Goal: Task Accomplishment & Management: Complete application form

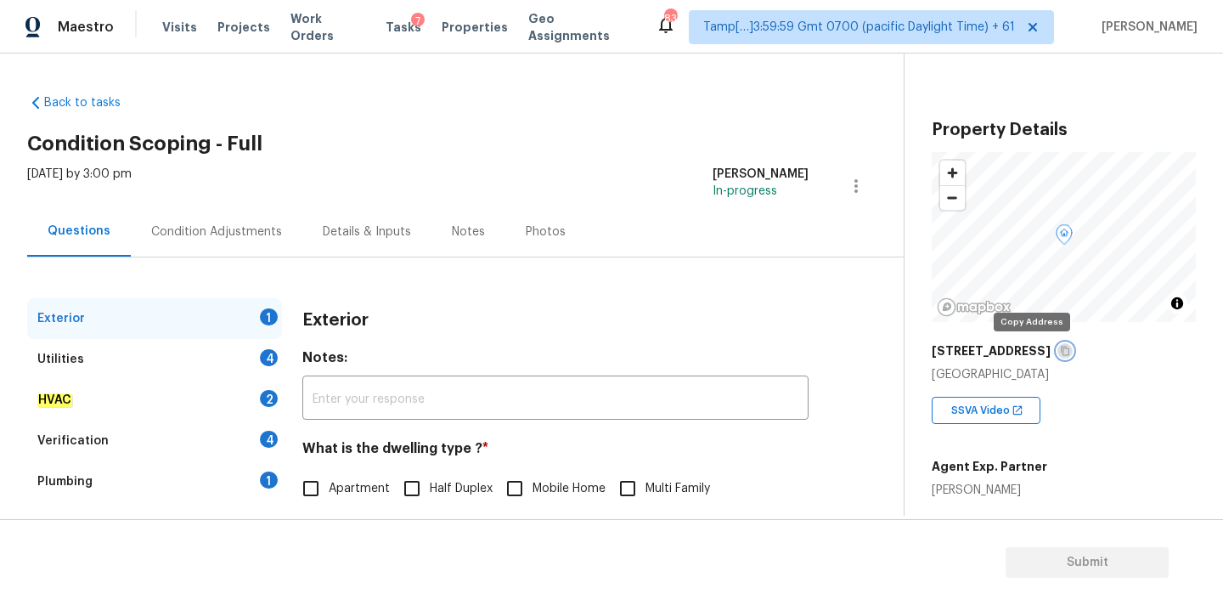
click at [1060, 353] on icon "button" at bounding box center [1065, 351] width 10 height 10
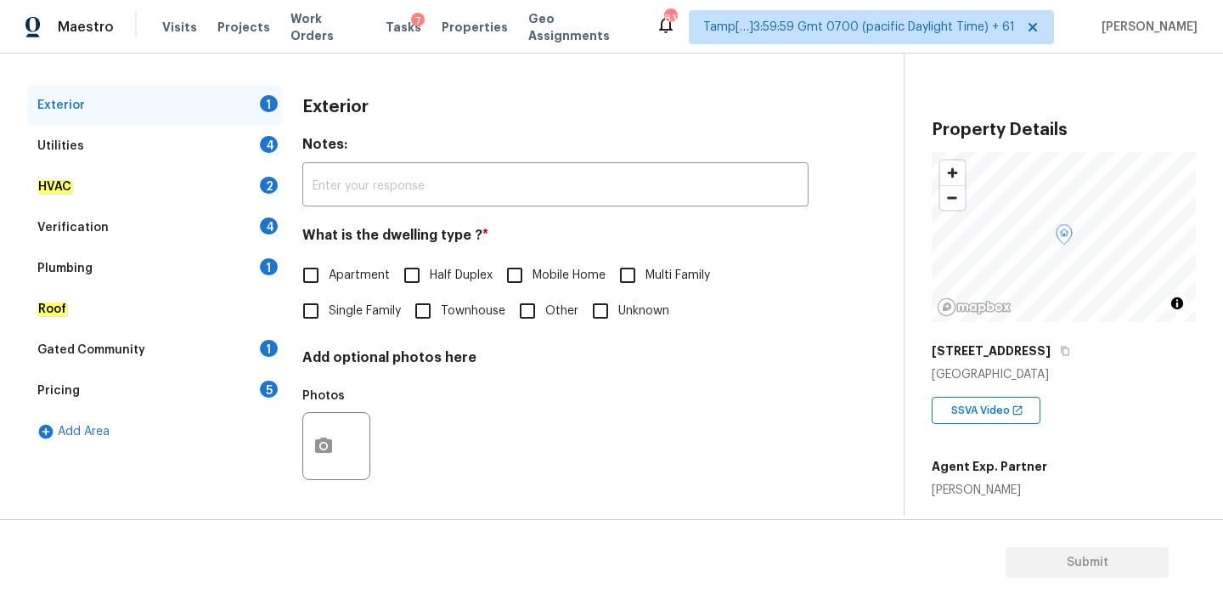
click at [365, 318] on span "Single Family" at bounding box center [365, 311] width 72 height 18
click at [329, 318] on input "Single Family" at bounding box center [311, 311] width 36 height 36
checkbox input "true"
click at [229, 144] on div "Utilities 4" at bounding box center [154, 146] width 255 height 41
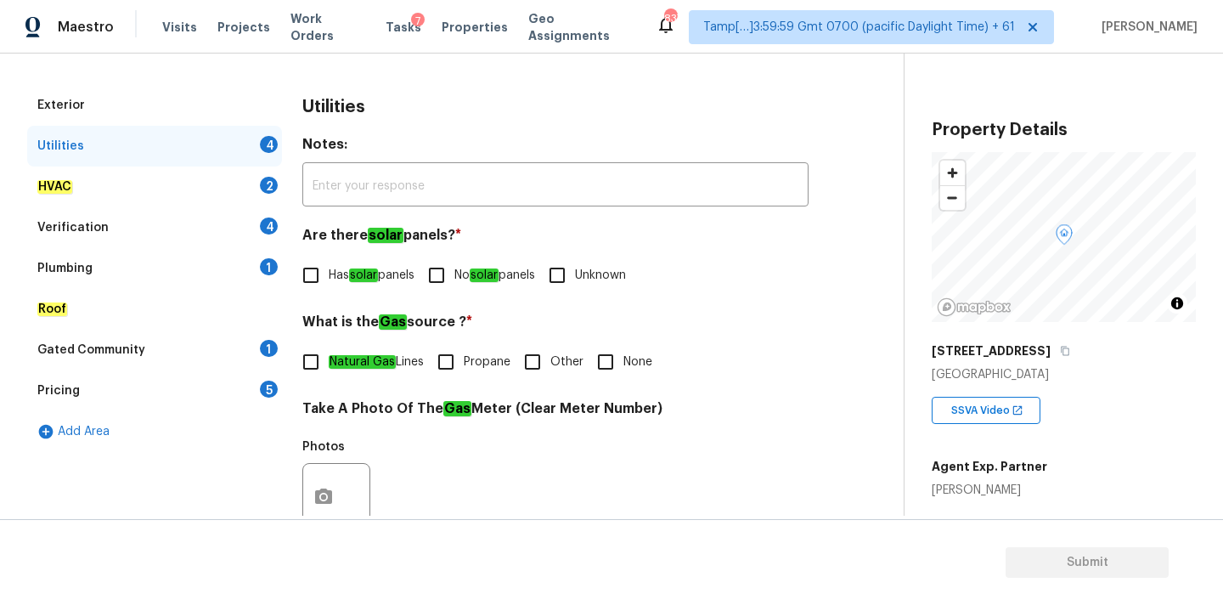
click at [454, 278] on input "No solar panels" at bounding box center [437, 275] width 36 height 36
checkbox input "true"
click at [374, 367] on em "Natural Gas" at bounding box center [362, 362] width 67 height 14
click at [329, 367] on input "Natural Gas Lines" at bounding box center [311, 362] width 36 height 36
checkbox input "true"
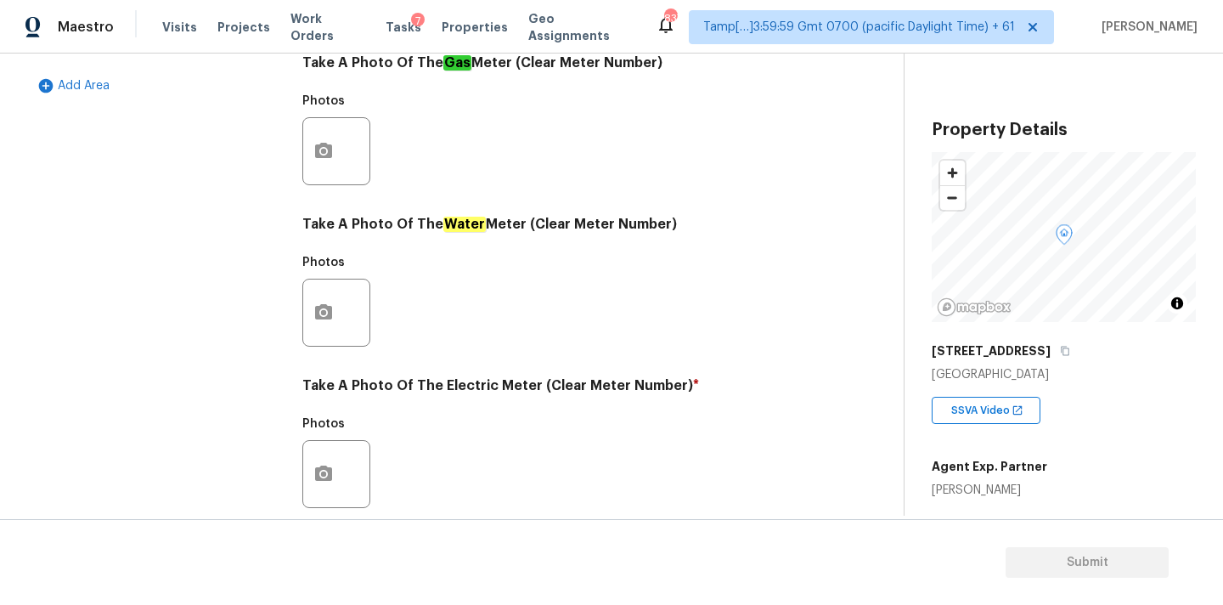
scroll to position [673, 0]
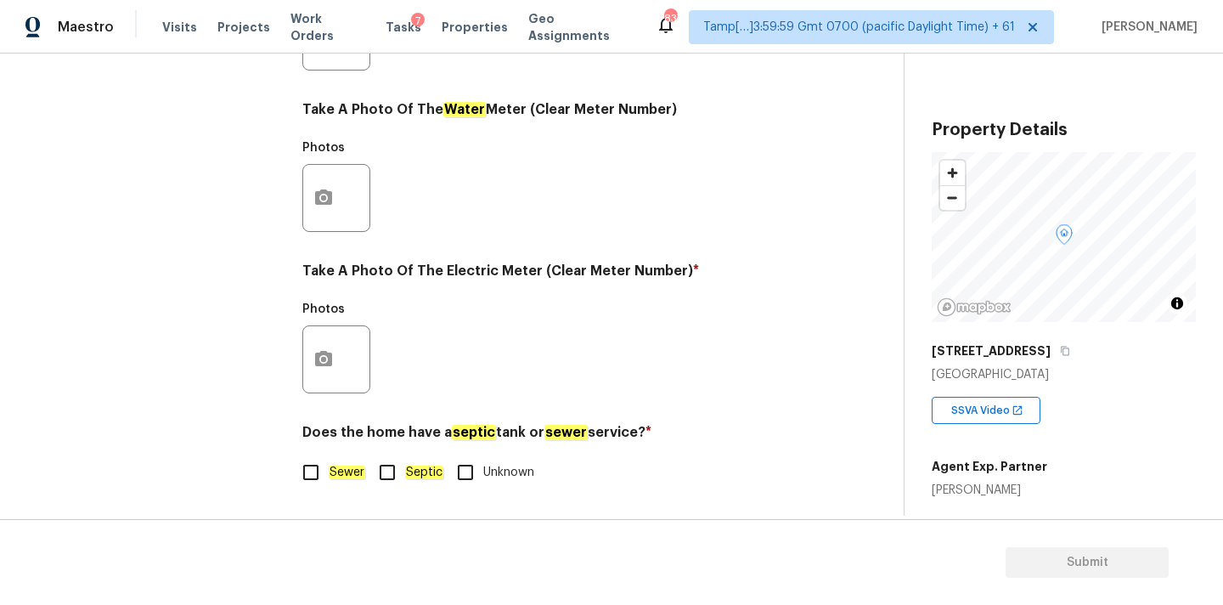
click at [343, 466] on em "Sewer" at bounding box center [347, 472] width 37 height 14
click at [329, 466] on input "Sewer" at bounding box center [311, 472] width 36 height 36
checkbox input "true"
click at [319, 362] on icon "button" at bounding box center [323, 358] width 17 height 15
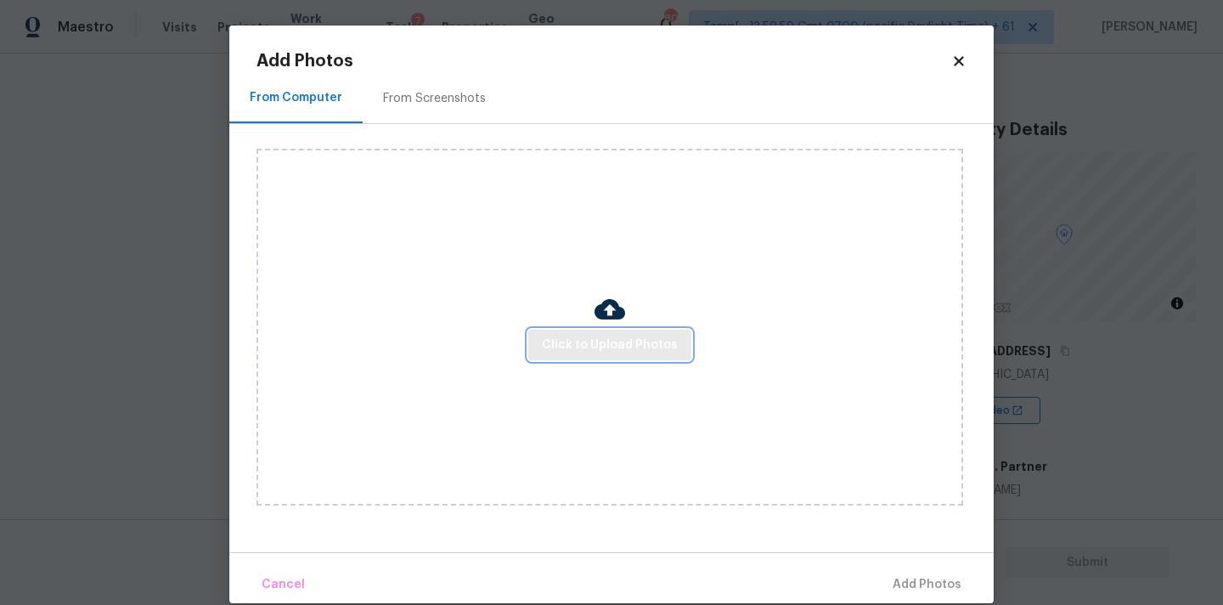
click at [582, 337] on span "Click to Upload Photos" at bounding box center [610, 345] width 136 height 21
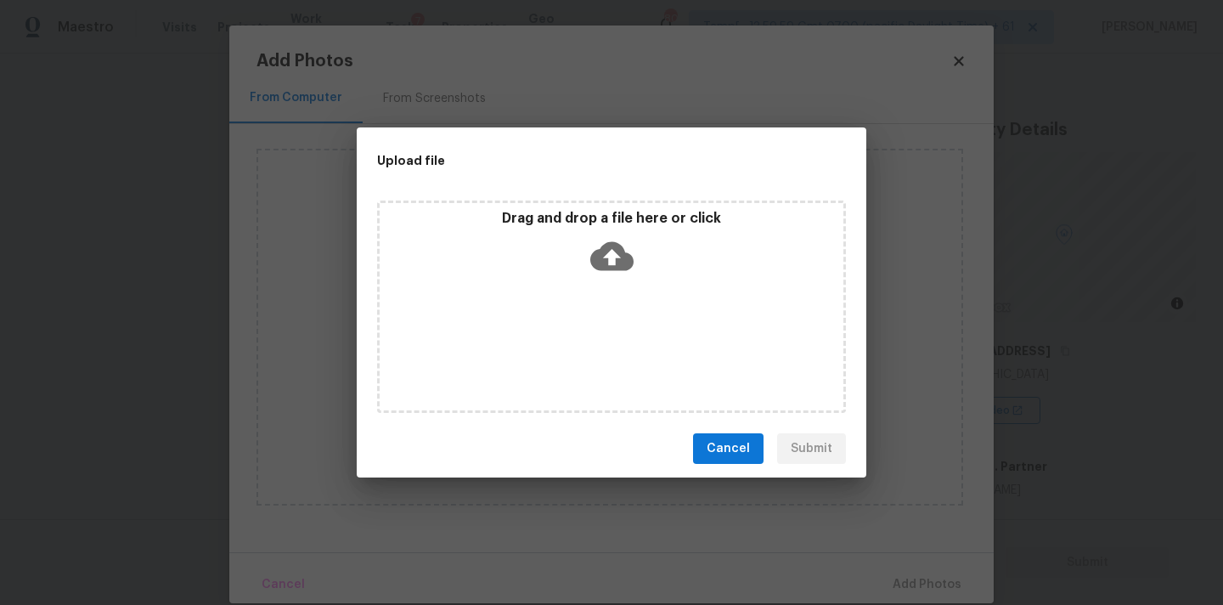
click at [613, 259] on icon at bounding box center [611, 255] width 43 height 43
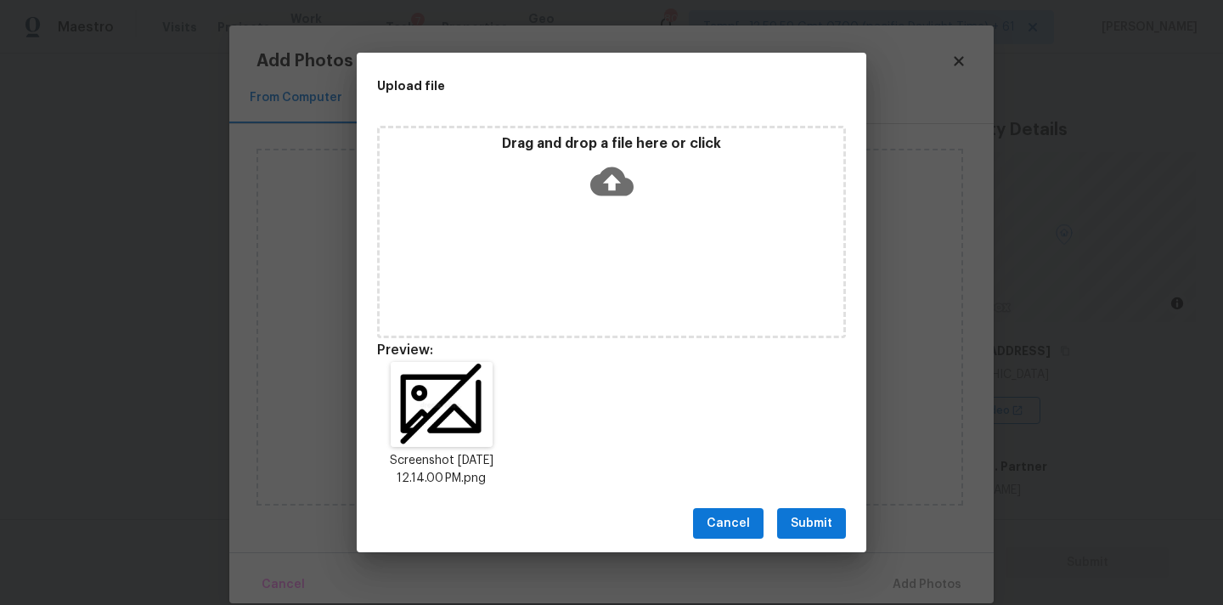
click at [831, 526] on span "Submit" at bounding box center [812, 523] width 42 height 21
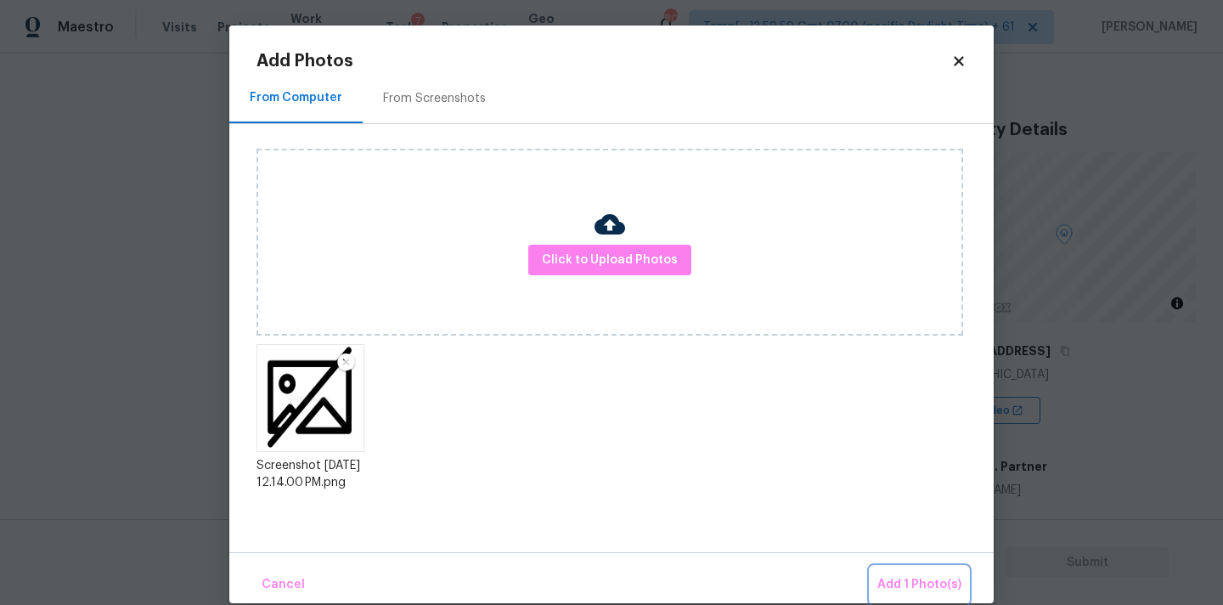
click at [916, 594] on span "Add 1 Photo(s)" at bounding box center [919, 584] width 84 height 21
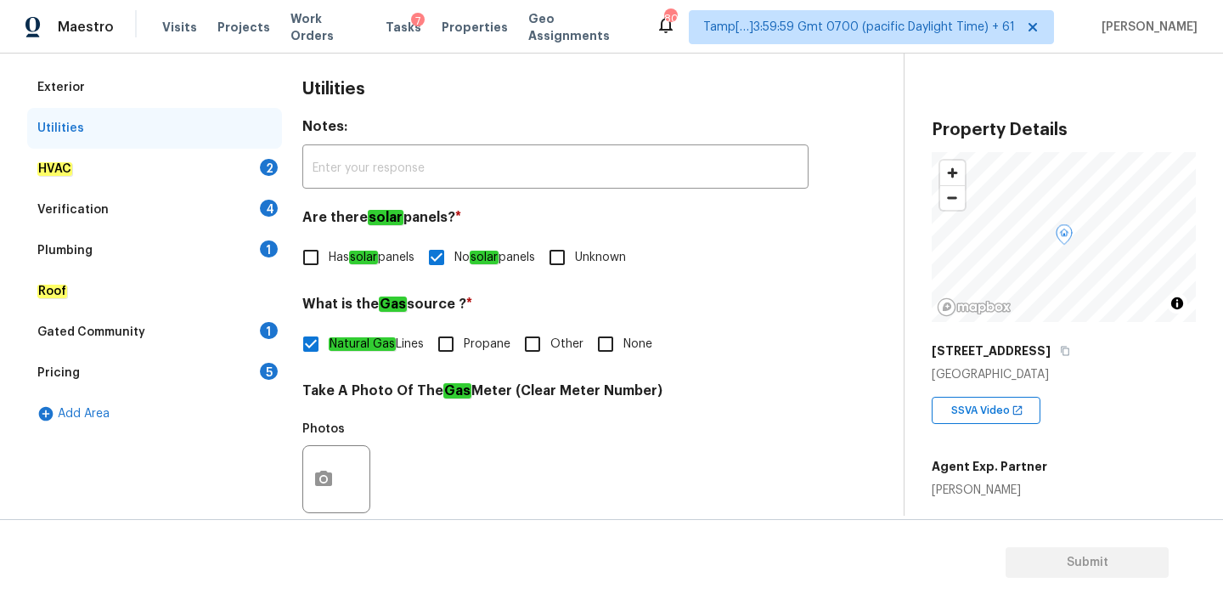
scroll to position [215, 0]
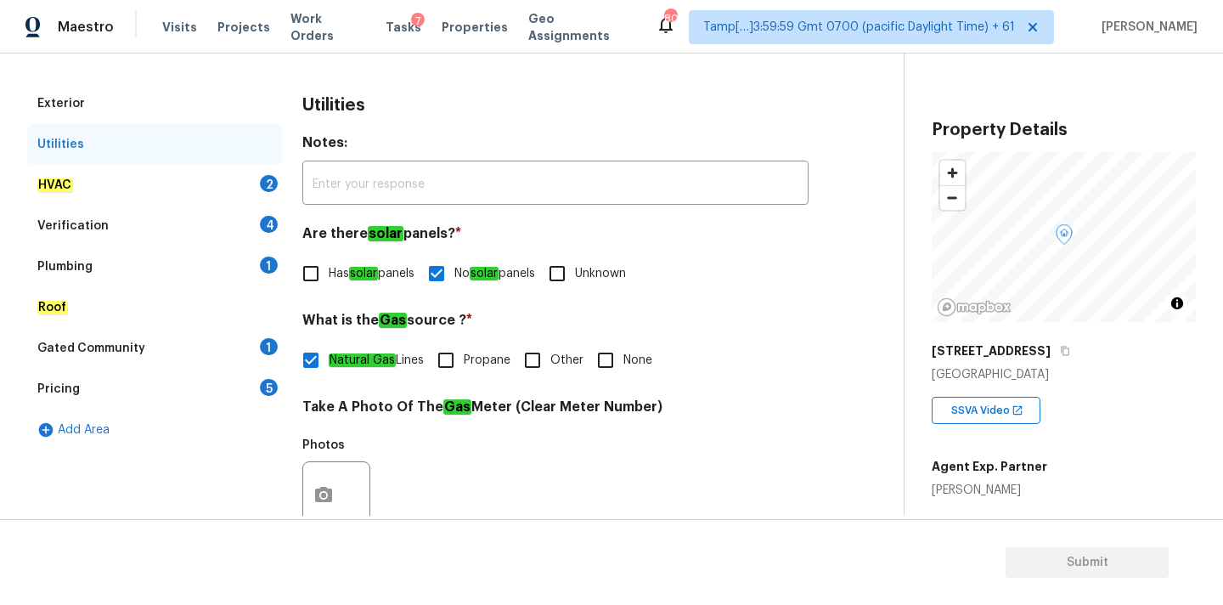
click at [189, 187] on div "HVAC 2" at bounding box center [154, 185] width 255 height 41
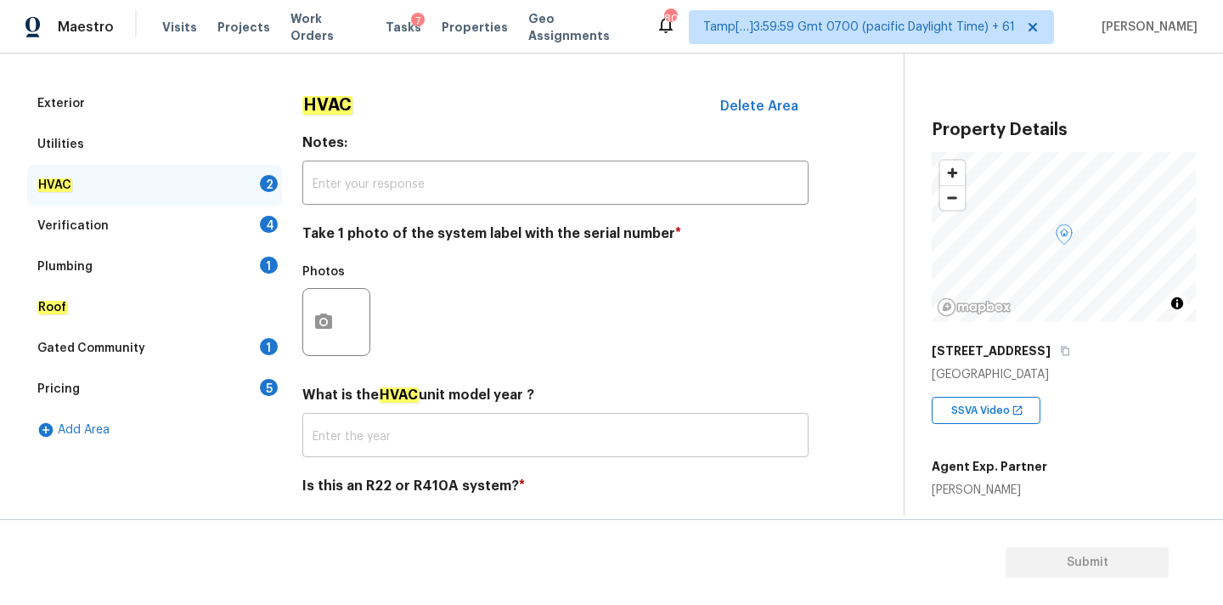
scroll to position [269, 0]
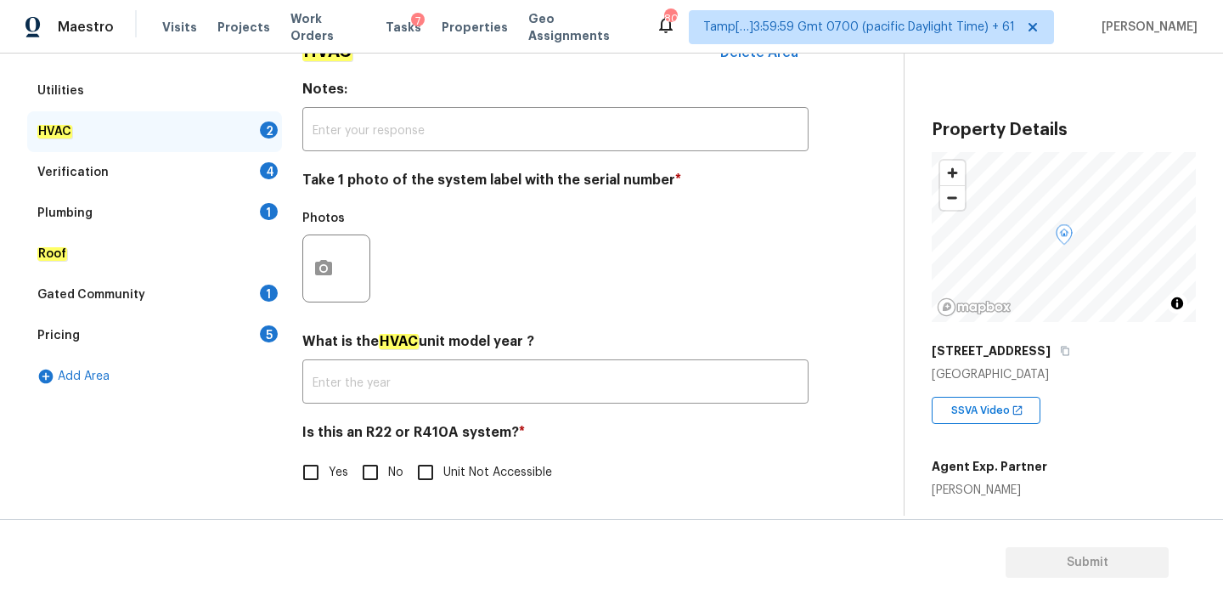
click at [374, 483] on input "No" at bounding box center [370, 472] width 36 height 36
checkbox input "true"
click at [319, 272] on icon "button" at bounding box center [323, 267] width 17 height 15
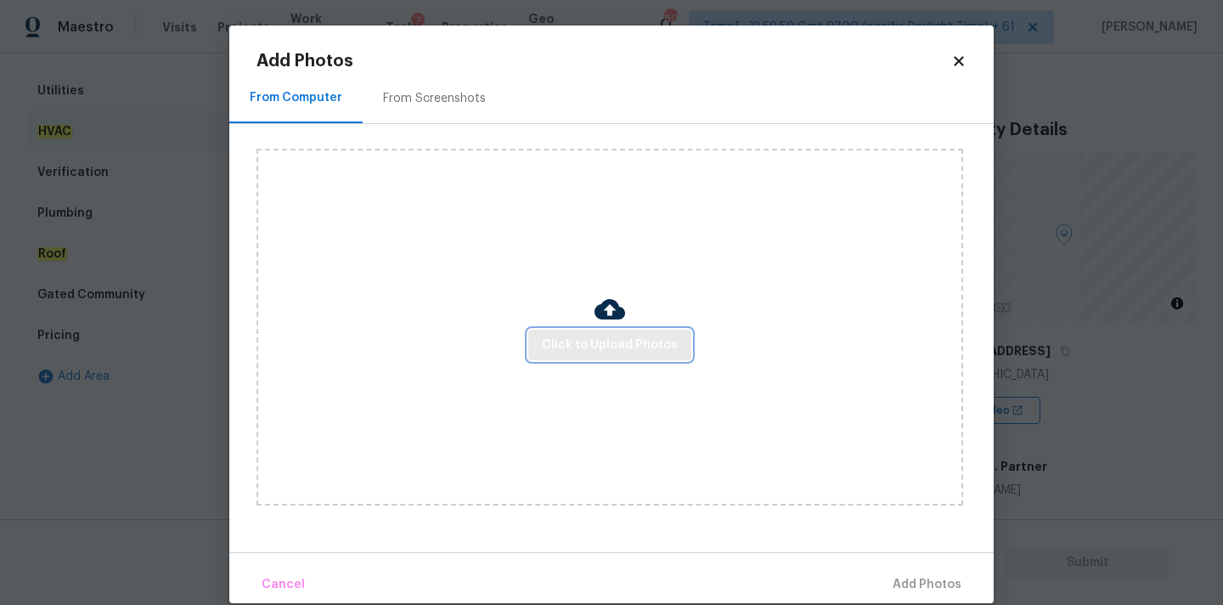
click at [559, 335] on span "Click to Upload Photos" at bounding box center [610, 345] width 136 height 21
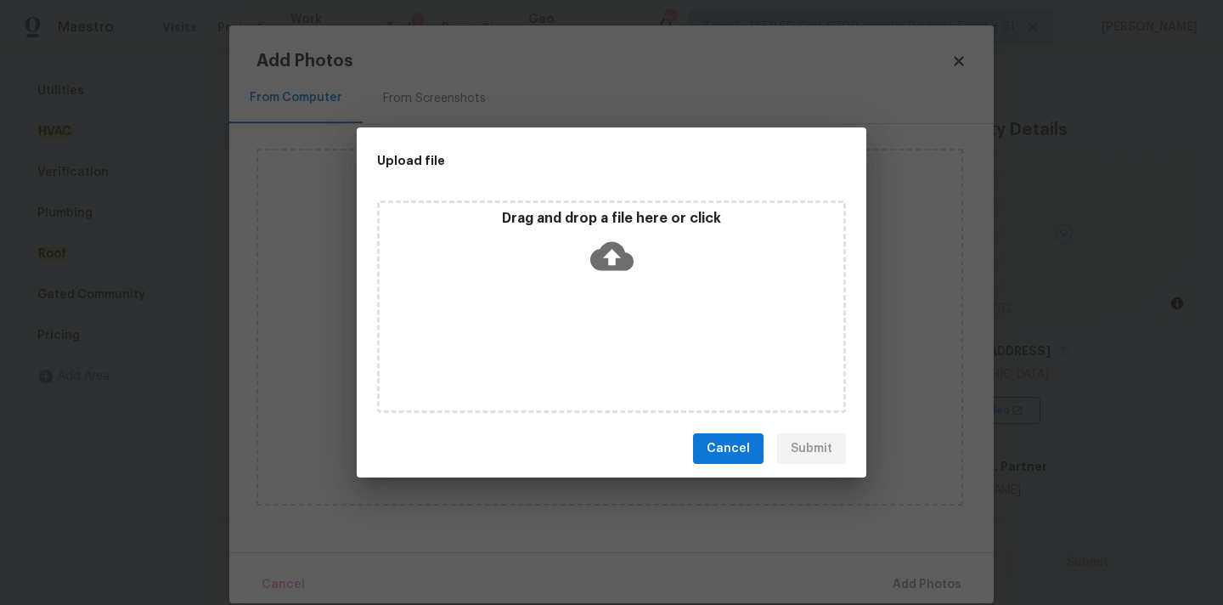
click at [594, 261] on icon at bounding box center [611, 256] width 43 height 29
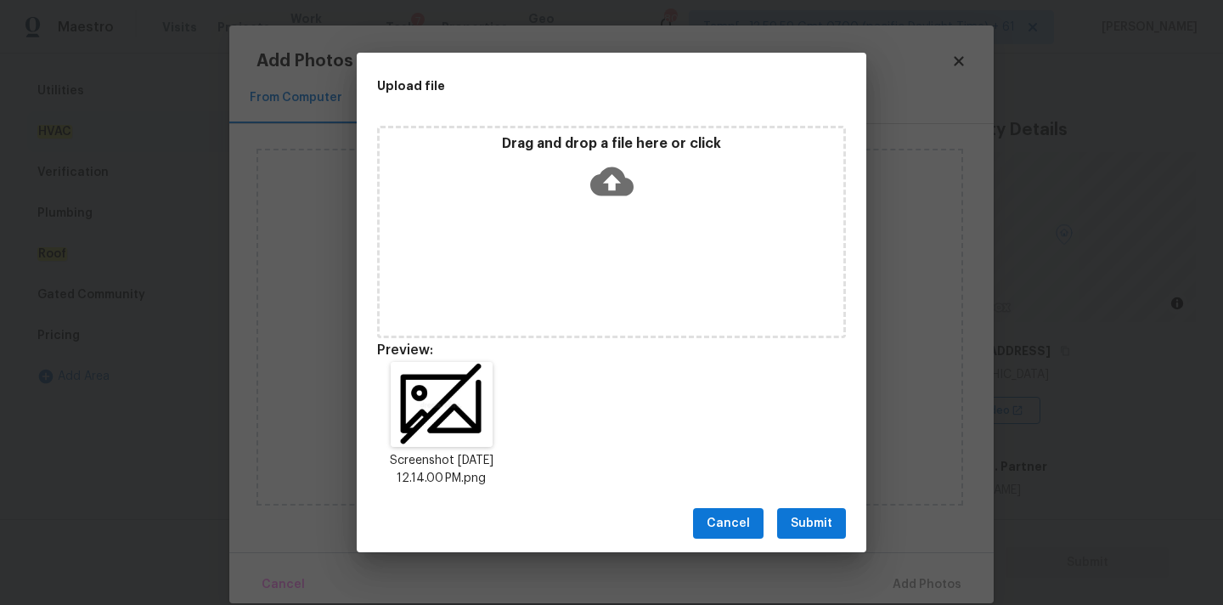
click at [808, 528] on span "Submit" at bounding box center [812, 523] width 42 height 21
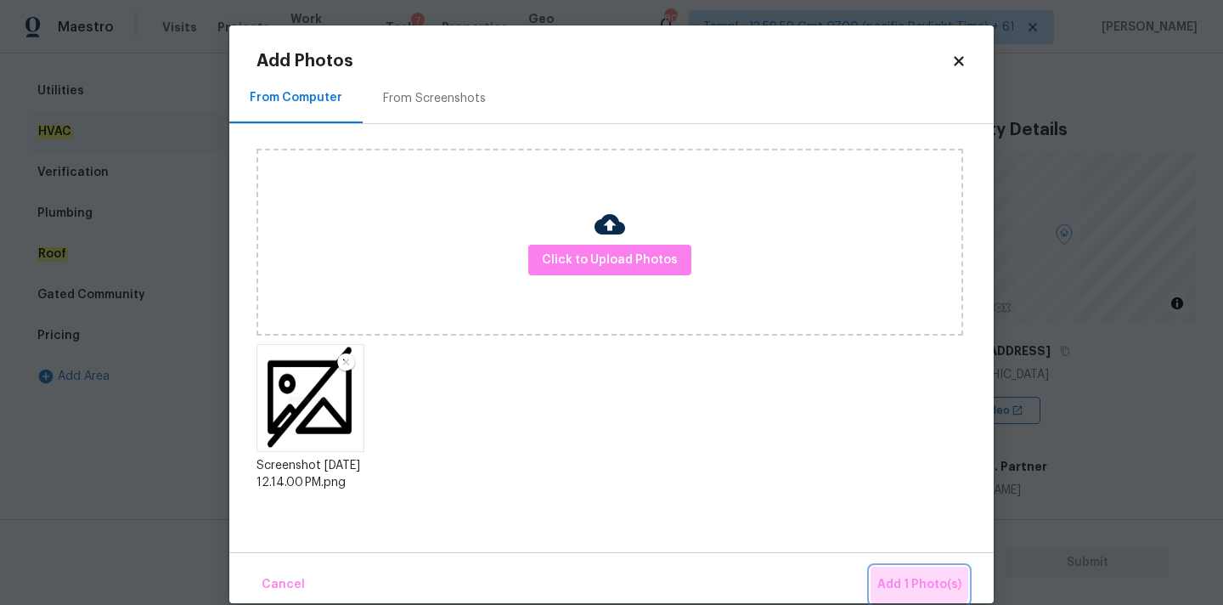
click at [912, 579] on span "Add 1 Photo(s)" at bounding box center [919, 584] width 84 height 21
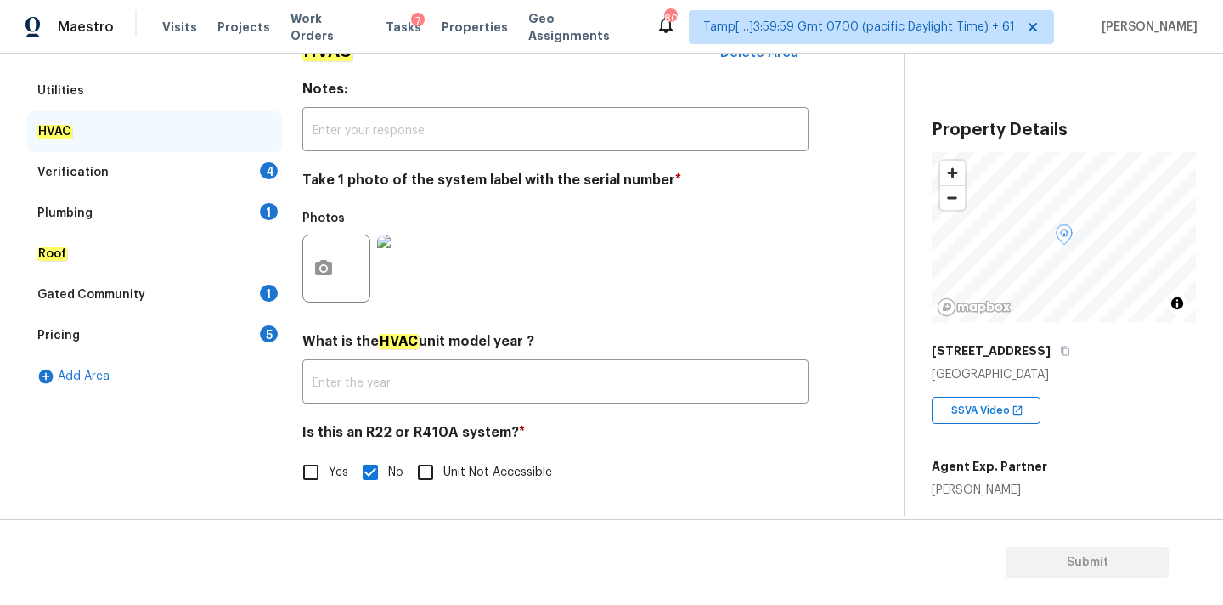
click at [189, 174] on div "Verification 4" at bounding box center [154, 172] width 255 height 41
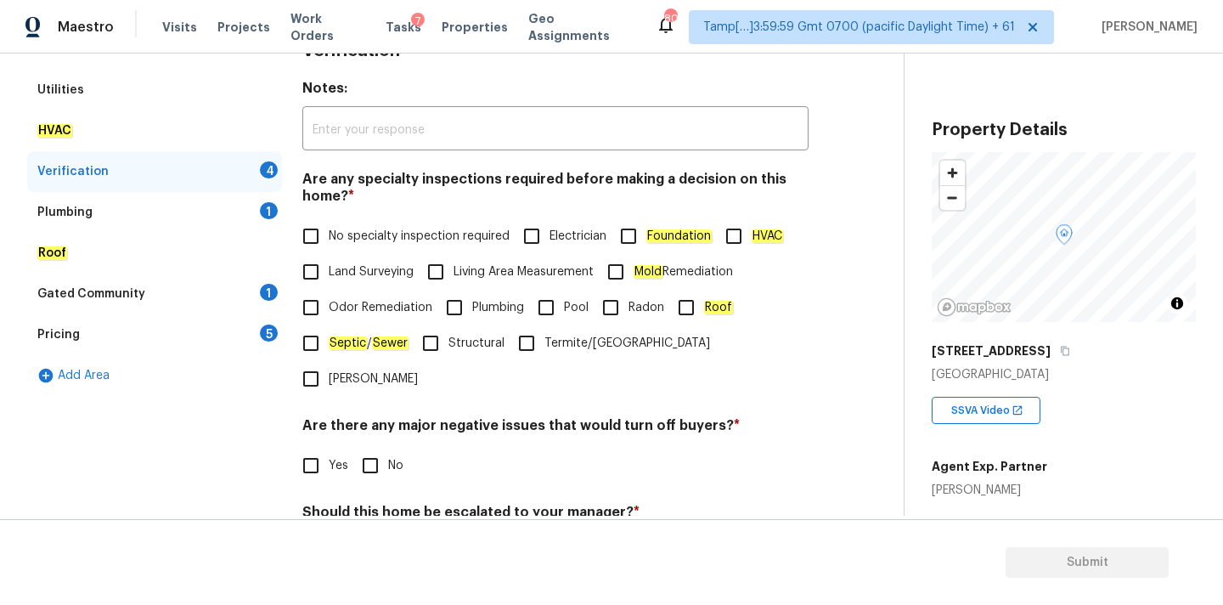
click at [302, 228] on input "No specialty inspection required" at bounding box center [311, 236] width 36 height 36
checkbox input "true"
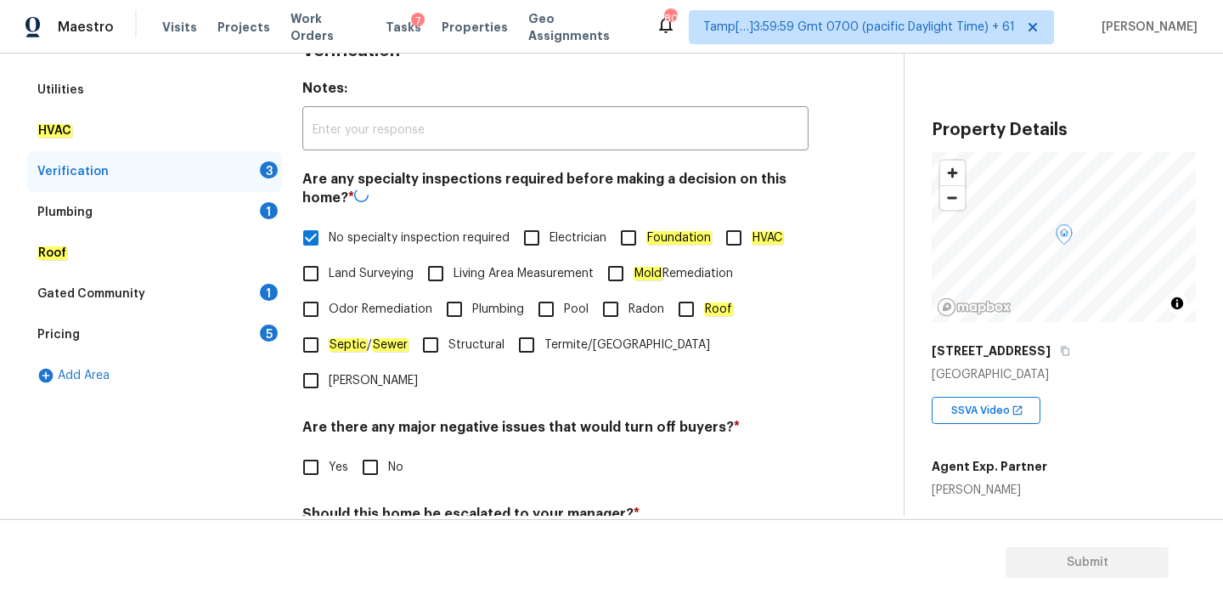
scroll to position [417, 0]
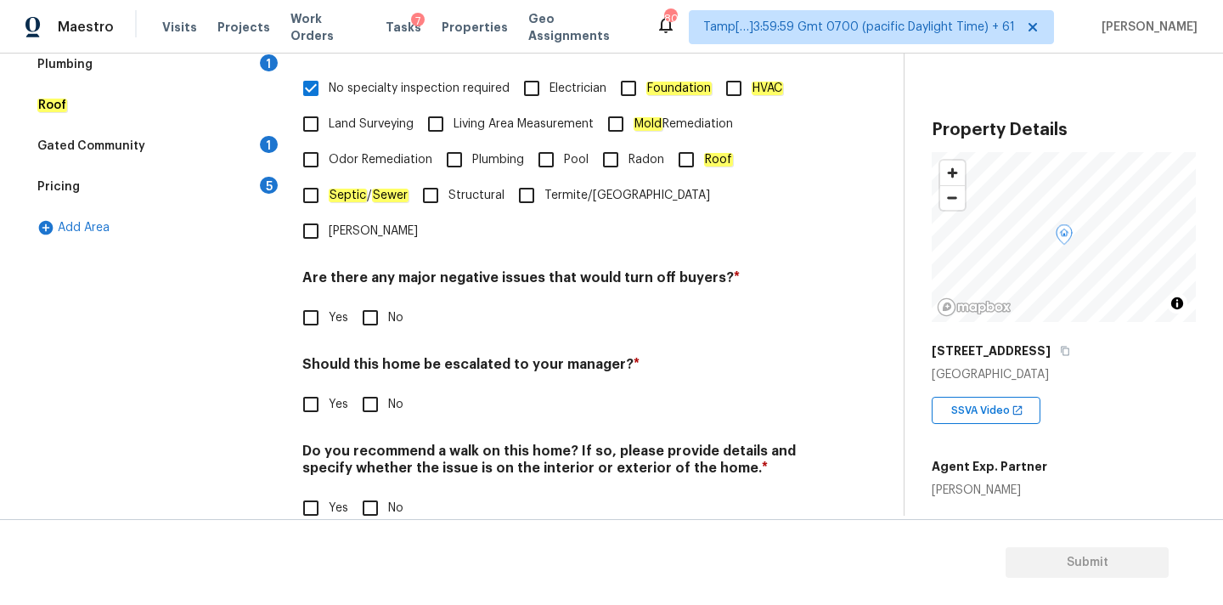
click at [383, 300] on input "No" at bounding box center [370, 318] width 36 height 36
checkbox input "true"
click at [382, 386] on input "No" at bounding box center [370, 404] width 36 height 36
checkbox input "true"
click at [380, 490] on input "No" at bounding box center [370, 508] width 36 height 36
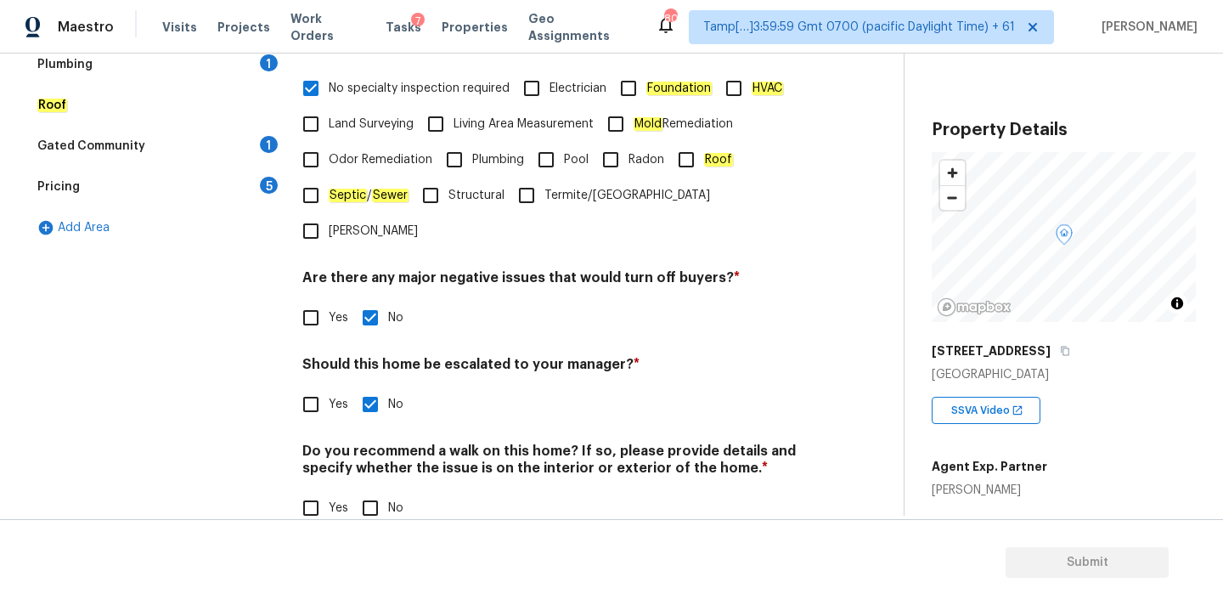
checkbox input "true"
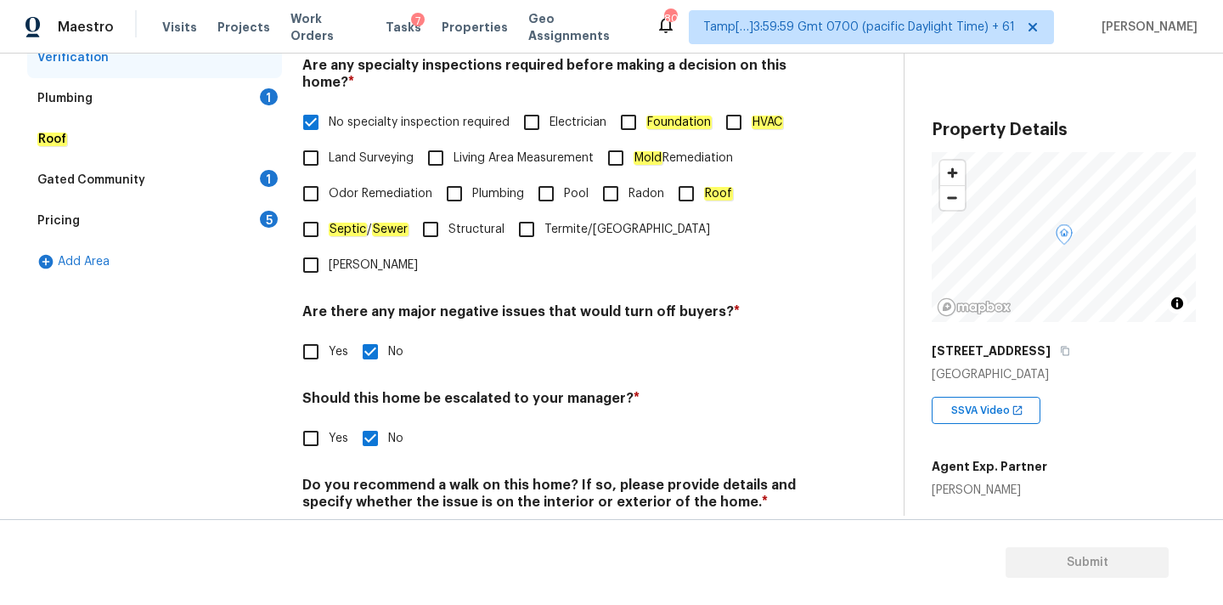
click at [219, 114] on div "Plumbing 1" at bounding box center [154, 98] width 255 height 41
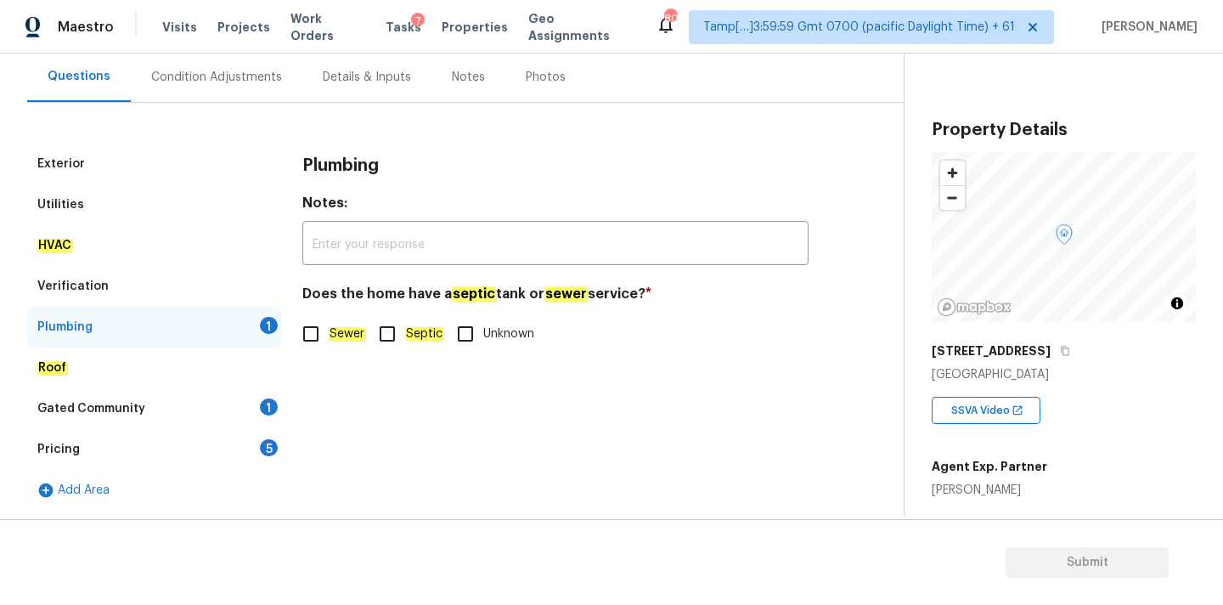
scroll to position [155, 0]
click at [352, 327] on em "Sewer" at bounding box center [347, 334] width 37 height 14
click at [329, 327] on input "Sewer" at bounding box center [311, 334] width 36 height 36
checkbox input "true"
click at [223, 404] on div "Gated Community 1" at bounding box center [154, 408] width 255 height 41
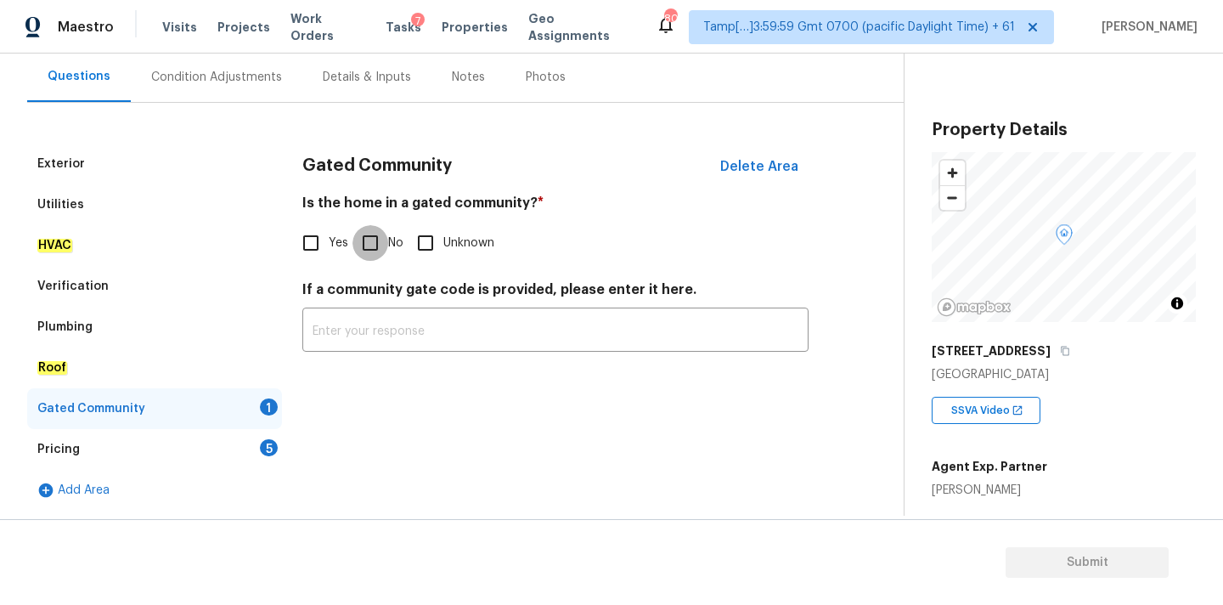
click at [370, 237] on input "No" at bounding box center [370, 243] width 36 height 36
checkbox input "true"
click at [241, 433] on div "Pricing 5" at bounding box center [154, 449] width 255 height 41
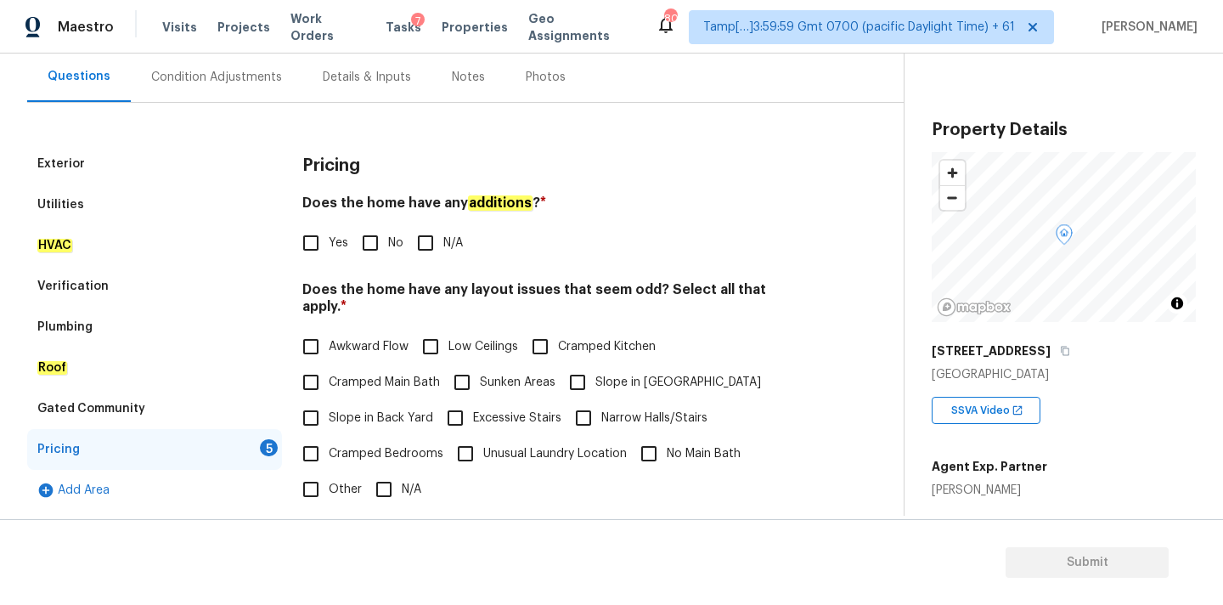
click at [374, 251] on input "No" at bounding box center [370, 243] width 36 height 36
checkbox input "true"
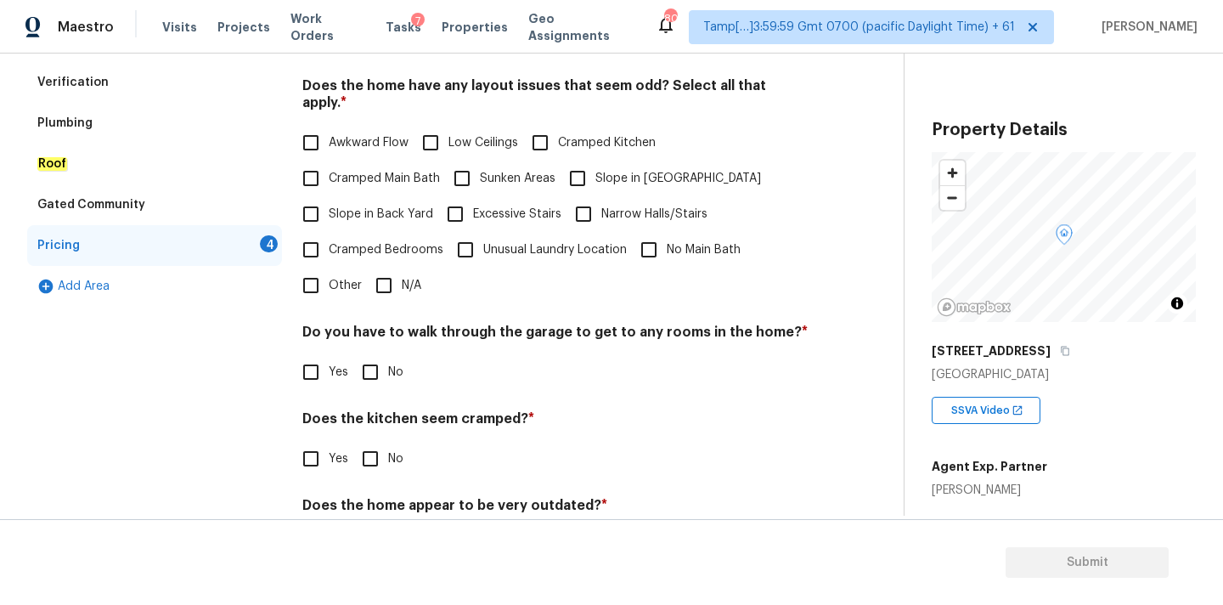
scroll to position [394, 0]
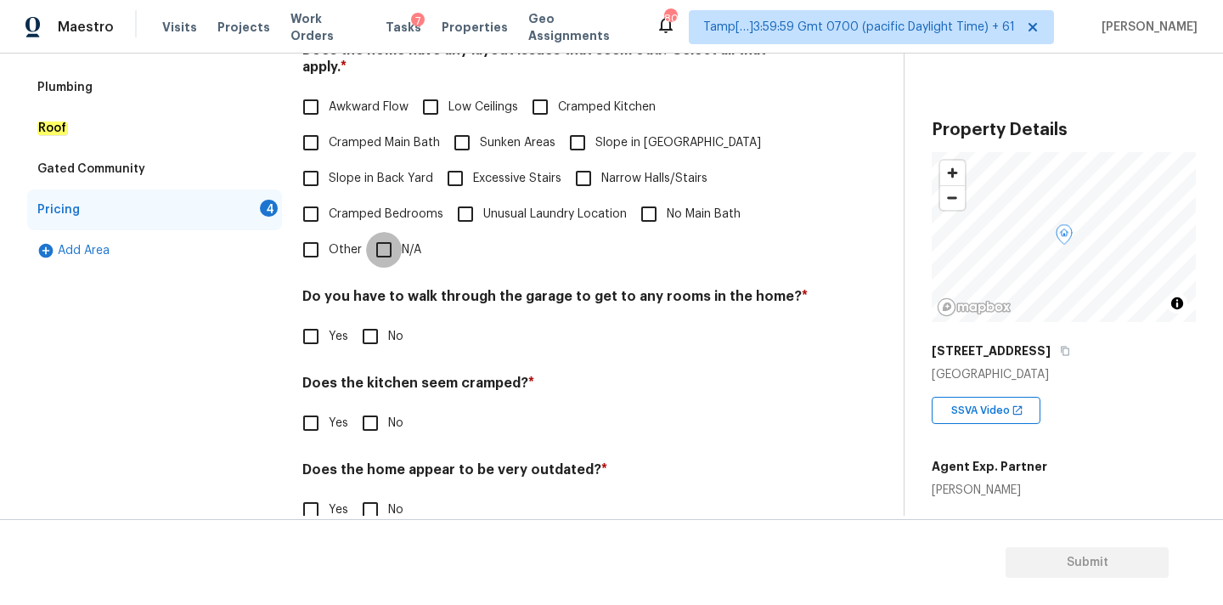
click at [391, 236] on input "N/A" at bounding box center [384, 250] width 36 height 36
checkbox input "true"
click at [378, 330] on input "No" at bounding box center [370, 336] width 36 height 36
checkbox input "true"
click at [381, 417] on input "No" at bounding box center [370, 423] width 36 height 36
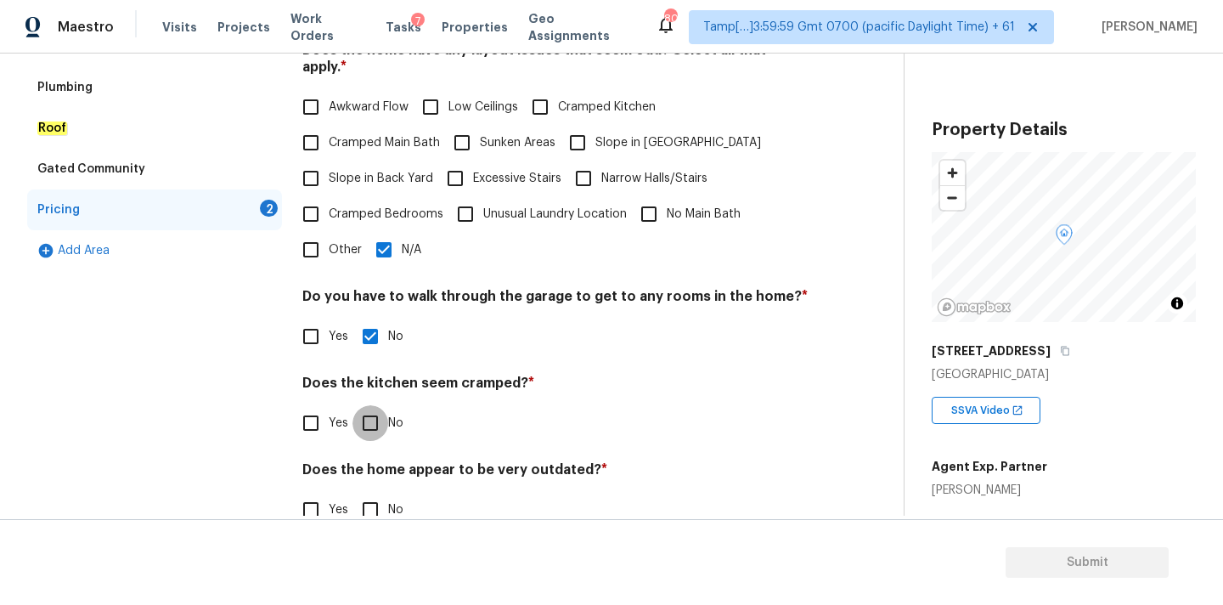
checkbox input "true"
click at [381, 493] on input "No" at bounding box center [370, 511] width 36 height 36
checkbox input "true"
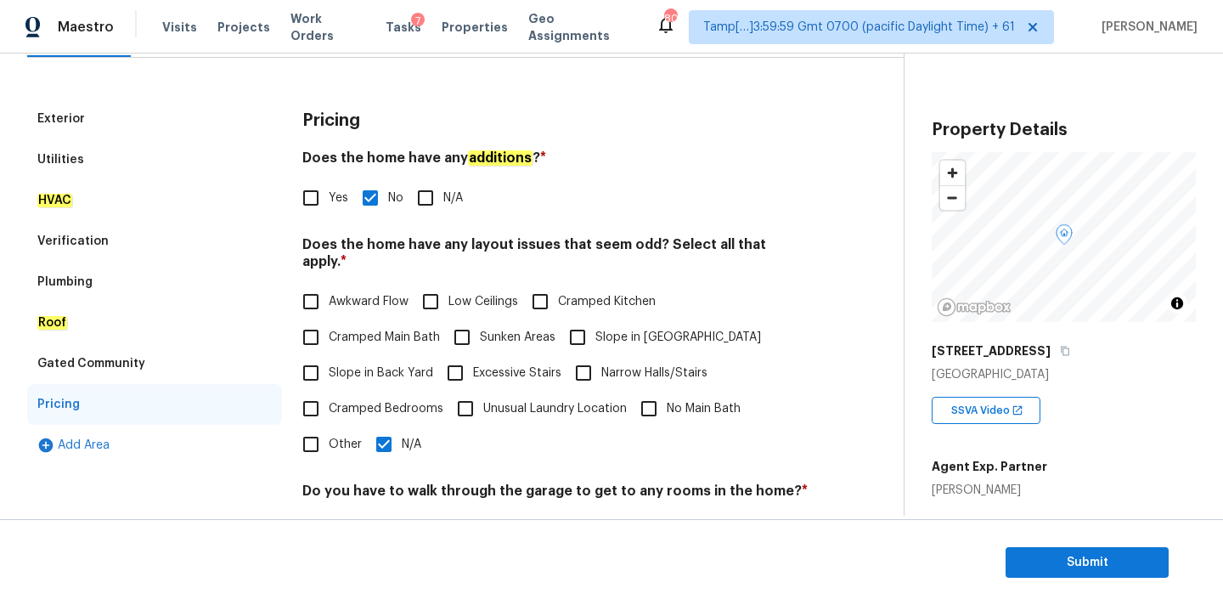
scroll to position [3, 0]
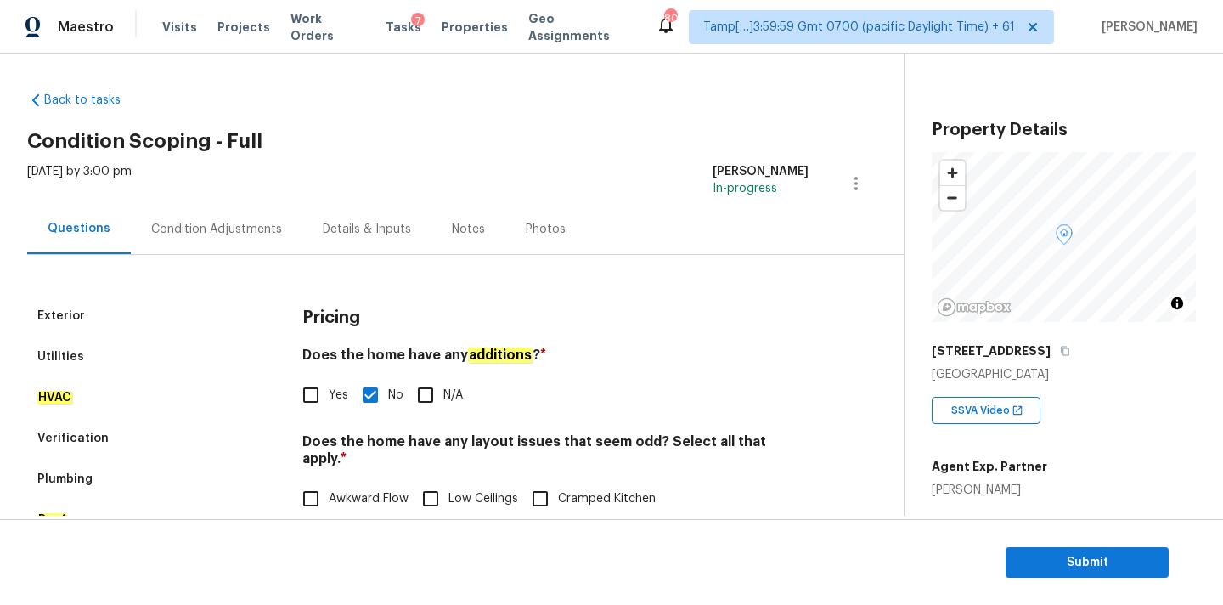
click at [251, 234] on div "Condition Adjustments" at bounding box center [216, 229] width 131 height 17
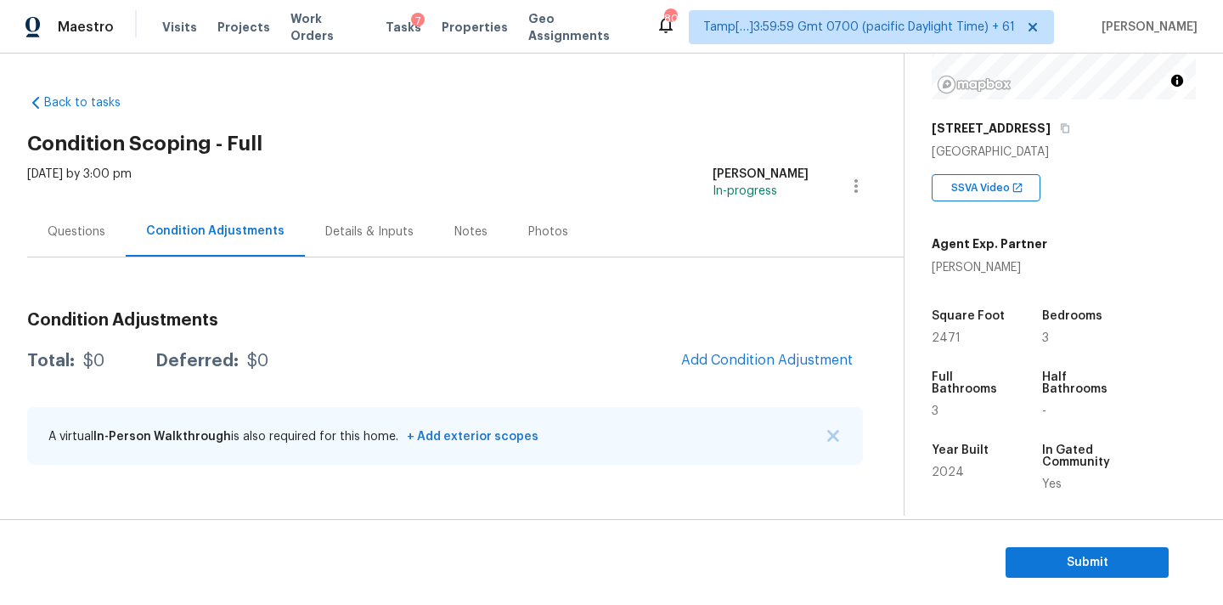
scroll to position [310, 0]
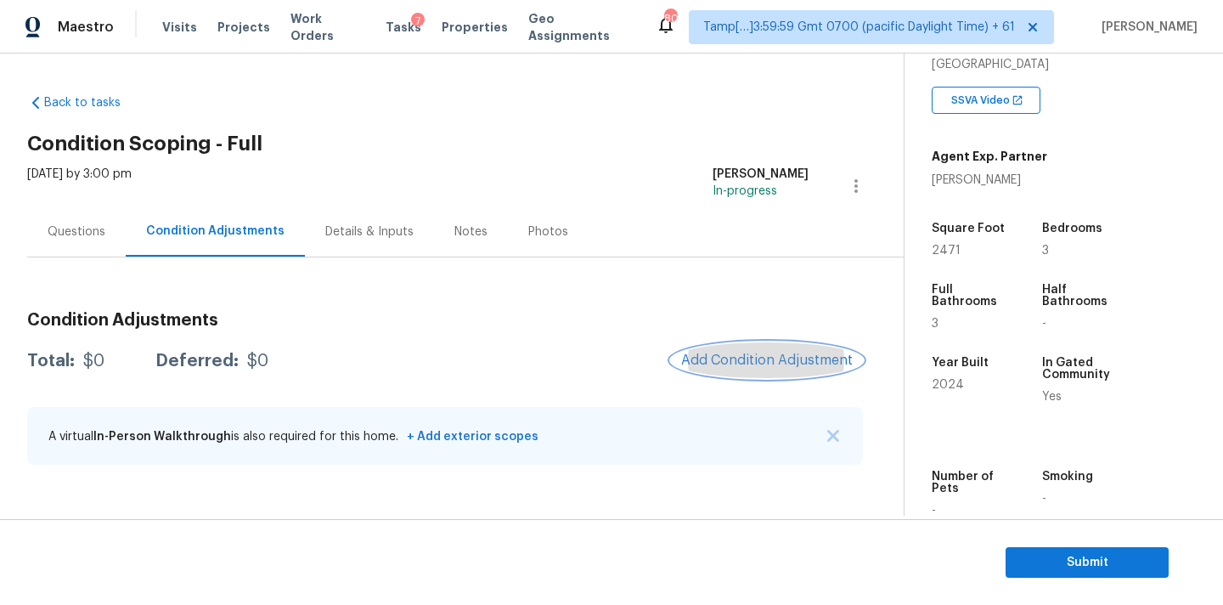
click at [801, 363] on span "Add Condition Adjustment" at bounding box center [767, 359] width 172 height 15
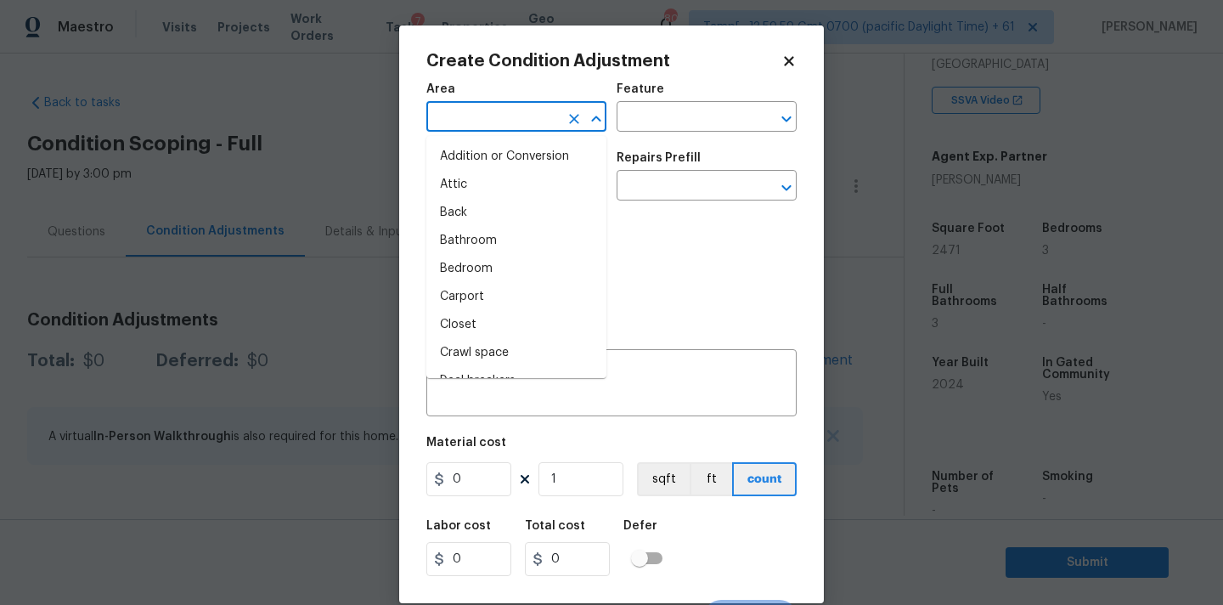
click at [513, 114] on input "text" at bounding box center [492, 118] width 132 height 26
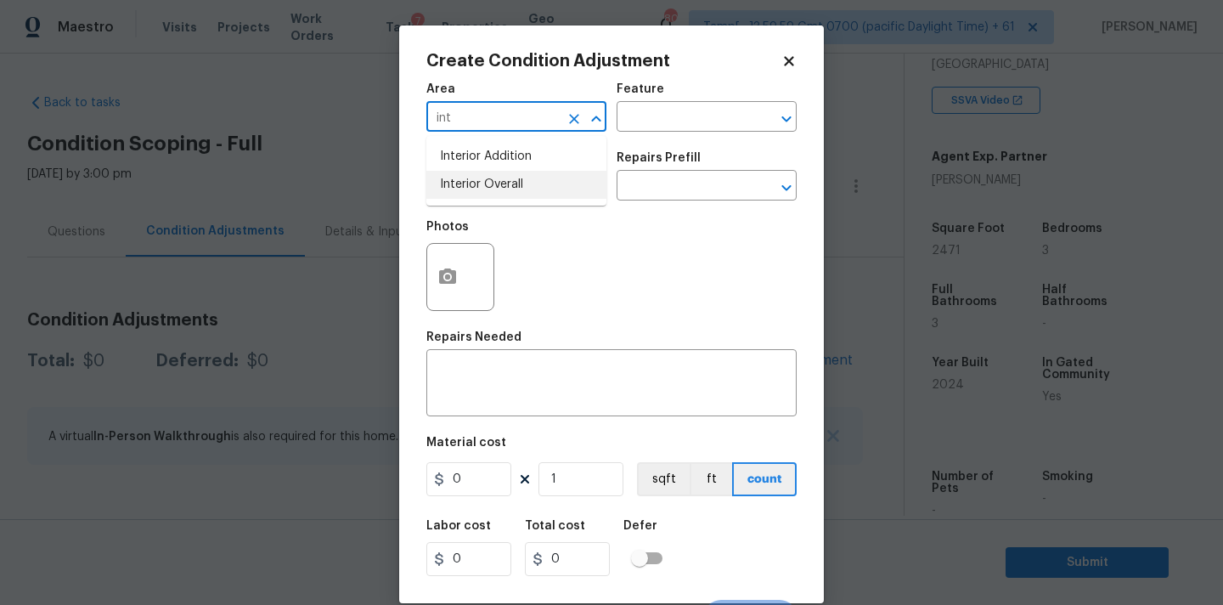
click at [509, 174] on li "Interior Overall" at bounding box center [516, 185] width 180 height 28
type input "Interior Overall"
click at [511, 192] on input "text" at bounding box center [492, 187] width 132 height 26
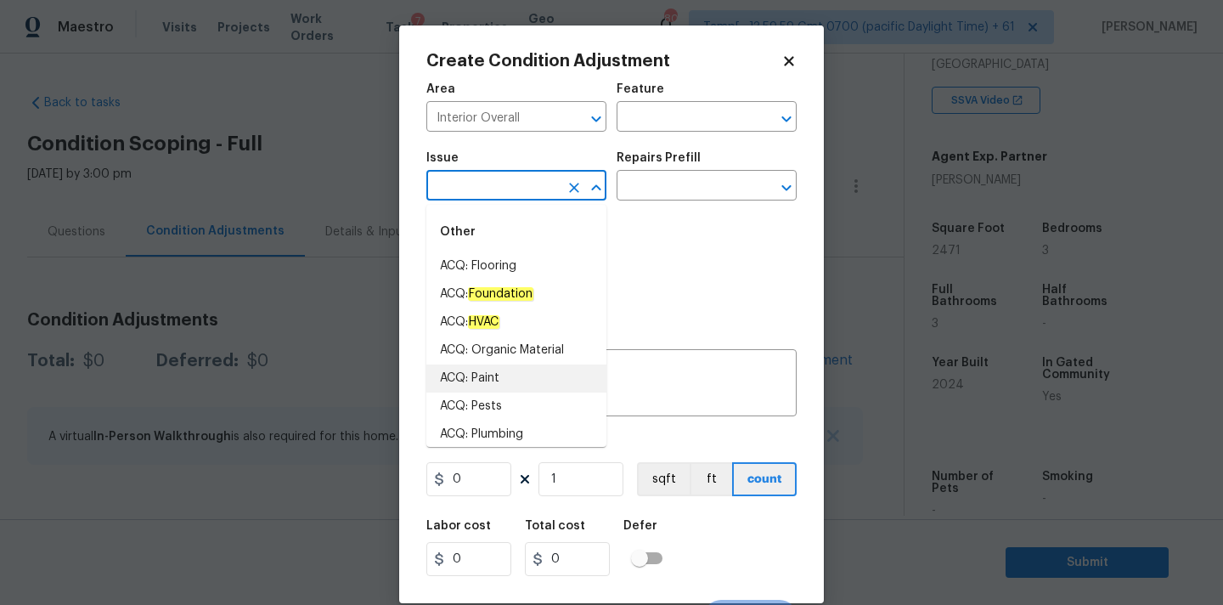
click at [504, 374] on li "ACQ: Paint" at bounding box center [516, 378] width 180 height 28
type input "ACQ: Paint"
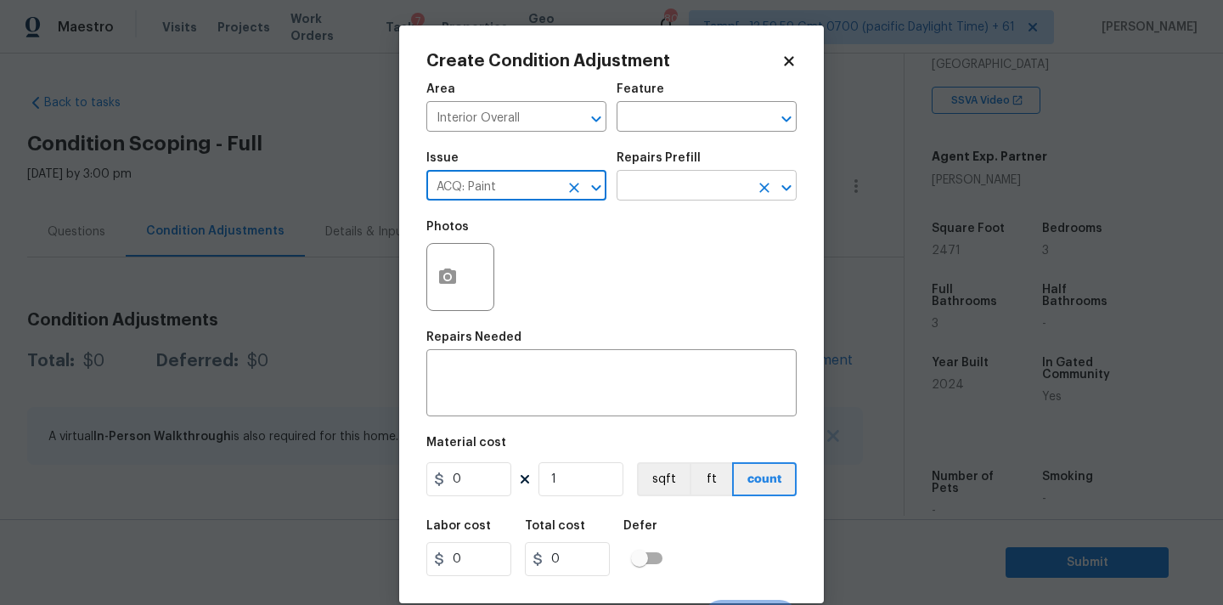
click at [684, 183] on input "text" at bounding box center [683, 187] width 132 height 26
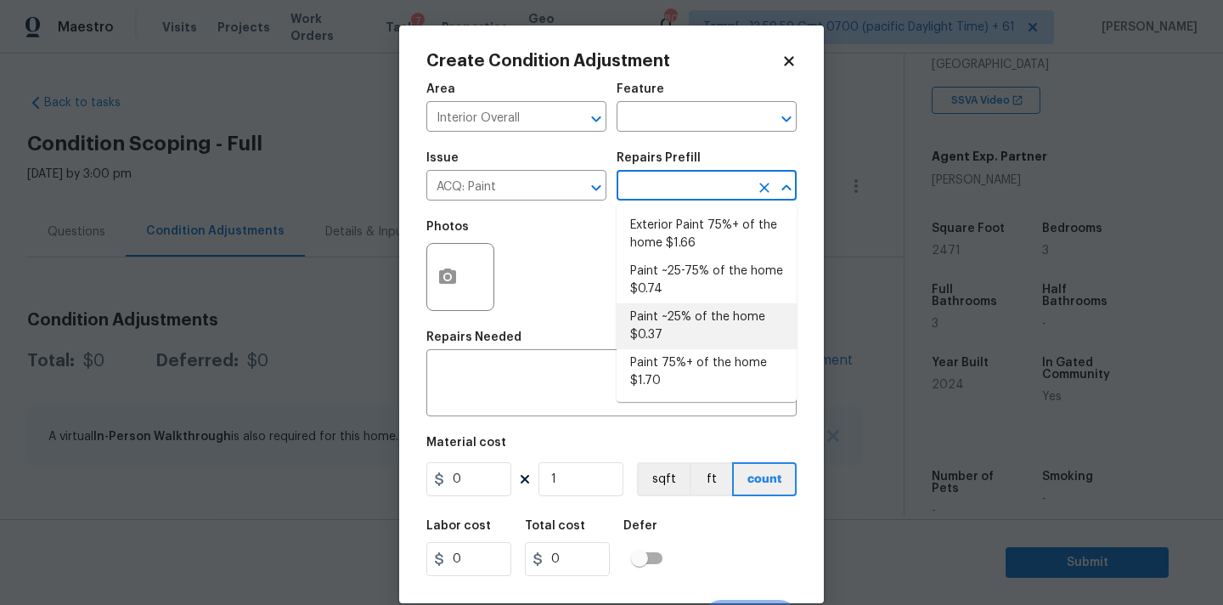
click at [695, 315] on li "Paint ~25% of the home $0.37" at bounding box center [707, 326] width 180 height 46
type input "Acquisition"
type textarea "Acquisition Scope: ~25% of the home needs interior paint"
type input "0.37"
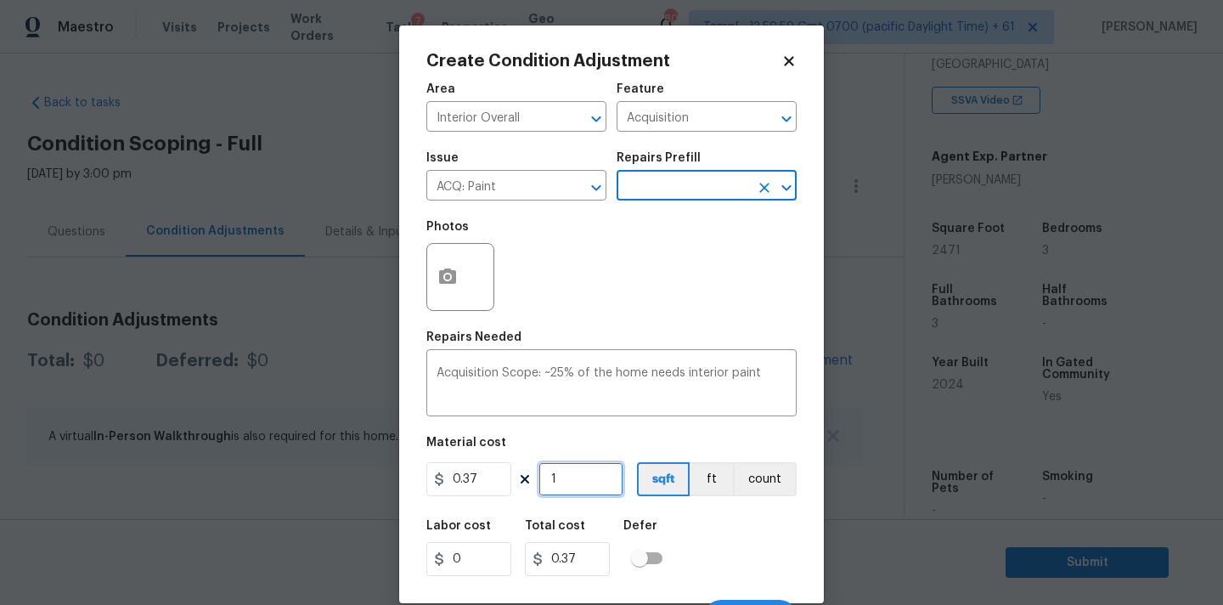
click at [581, 490] on input "1" at bounding box center [580, 479] width 85 height 34
type input "2"
type input "0.74"
type input "24"
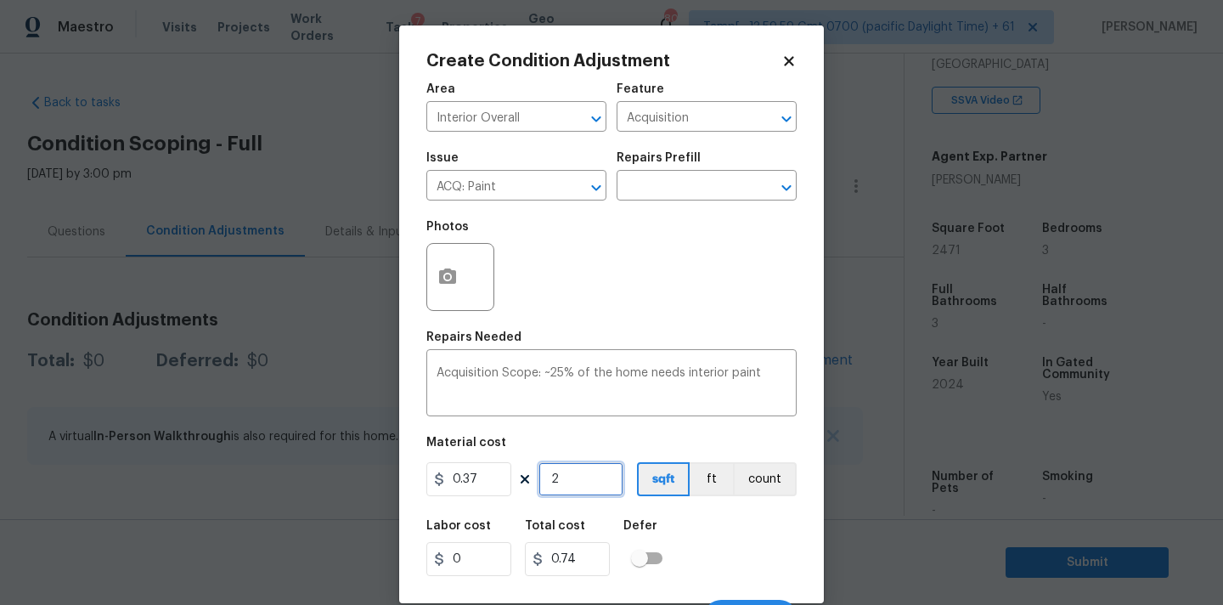
type input "8.88"
type input "247"
type input "91.39"
type input "2471"
type input "914.27"
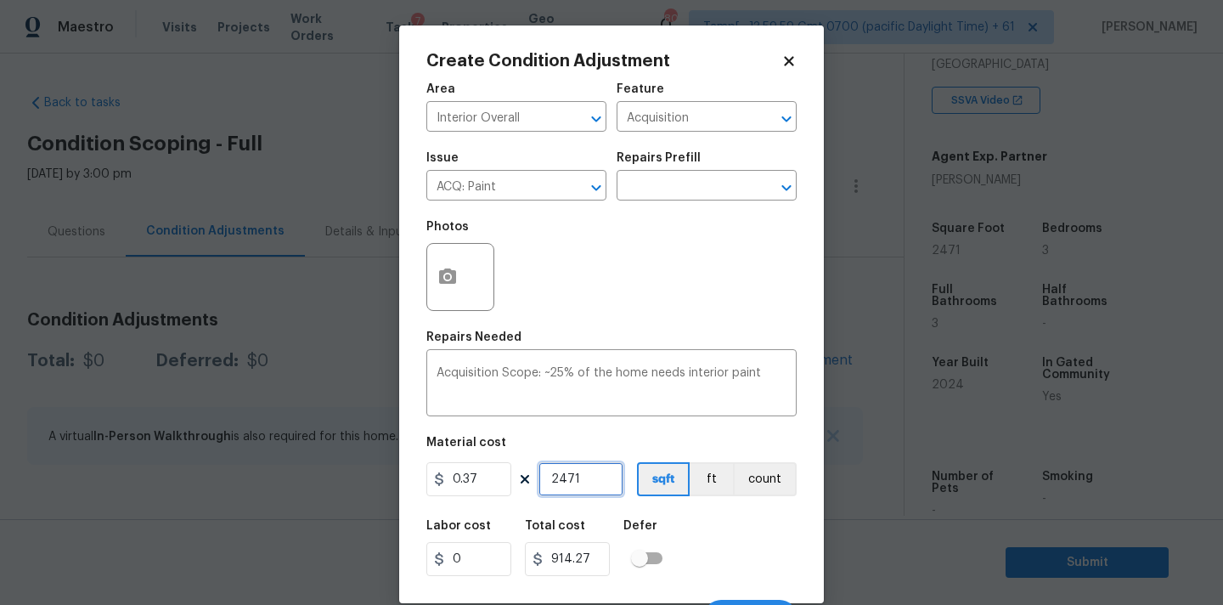
scroll to position [30, 0]
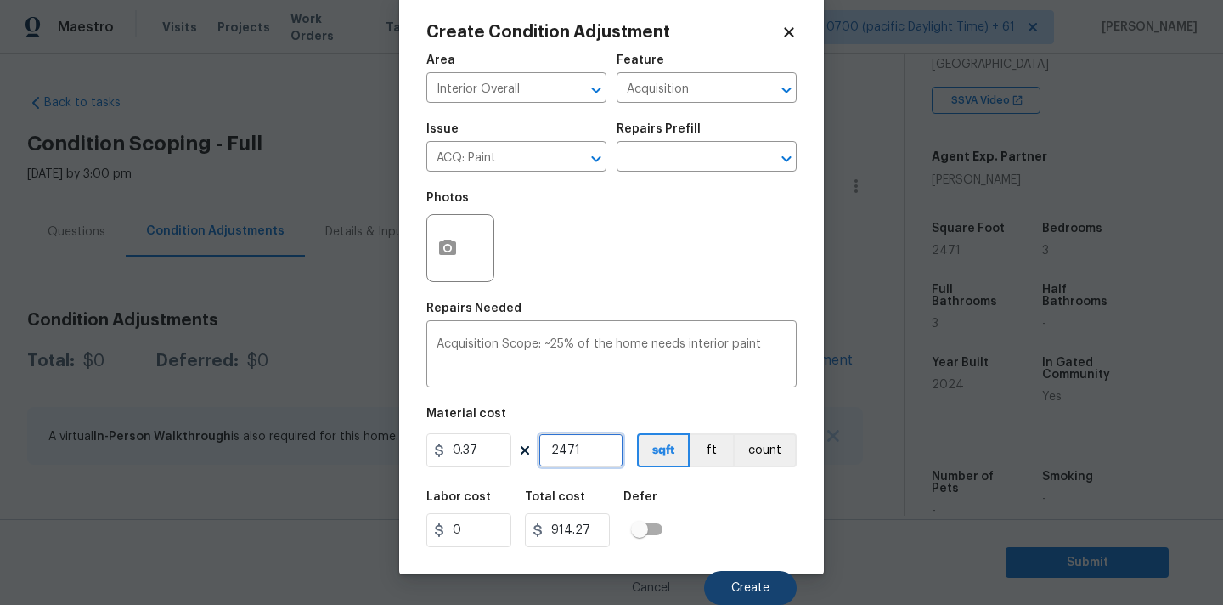
type input "2471"
click at [741, 579] on button "Create" at bounding box center [750, 588] width 93 height 34
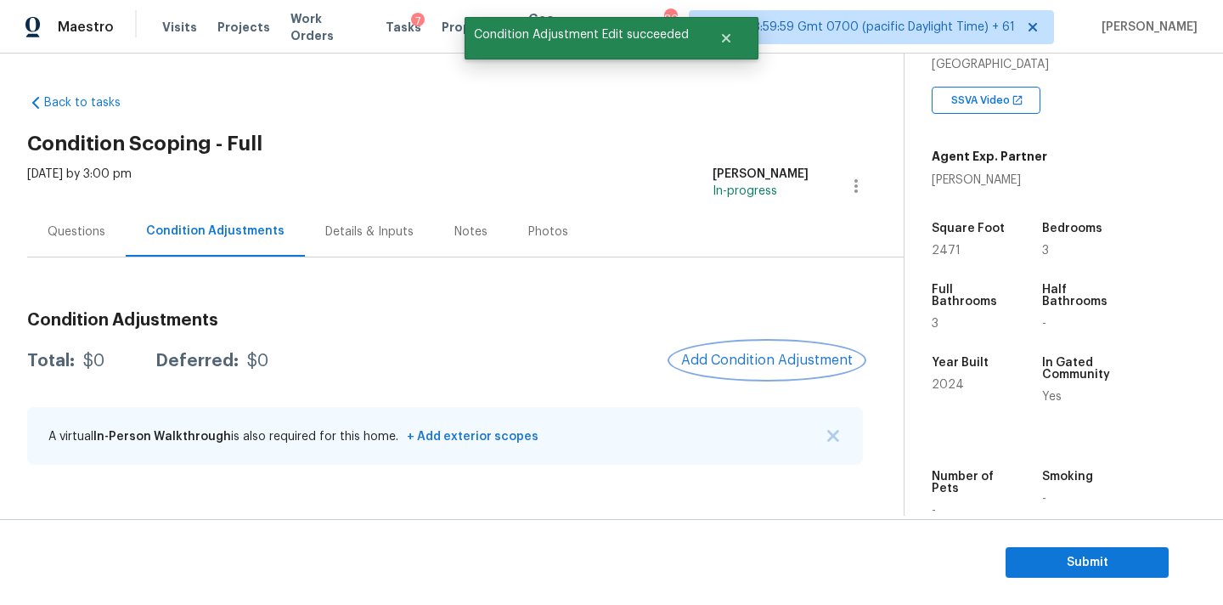
scroll to position [0, 0]
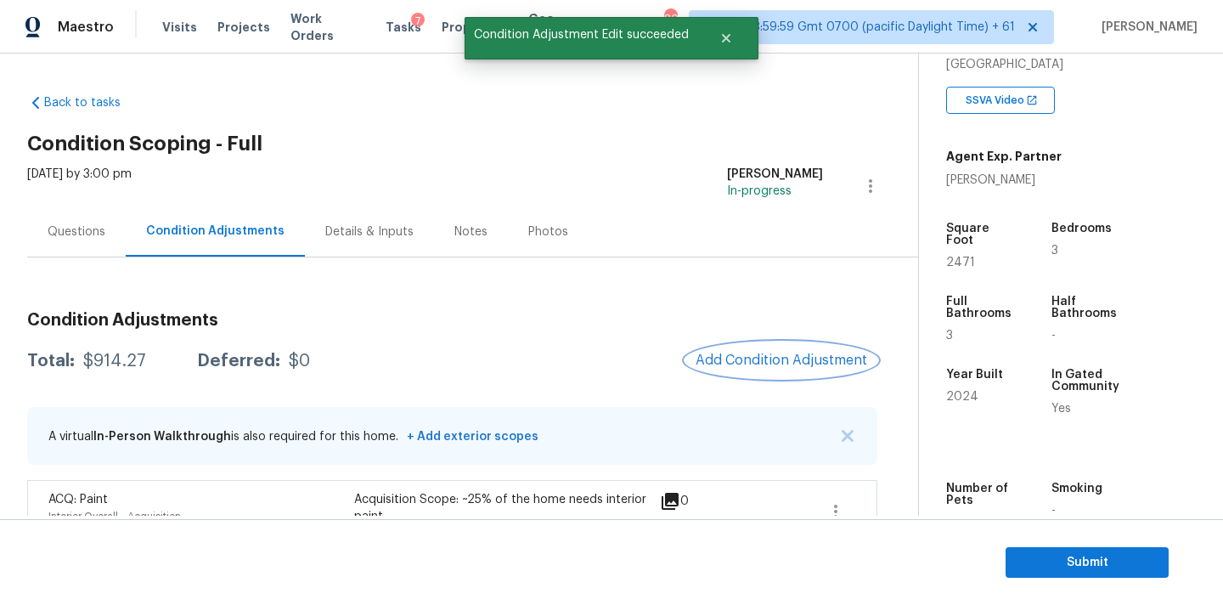
click at [747, 358] on span "Add Condition Adjustment" at bounding box center [781, 359] width 172 height 15
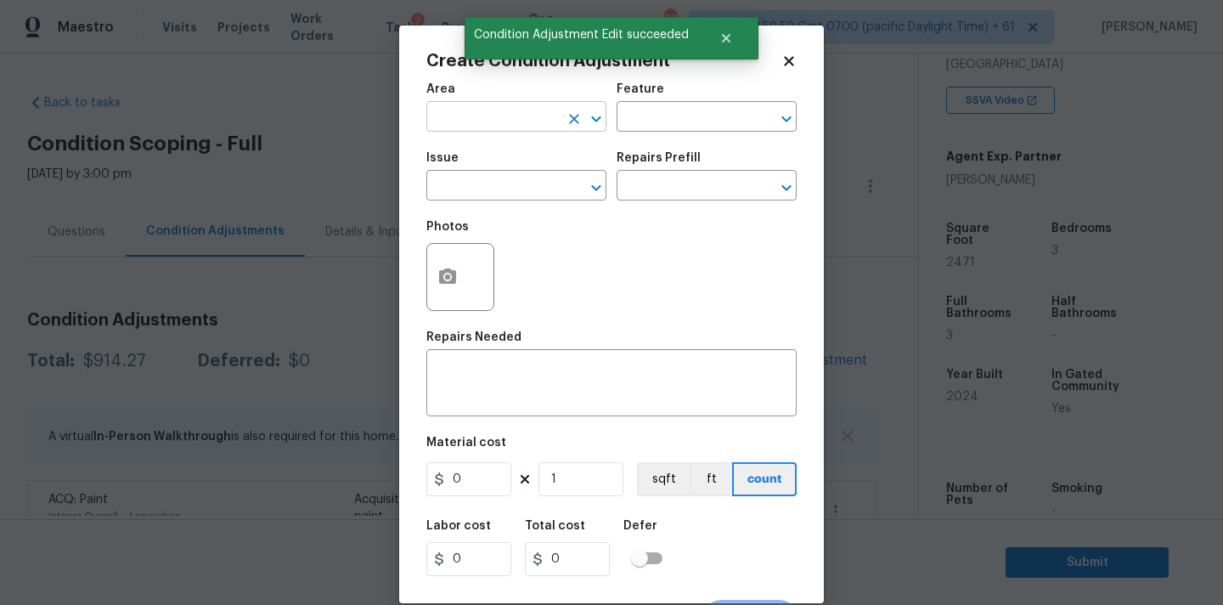
click at [481, 108] on input "text" at bounding box center [492, 118] width 132 height 26
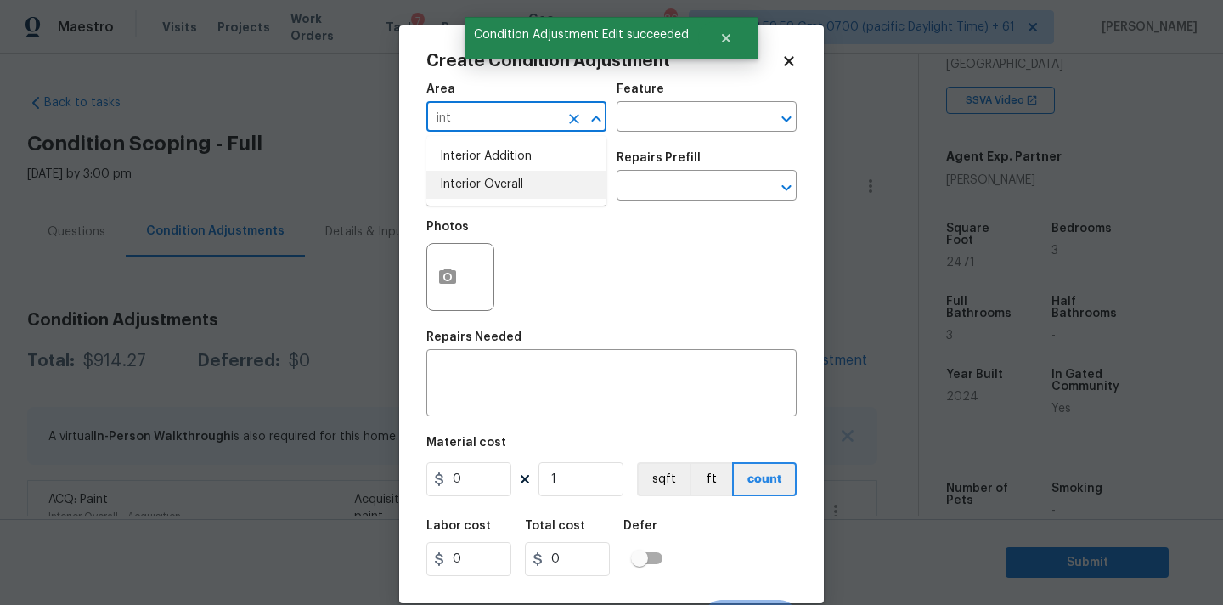
click at [493, 188] on li "Interior Overall" at bounding box center [516, 185] width 180 height 28
type input "Interior Overall"
click at [493, 188] on input "text" at bounding box center [492, 187] width 132 height 26
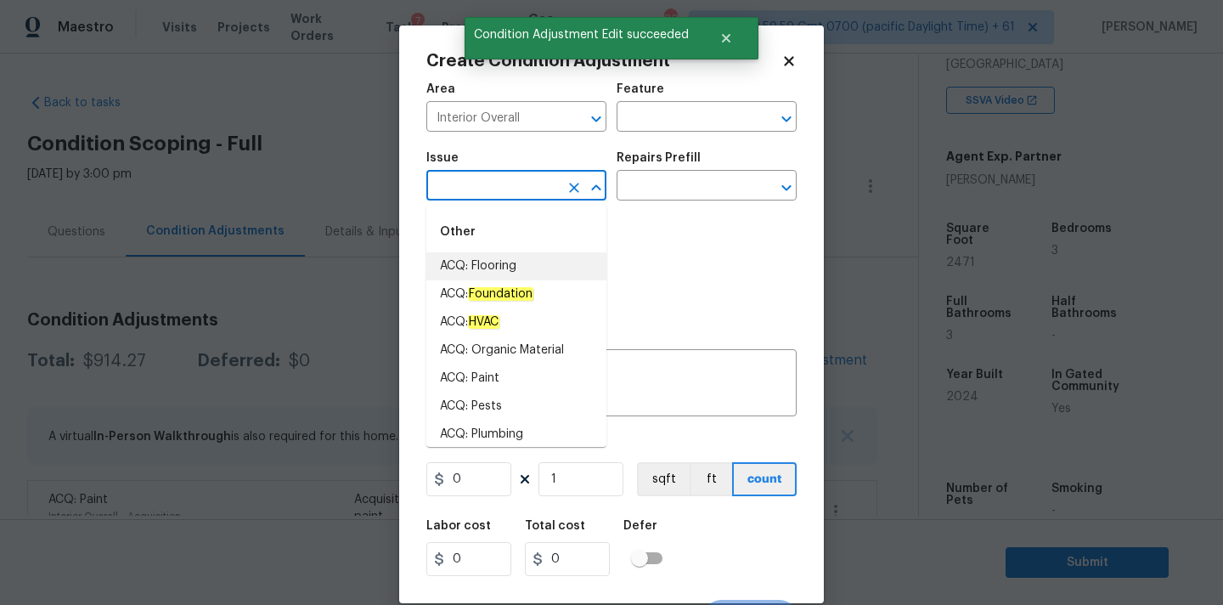
click at [501, 262] on li "ACQ: Flooring" at bounding box center [516, 266] width 180 height 28
type input "ACQ: Flooring"
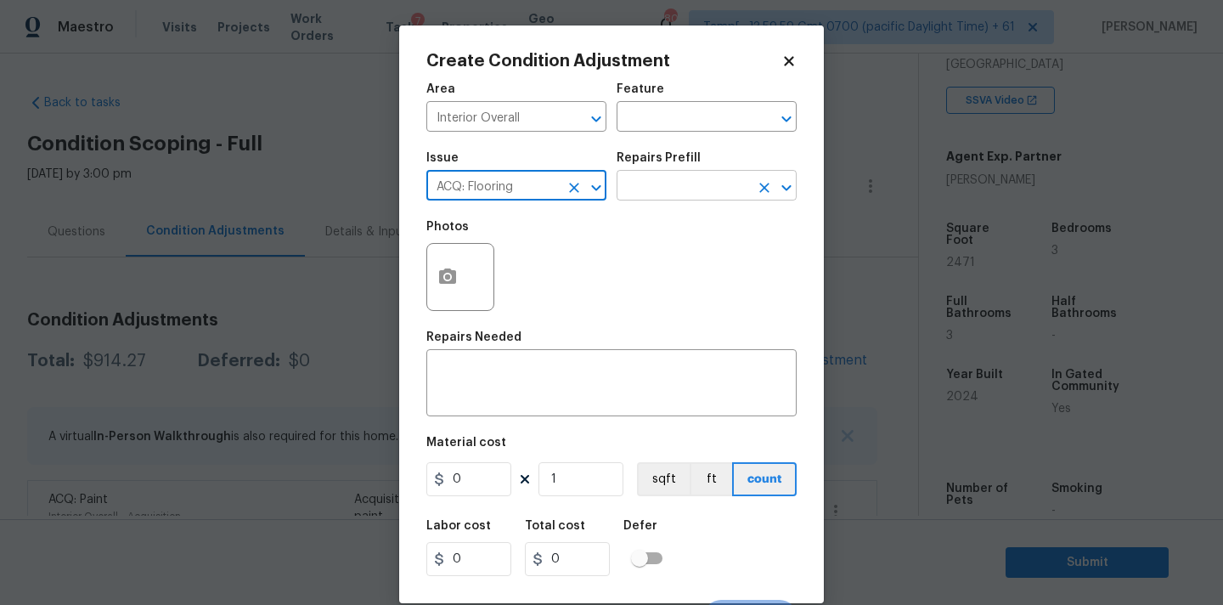
click at [670, 194] on input "text" at bounding box center [683, 187] width 132 height 26
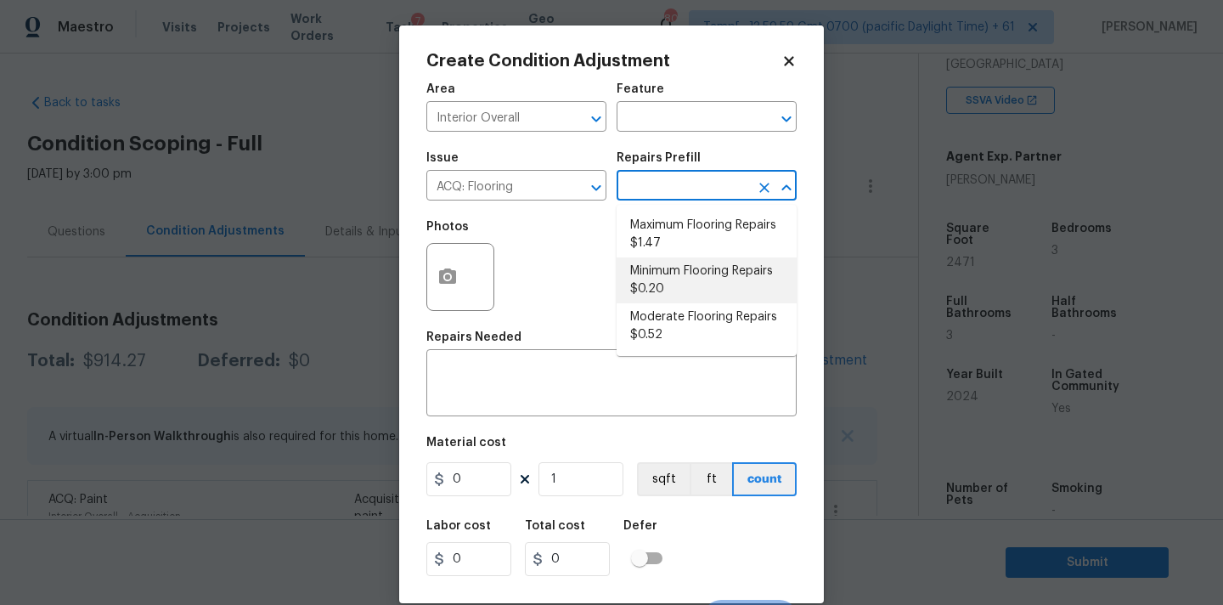
click at [675, 280] on li "Minimum Flooring Repairs $0.20" at bounding box center [707, 280] width 180 height 46
type input "Acquisition"
type textarea "Acquisition Scope: Minimum flooring repairs"
type input "0.2"
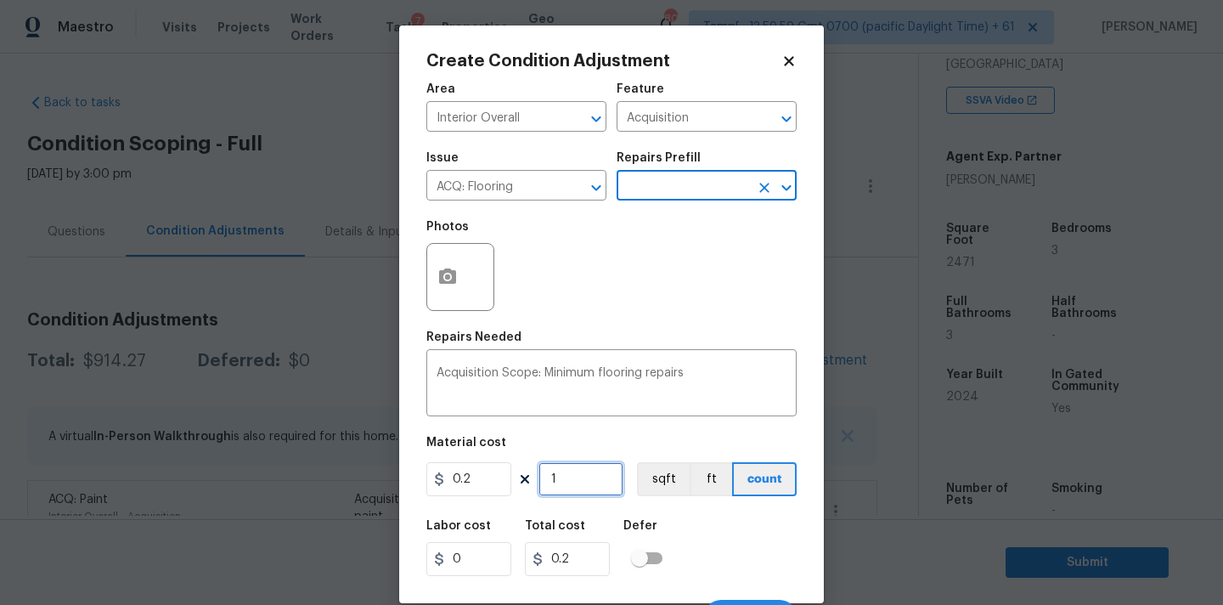
click at [583, 479] on input "1" at bounding box center [580, 479] width 85 height 34
type input "2"
type input "0.4"
type input "24"
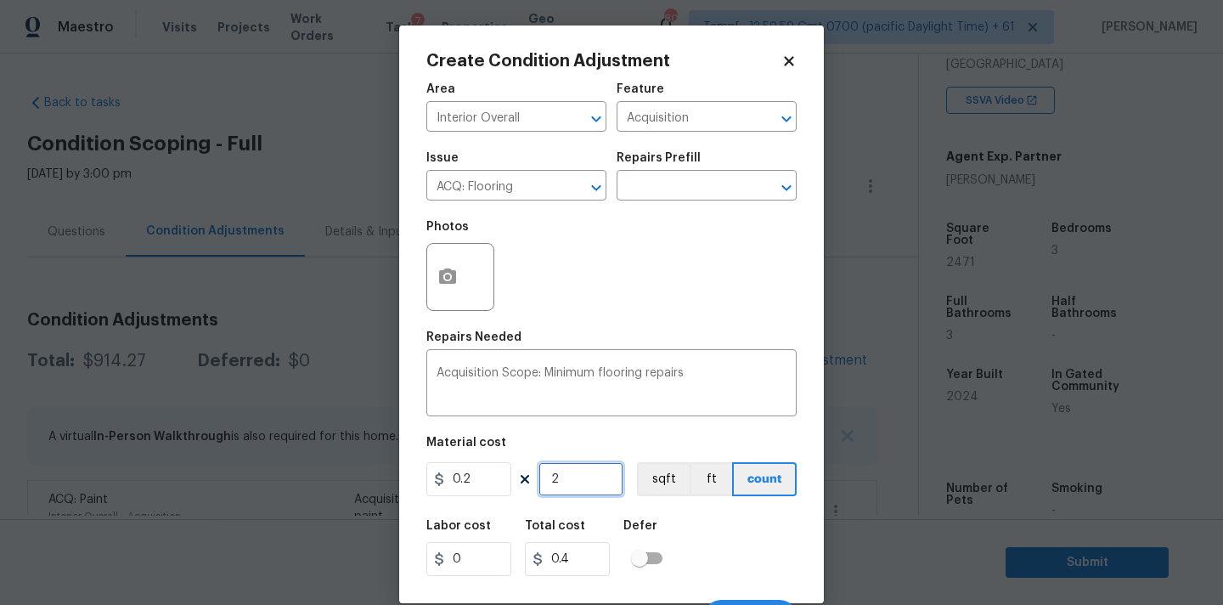
type input "4.8"
type input "247"
type input "49.4"
type input "2471"
type input "494.2"
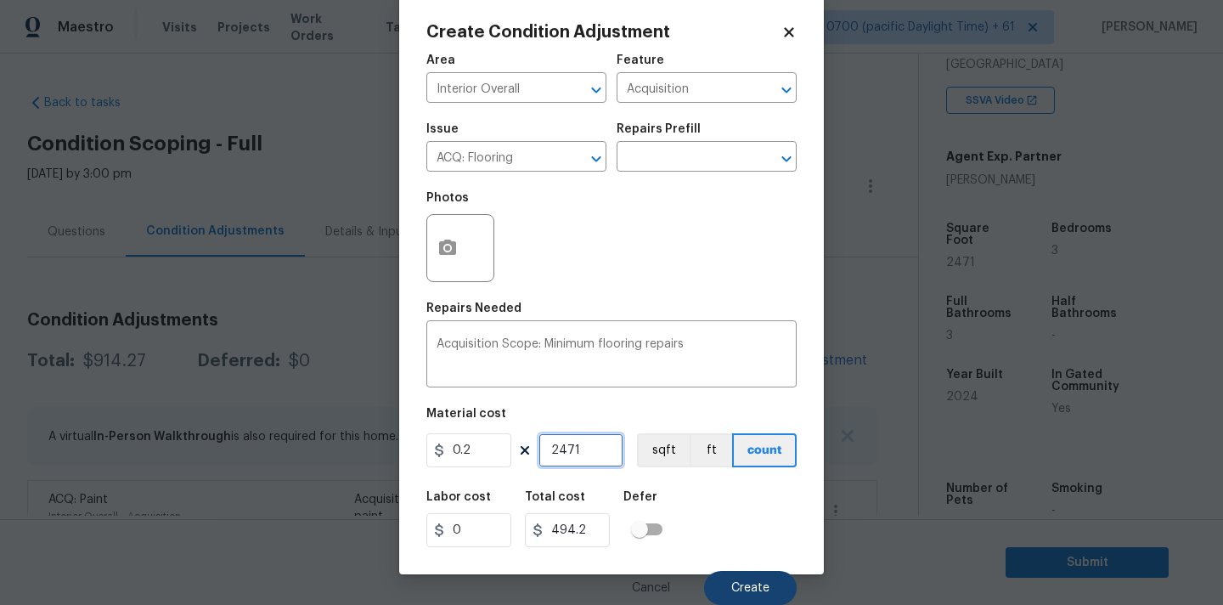
type input "2471"
click at [738, 580] on button "Create" at bounding box center [750, 588] width 93 height 34
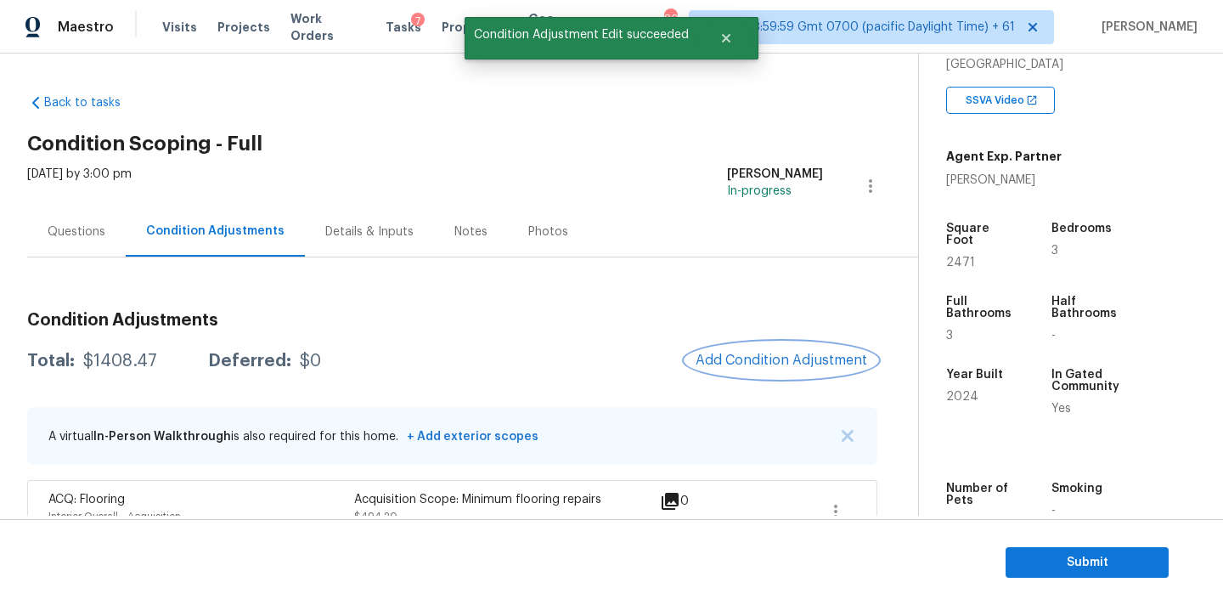
click at [755, 363] on span "Add Condition Adjustment" at bounding box center [781, 359] width 172 height 15
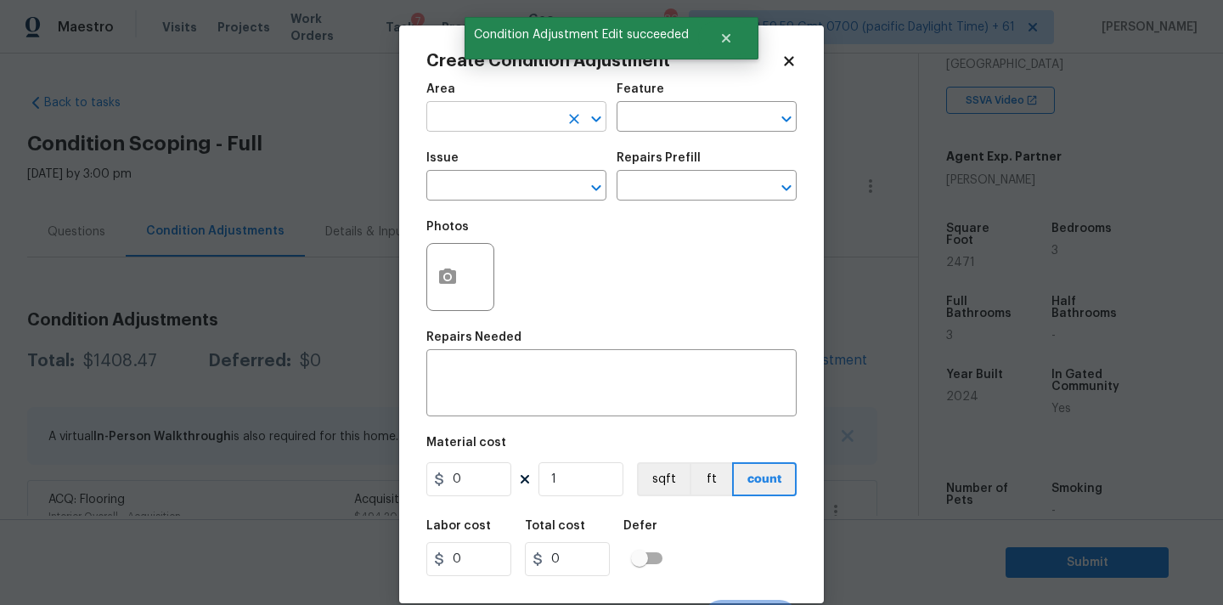
click at [512, 120] on input "text" at bounding box center [492, 118] width 132 height 26
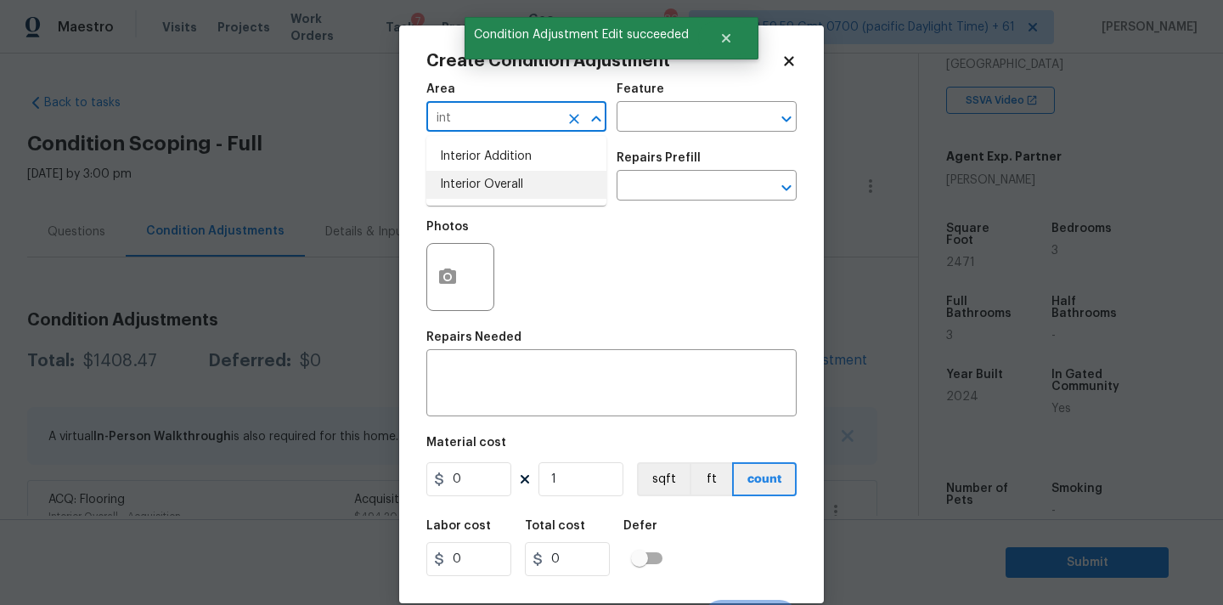
click at [514, 189] on li "Interior Overall" at bounding box center [516, 185] width 180 height 28
type input "Interior Overall"
click at [514, 189] on input "text" at bounding box center [492, 187] width 132 height 26
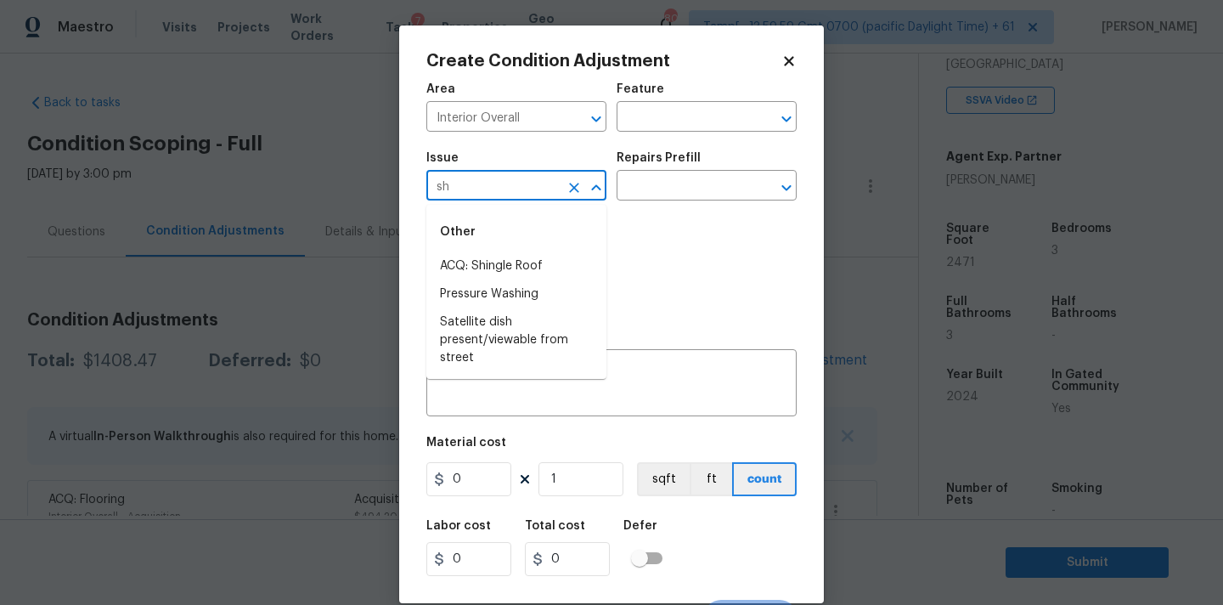
type input "s"
click at [526, 323] on li "Bathroom Plumbing" at bounding box center [516, 322] width 180 height 28
type input "Bathroom Plumbing"
click at [662, 196] on input "text" at bounding box center [683, 187] width 132 height 26
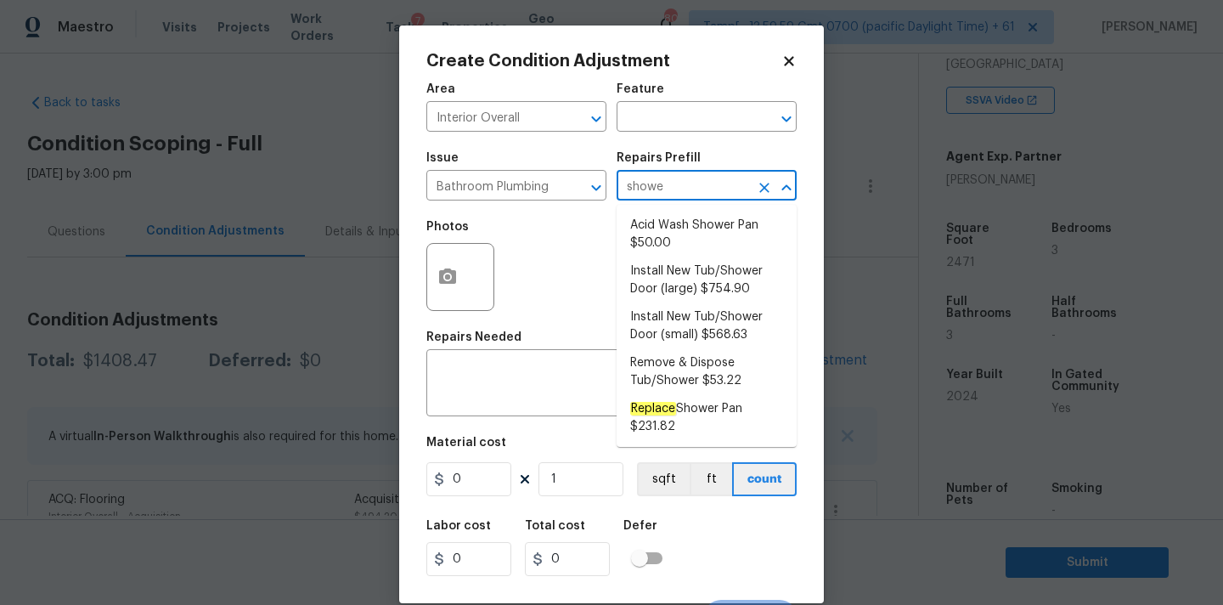
type input "shower"
click at [678, 314] on li "Install New Tub/Shower Door (small) $568.63" at bounding box center [707, 326] width 180 height 46
type input "Plumbing"
type textarea "Prep the tub/shower surround and install a new 32''-36'' tempered shower door. …"
type input "568.63"
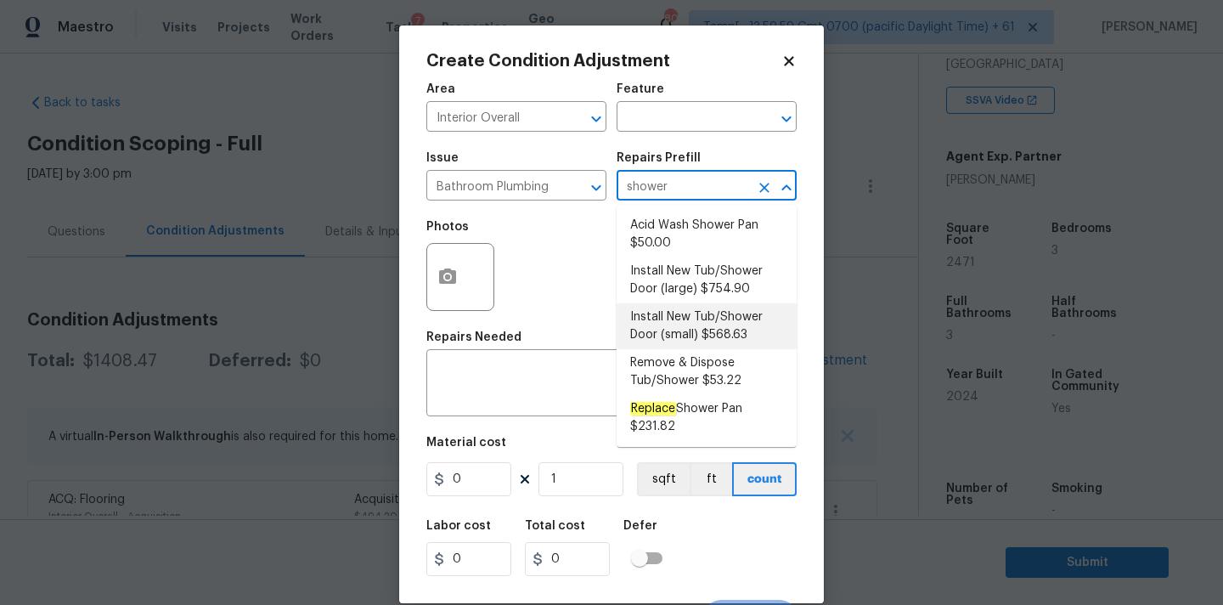
type input "568.63"
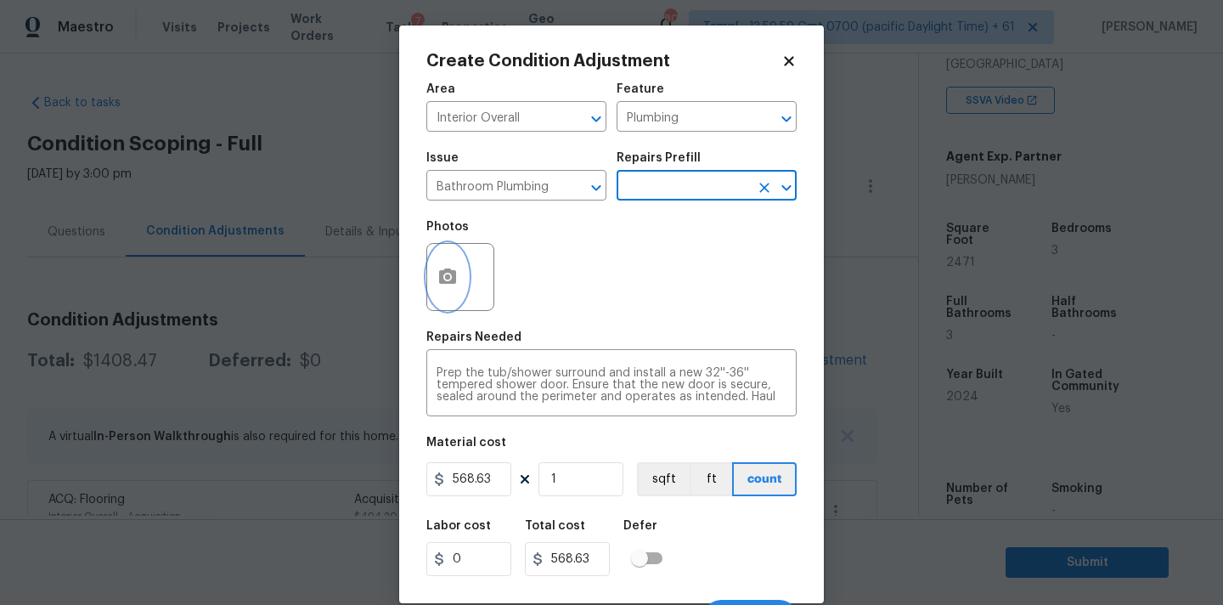
click at [467, 284] on button "button" at bounding box center [447, 277] width 41 height 66
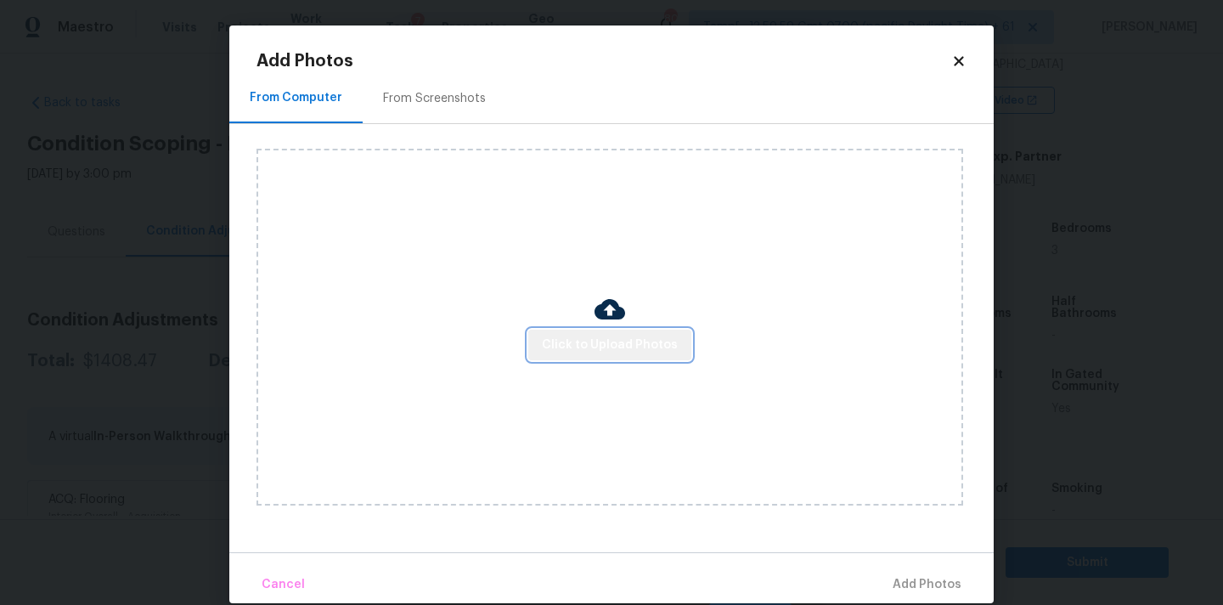
click at [613, 356] on button "Click to Upload Photos" at bounding box center [609, 344] width 163 height 31
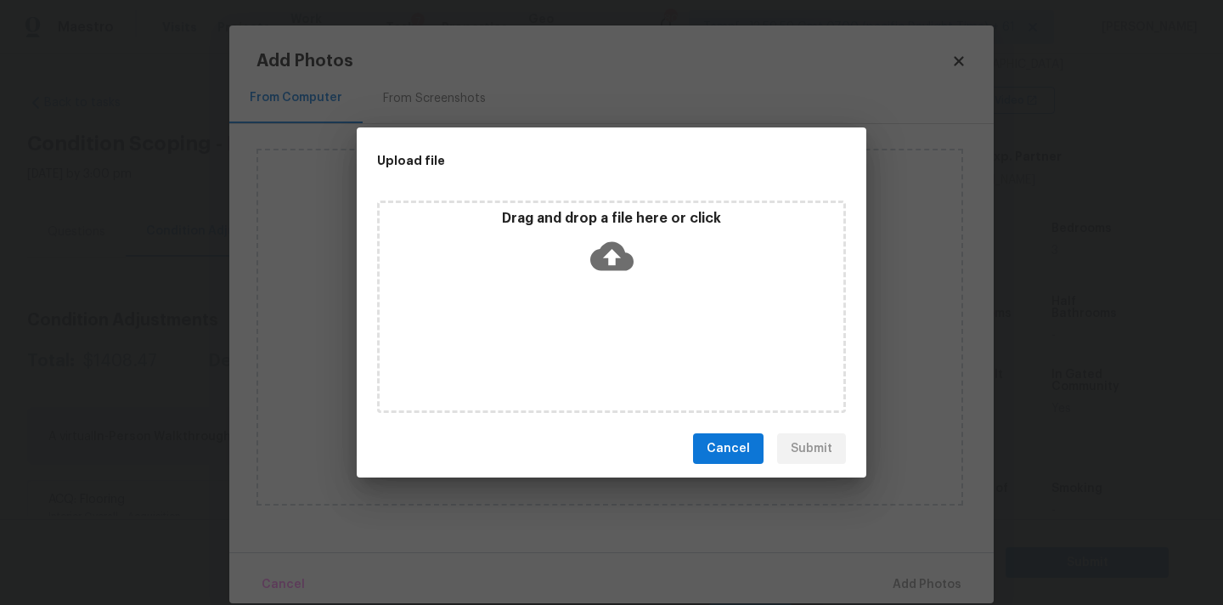
click at [613, 264] on icon at bounding box center [611, 256] width 43 height 29
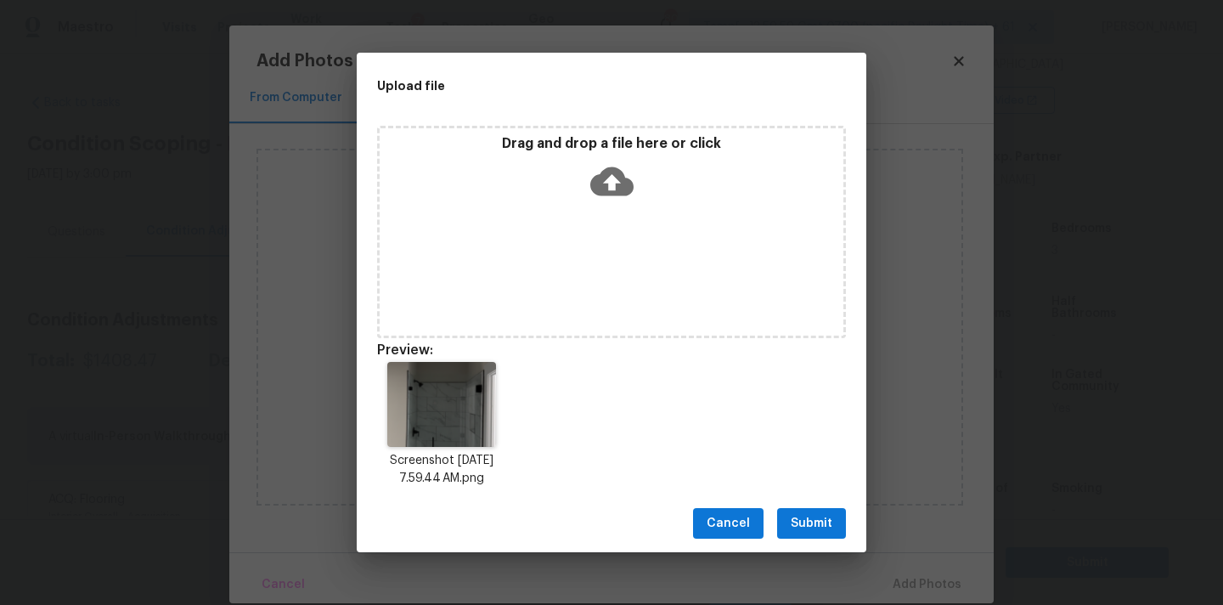
click at [810, 516] on span "Submit" at bounding box center [812, 523] width 42 height 21
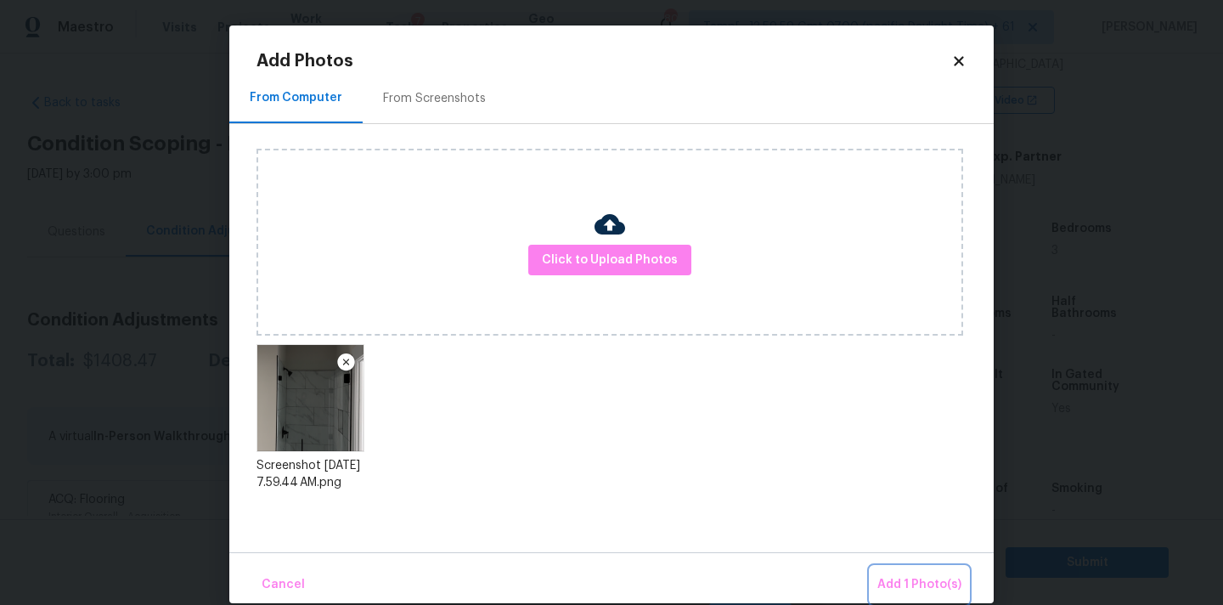
click at [909, 571] on button "Add 1 Photo(s)" at bounding box center [919, 584] width 98 height 37
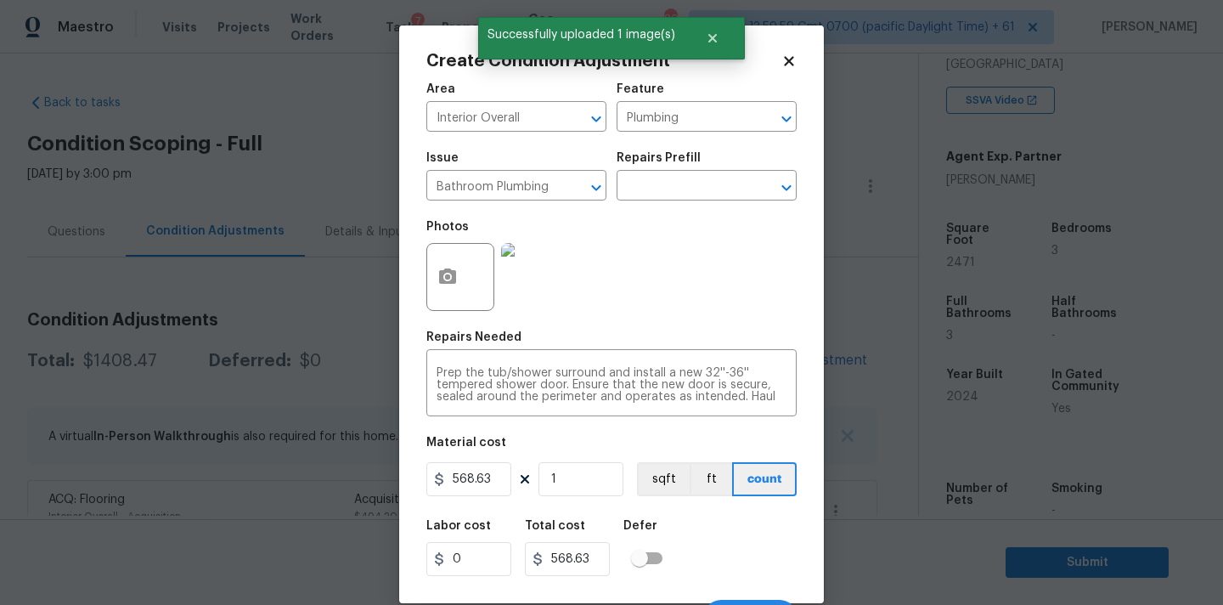
scroll to position [30, 0]
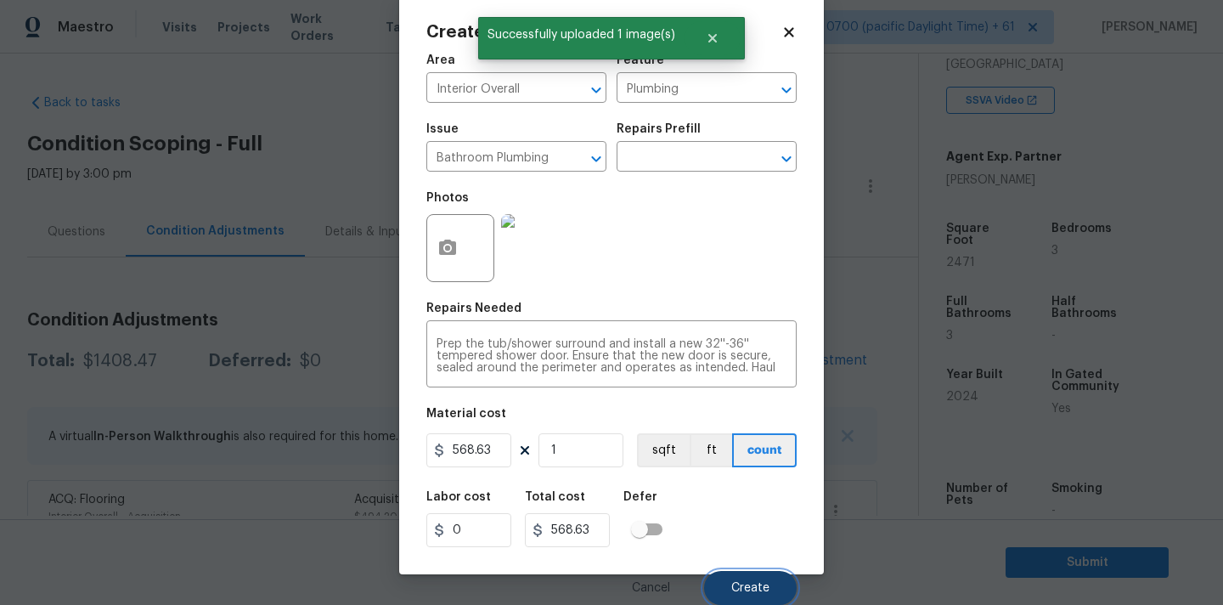
click at [752, 588] on span "Create" at bounding box center [750, 588] width 38 height 13
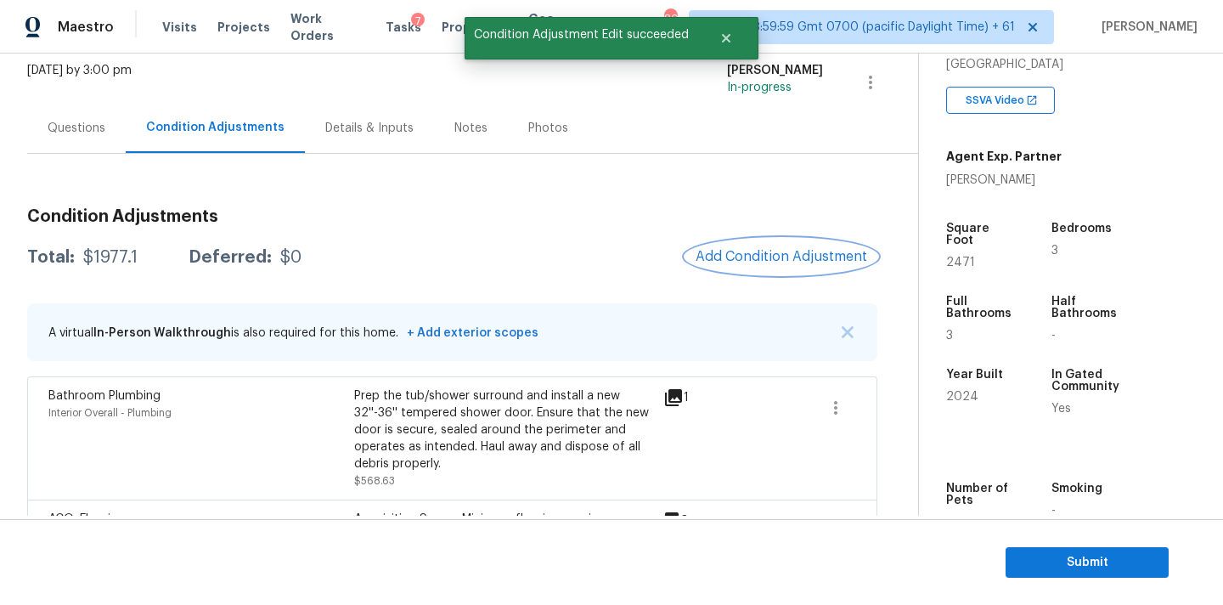
scroll to position [121, 0]
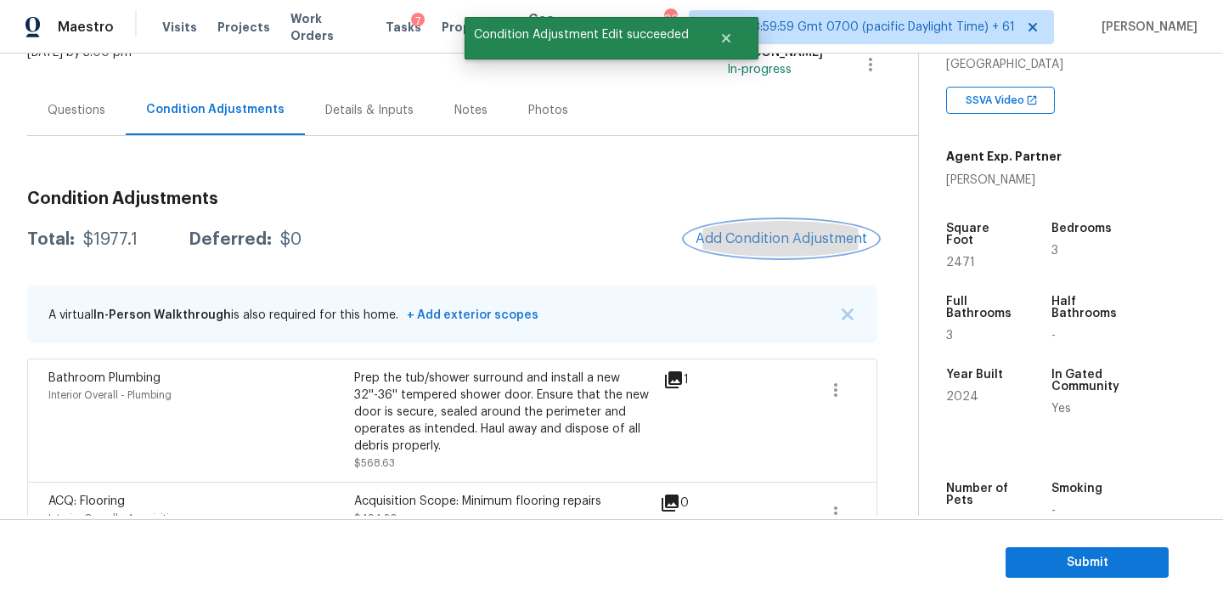
click at [766, 231] on span "Add Condition Adjustment" at bounding box center [781, 238] width 172 height 15
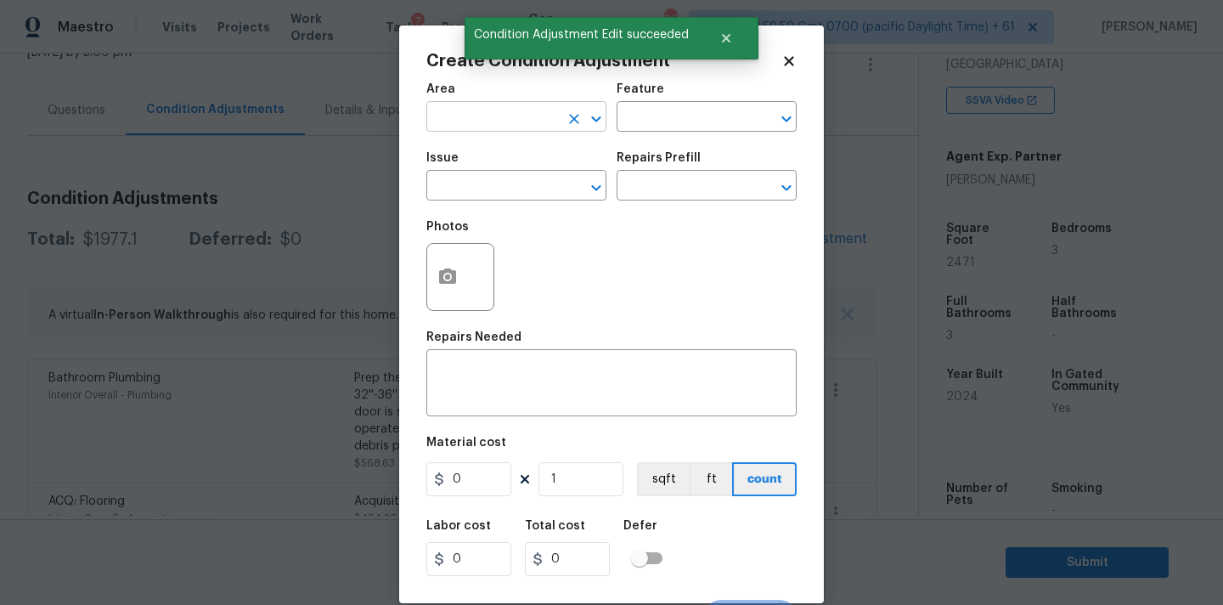
click at [477, 123] on input "text" at bounding box center [492, 118] width 132 height 26
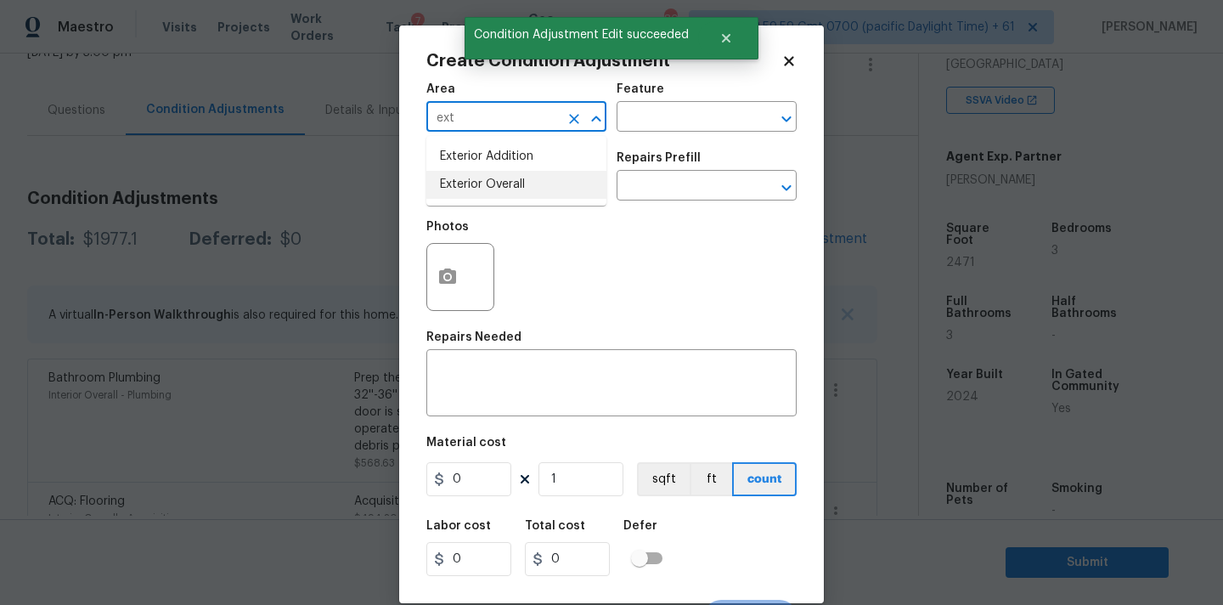
click at [487, 180] on li "Exterior Overall" at bounding box center [516, 185] width 180 height 28
type input "Exterior Overall"
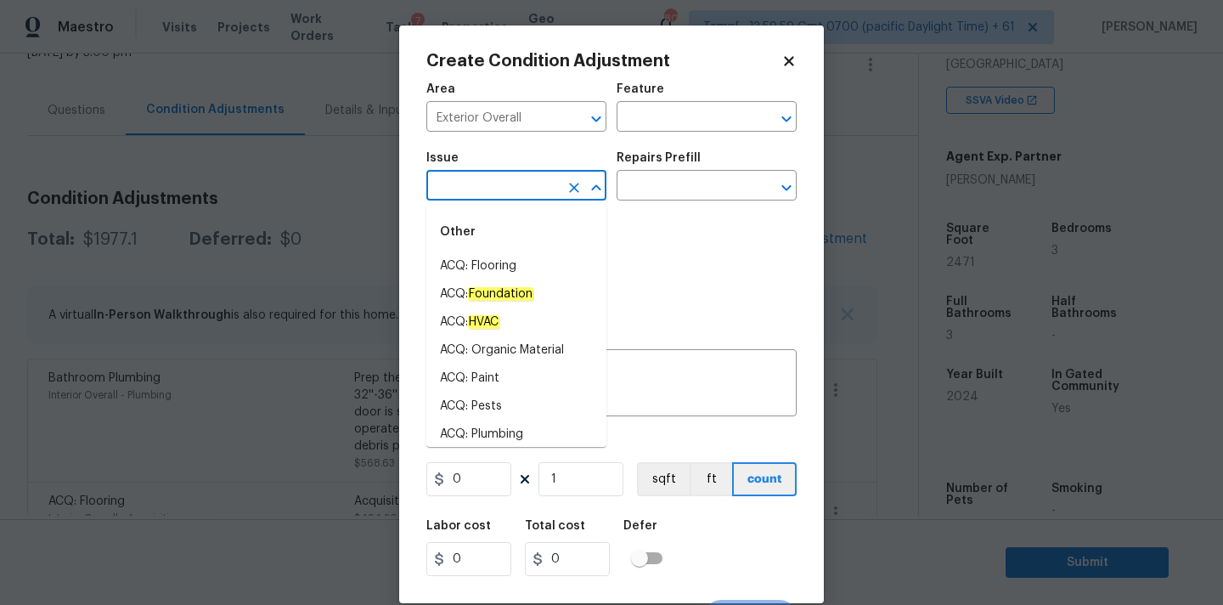
click at [487, 189] on input "text" at bounding box center [492, 187] width 132 height 26
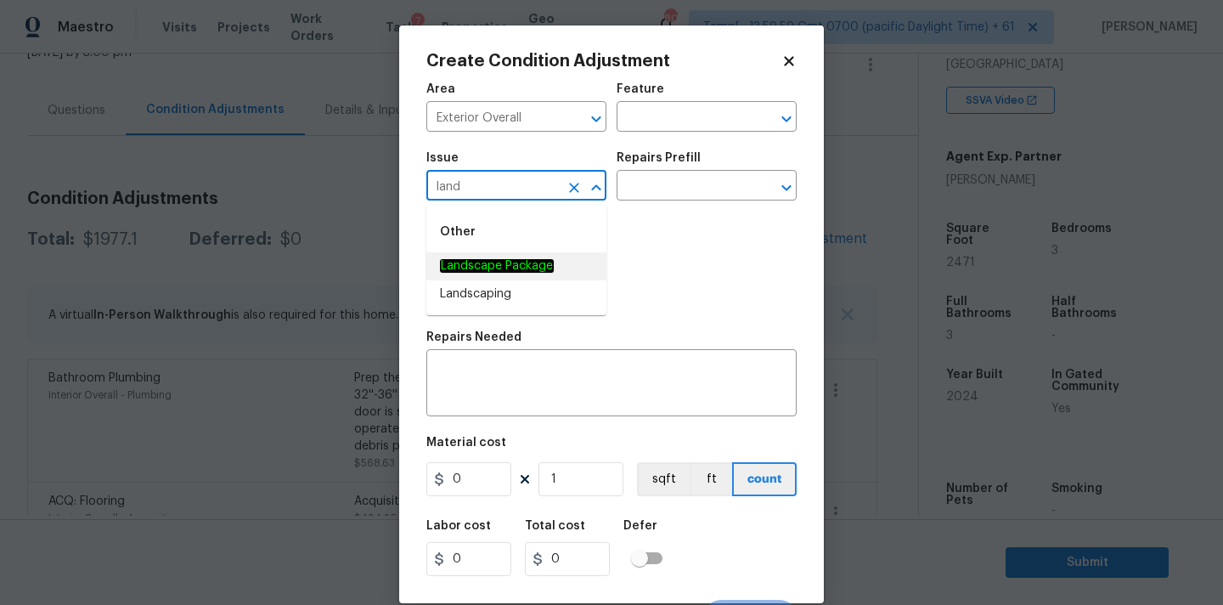
click at [504, 259] on em "Landscape Package" at bounding box center [497, 266] width 114 height 14
type input "Landscape Package"
click at [673, 194] on input "text" at bounding box center [683, 187] width 132 height 26
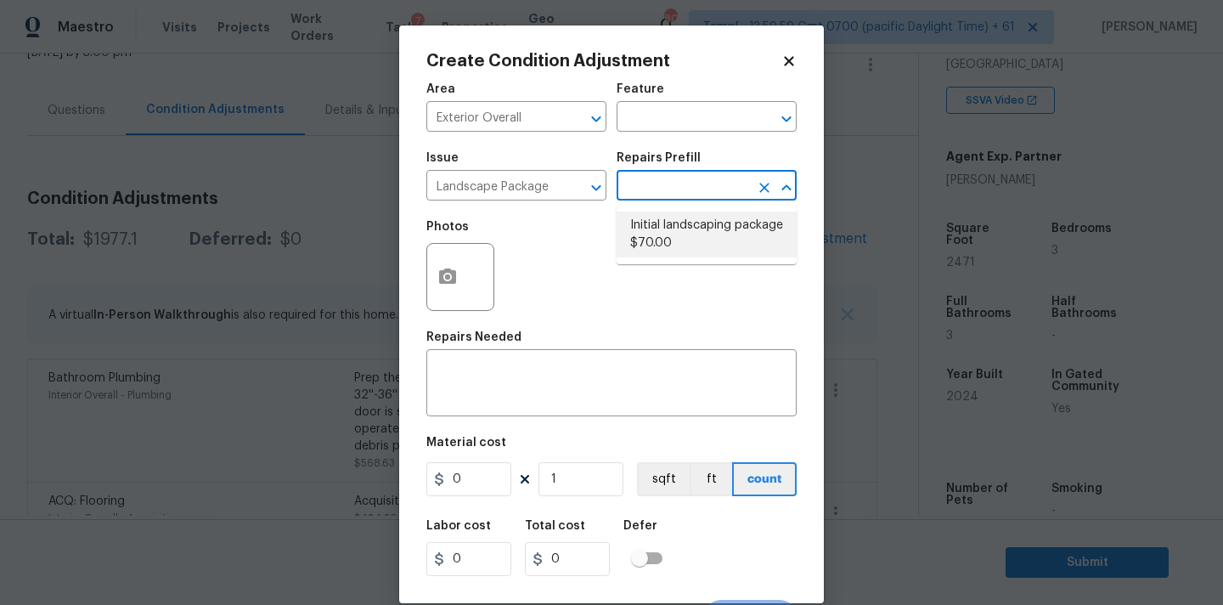
click at [672, 228] on li "Initial landscaping package $70.00" at bounding box center [707, 234] width 180 height 46
type input "Home Readiness Packages"
type textarea "Mowing of grass up to 6" in height. Mow, edge along driveways & sidewalks, trim…"
type input "70"
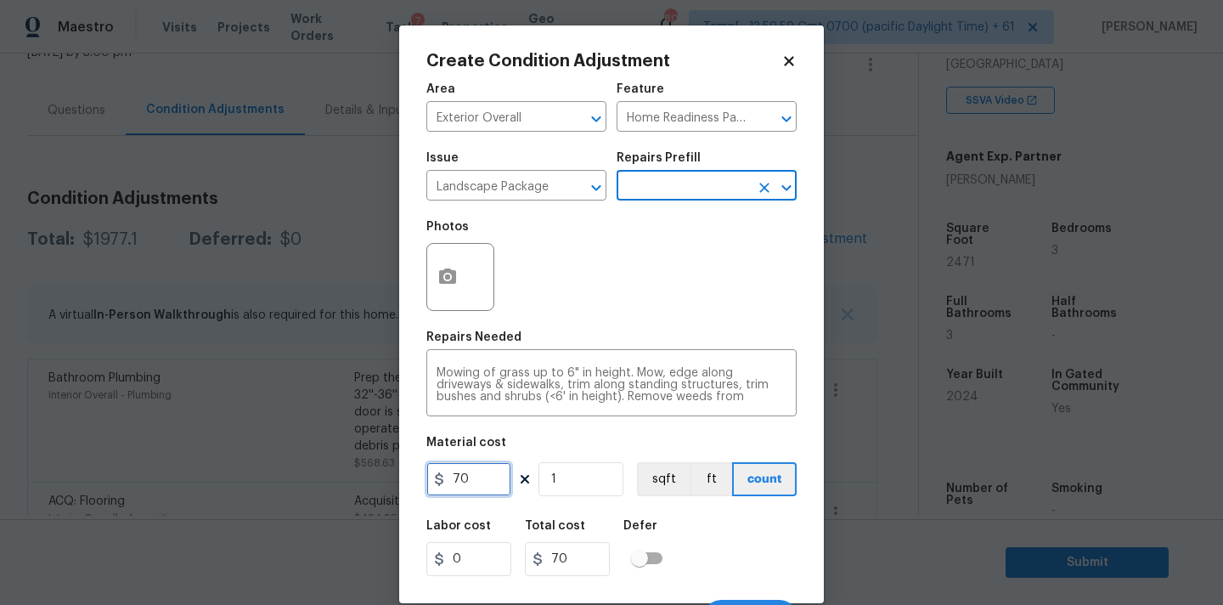
click at [475, 470] on input "70" at bounding box center [468, 479] width 85 height 34
type input "200"
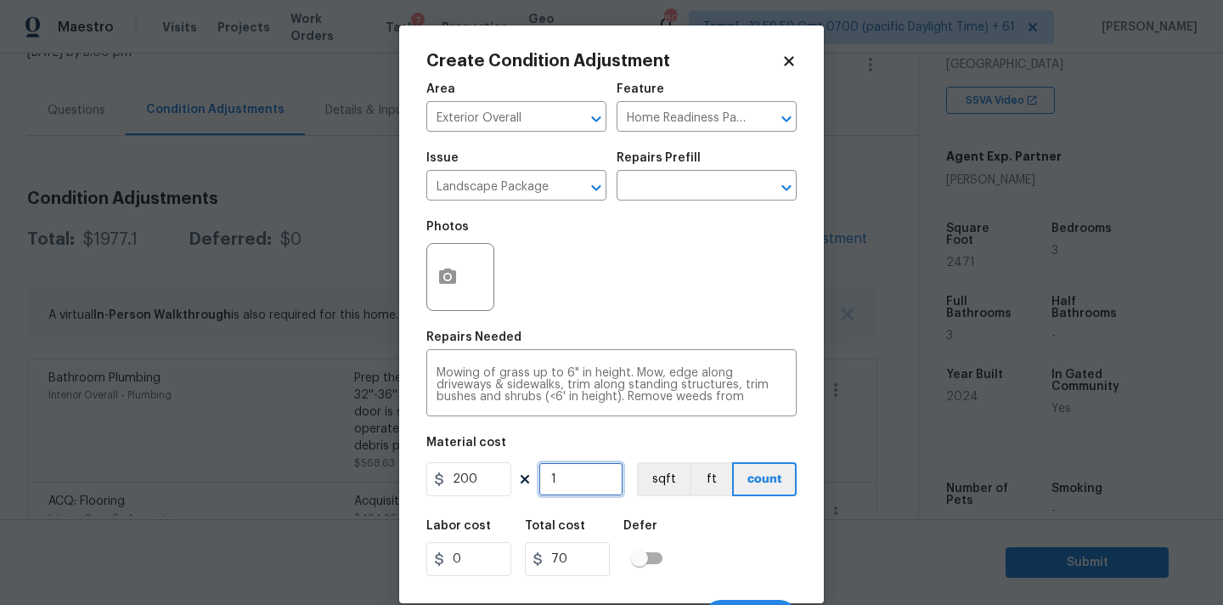
type input "200"
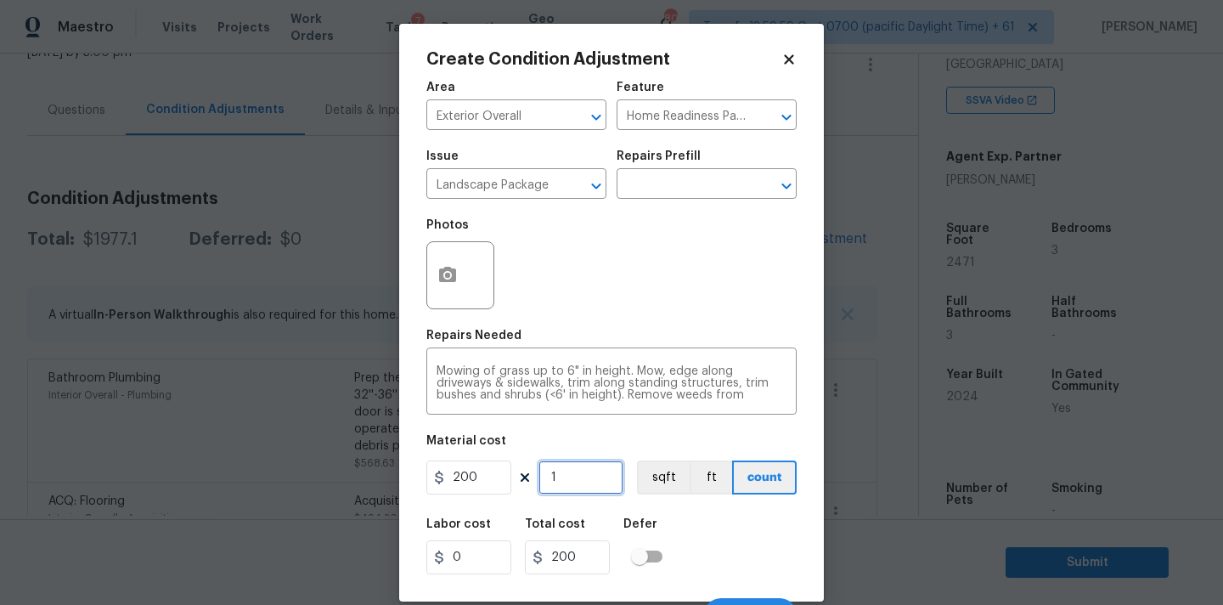
scroll to position [30, 0]
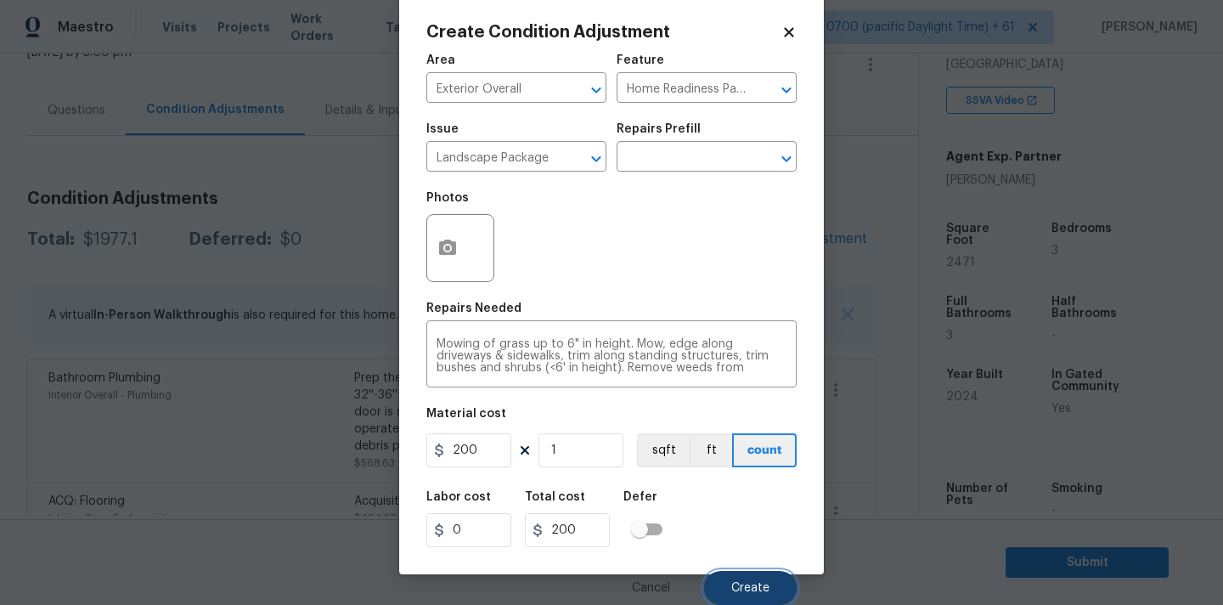
click at [727, 577] on button "Create" at bounding box center [750, 588] width 93 height 34
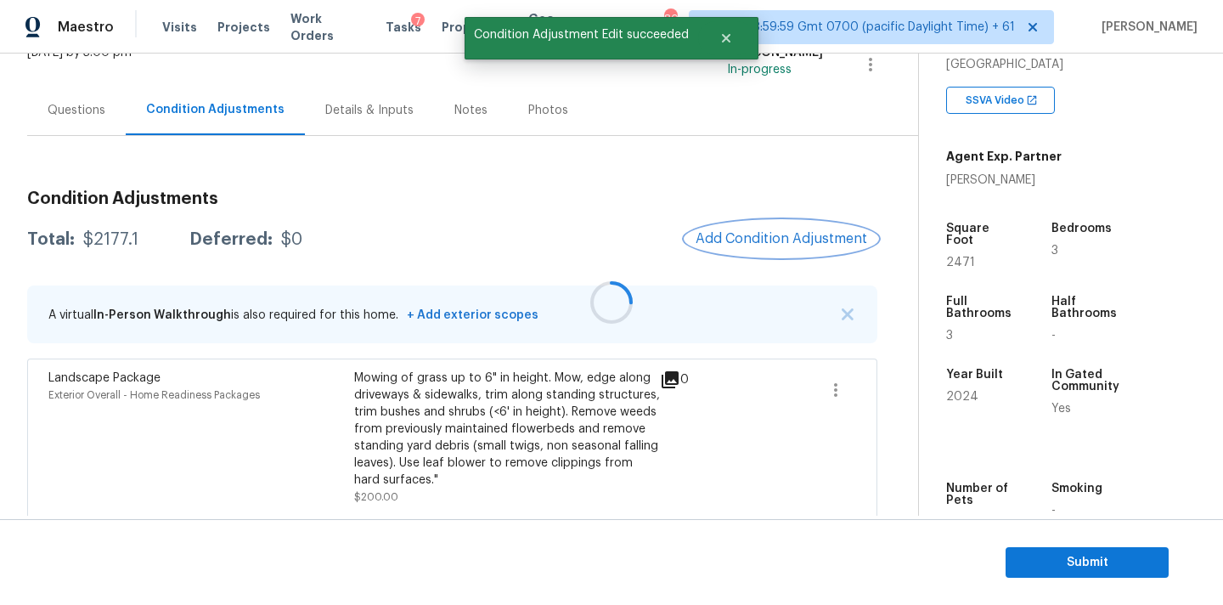
scroll to position [0, 0]
click at [752, 237] on span "Add Condition Adjustment" at bounding box center [781, 238] width 172 height 15
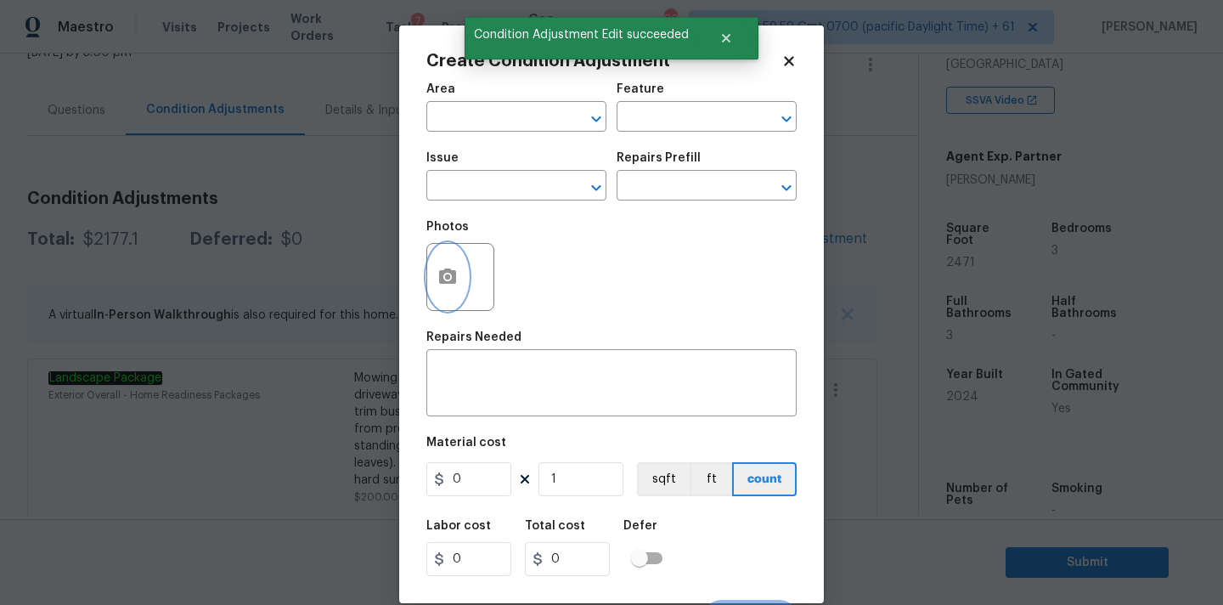
click at [440, 277] on icon "button" at bounding box center [447, 275] width 17 height 15
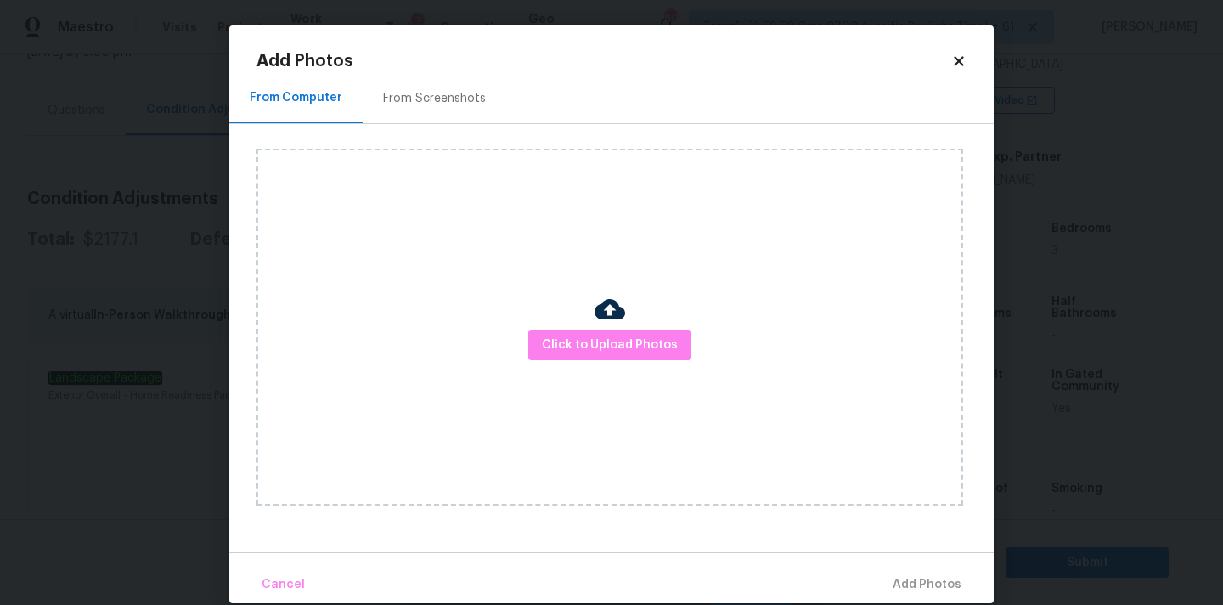
click at [405, 98] on div "From Screenshots" at bounding box center [434, 98] width 103 height 17
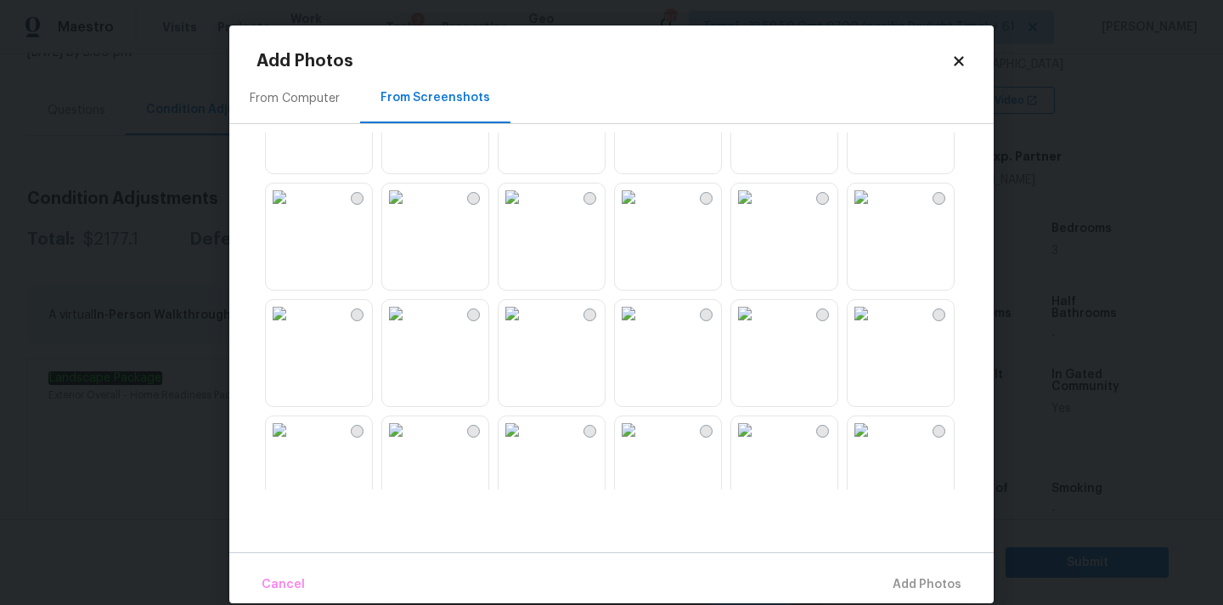
scroll to position [1099, 0]
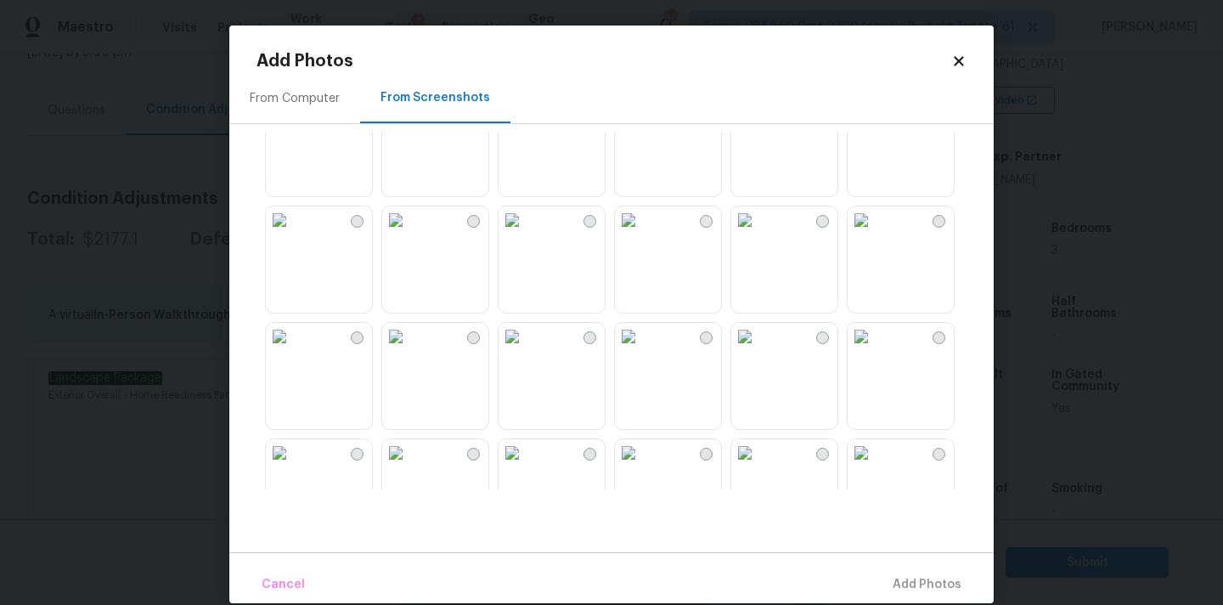
click at [875, 350] on img at bounding box center [860, 336] width 27 height 27
click at [907, 588] on span "Add 1 Photo(s)" at bounding box center [919, 584] width 84 height 21
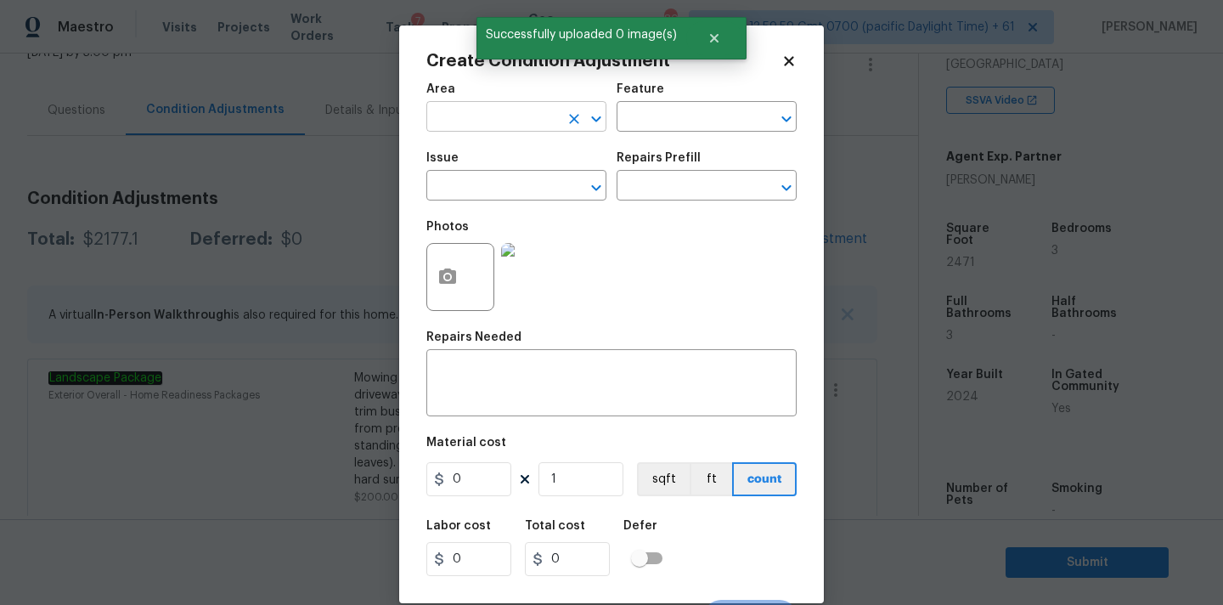
click at [474, 112] on input "text" at bounding box center [492, 118] width 132 height 26
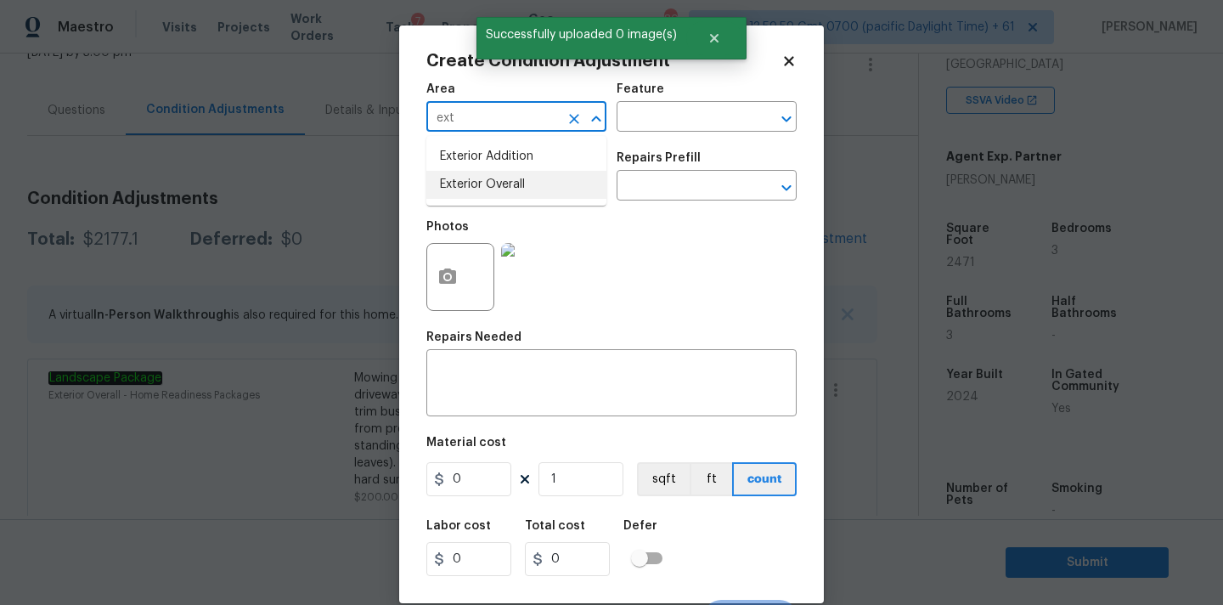
click at [484, 180] on li "Exterior Overall" at bounding box center [516, 185] width 180 height 28
type input "Exterior Overall"
click at [484, 186] on input "text" at bounding box center [492, 187] width 132 height 26
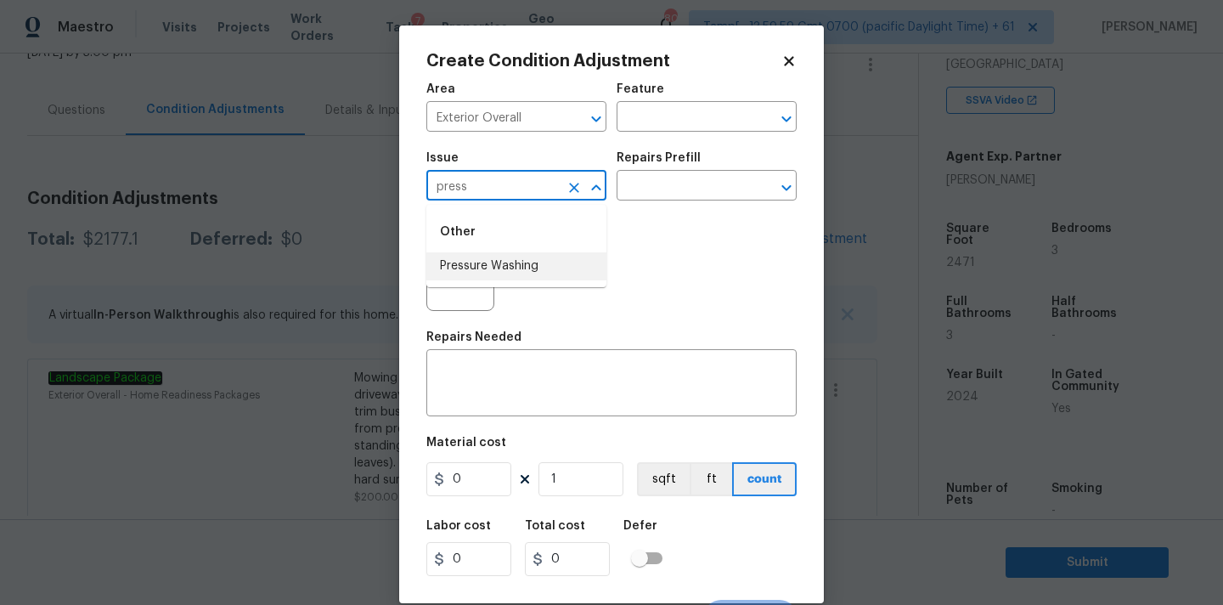
click at [489, 267] on li "Pressure Washing" at bounding box center [516, 266] width 180 height 28
type input "Pressure Washing"
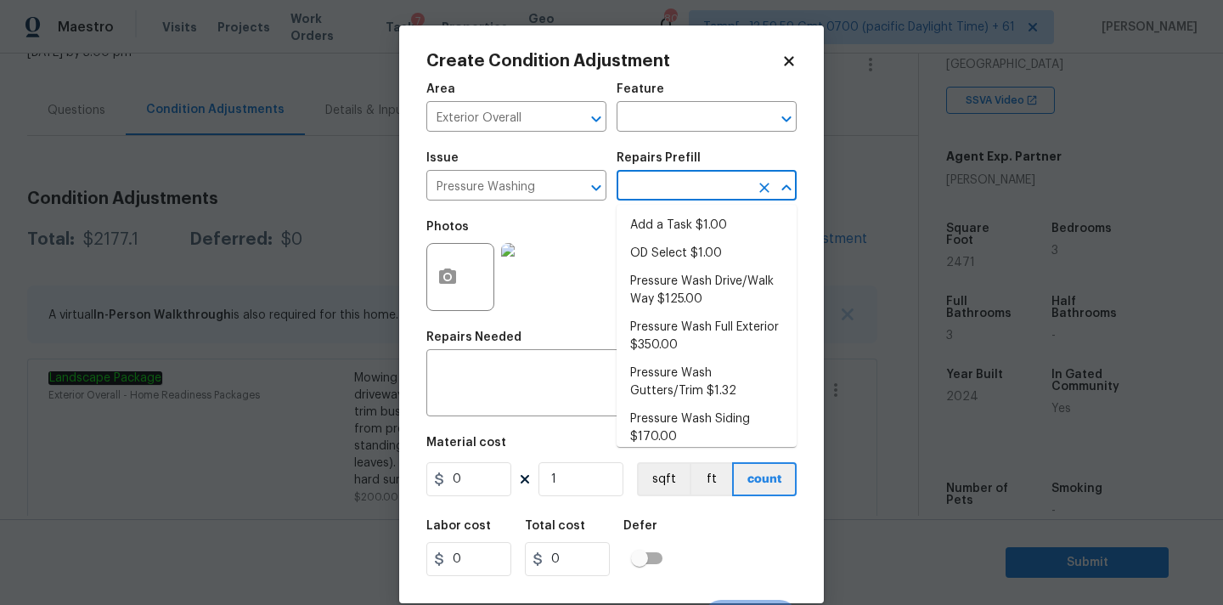
click at [678, 198] on input "text" at bounding box center [683, 187] width 132 height 26
click at [675, 287] on li "Pressure Wash Drive/Walk Way $125.00" at bounding box center [707, 290] width 180 height 46
type input "Siding"
type textarea "Pressure wash the driveways/walkways as directed by the PM. Ensure that all deb…"
type input "125"
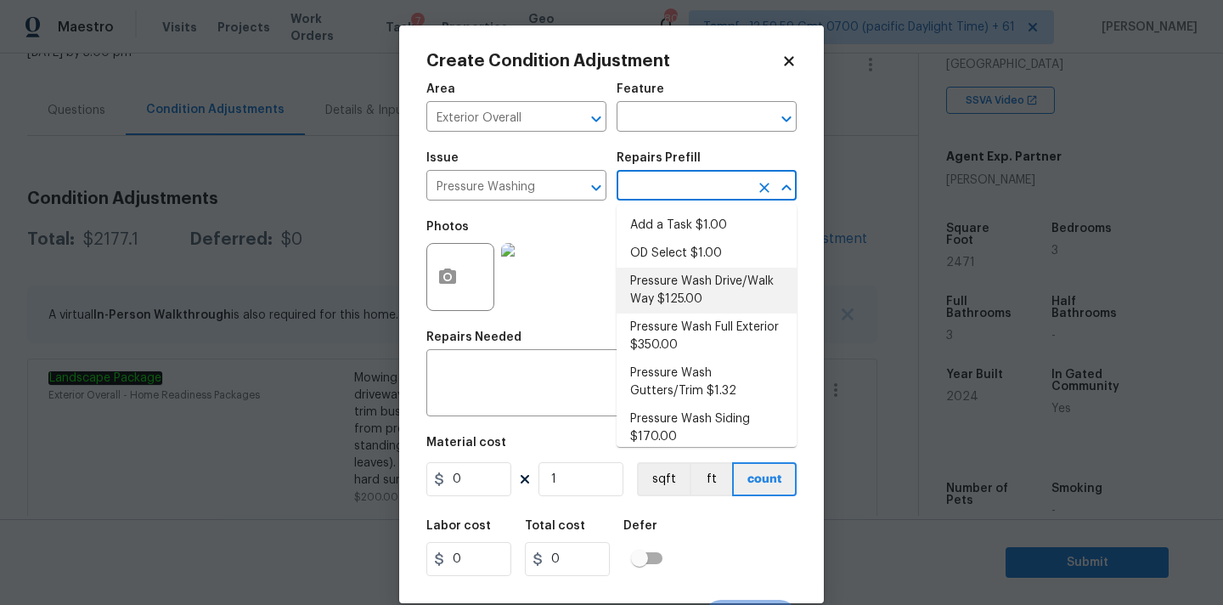
type input "125"
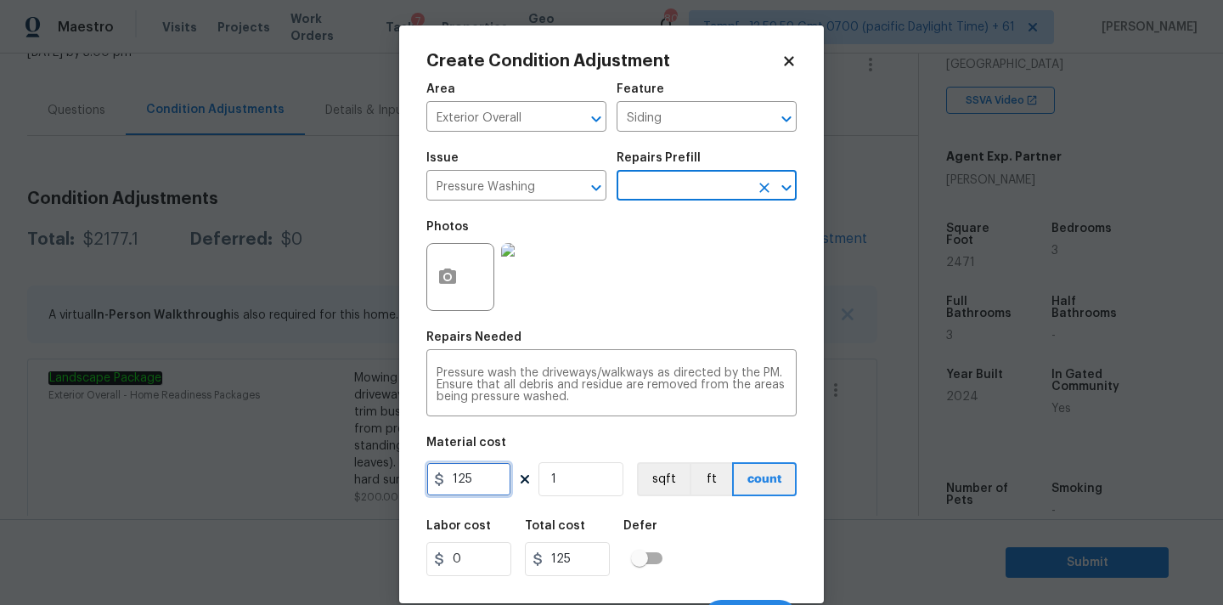
click at [486, 481] on input "125" at bounding box center [468, 479] width 85 height 34
type input "200"
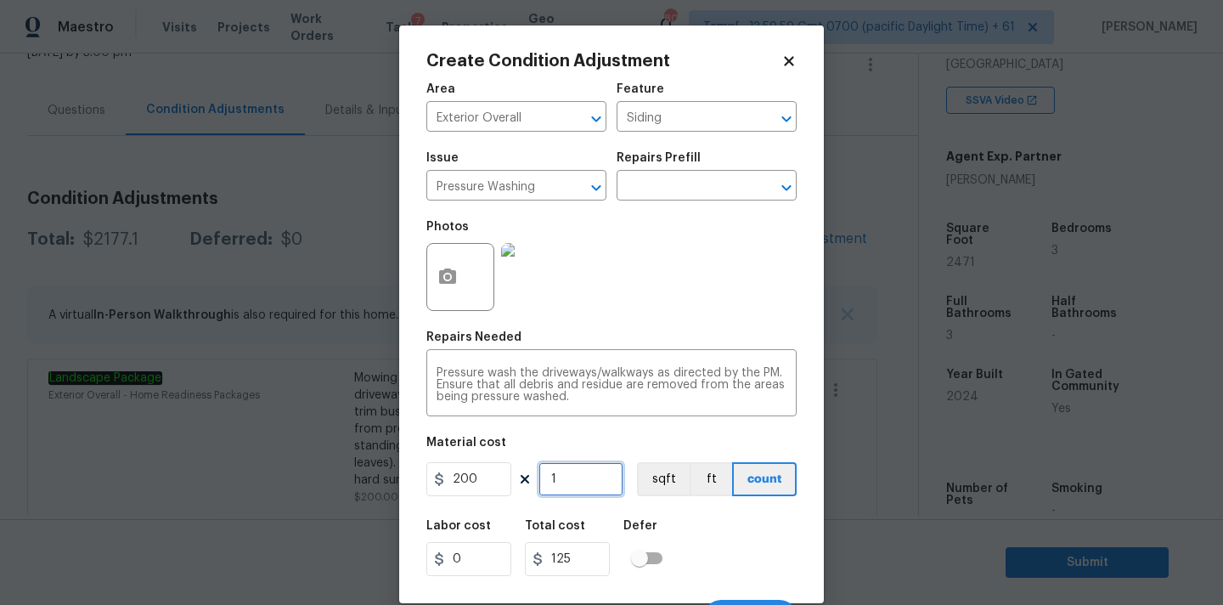
type input "200"
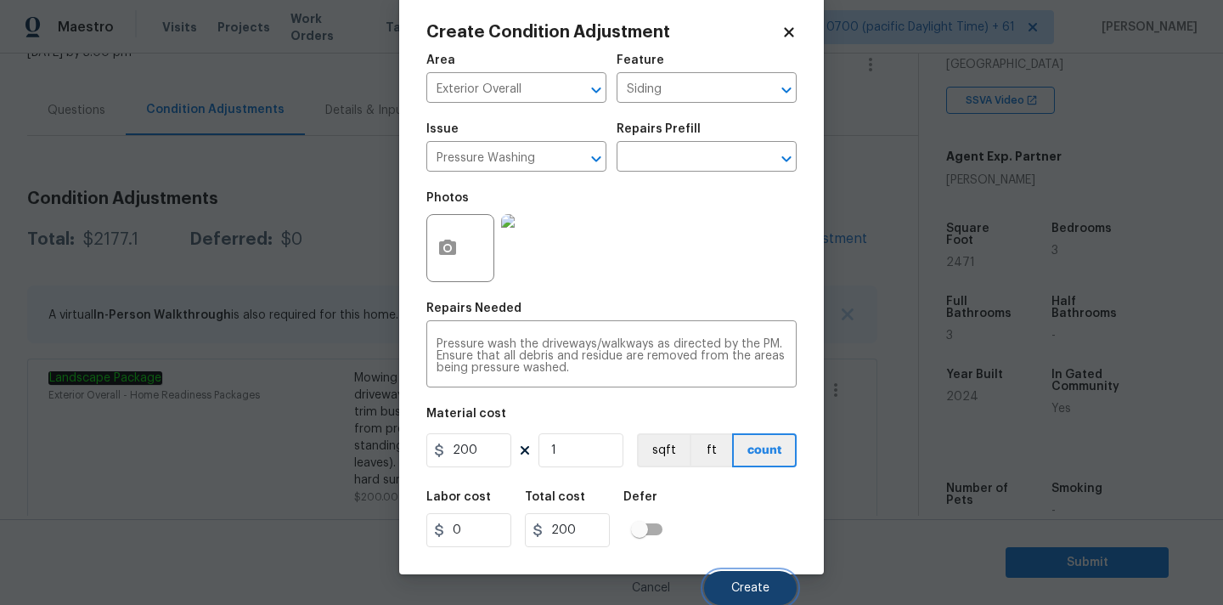
click at [759, 578] on button "Create" at bounding box center [750, 588] width 93 height 34
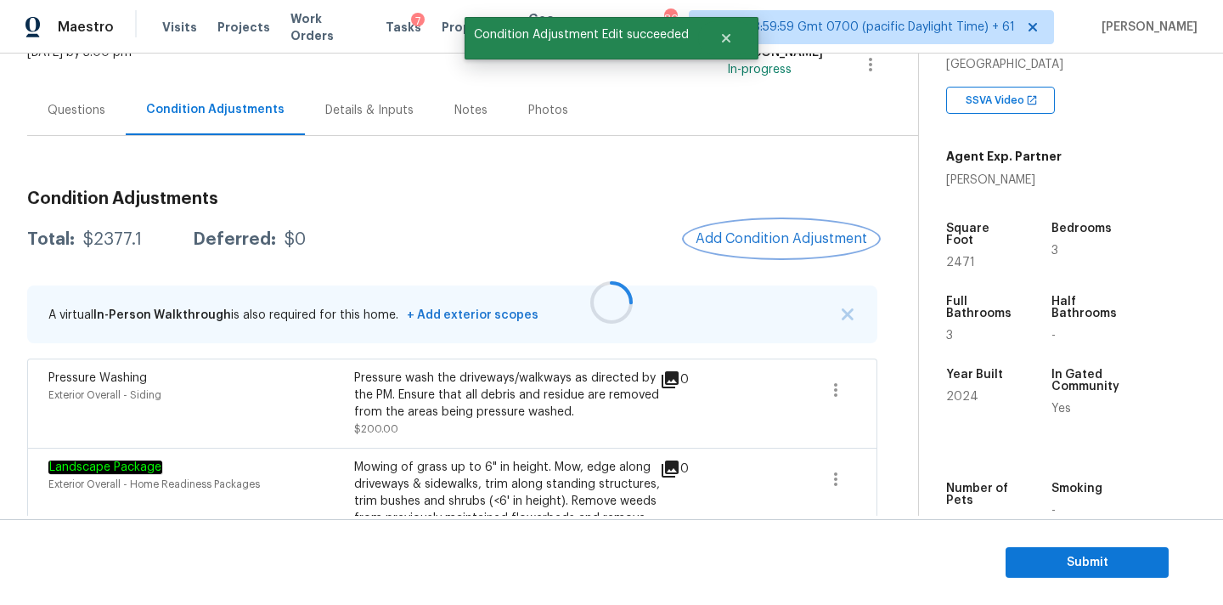
scroll to position [0, 0]
drag, startPoint x: 81, startPoint y: 239, endPoint x: 155, endPoint y: 239, distance: 73.9
click at [155, 239] on div "Total: $2377.1 Deferred: $0" at bounding box center [166, 239] width 279 height 17
copy div "$2377.1"
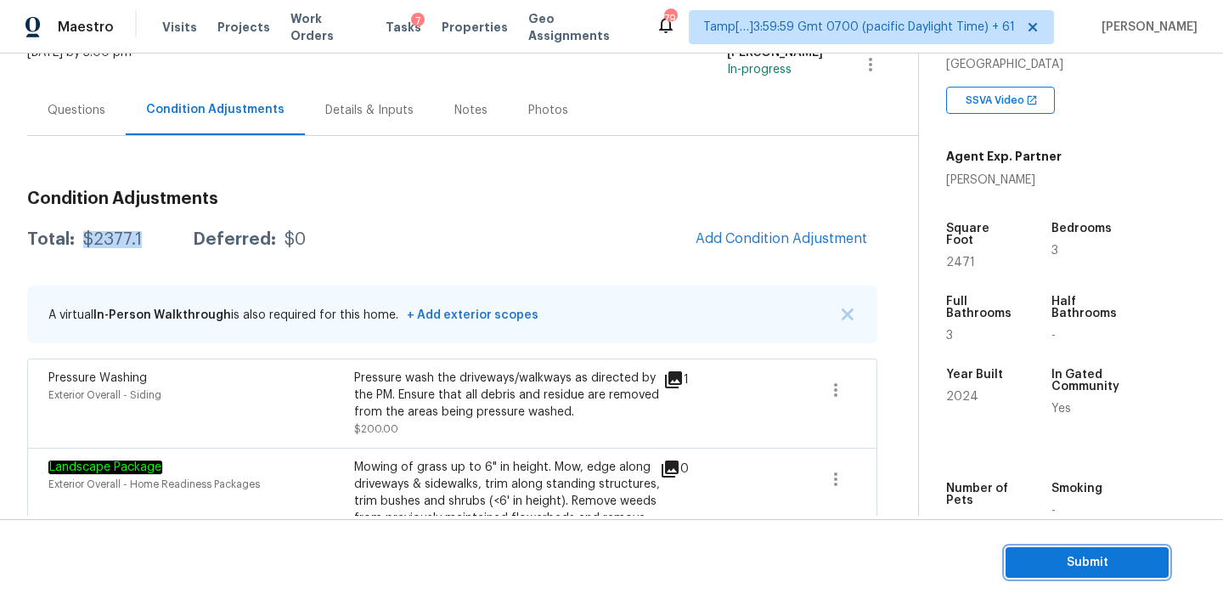
click at [1059, 552] on span "Submit" at bounding box center [1087, 562] width 136 height 21
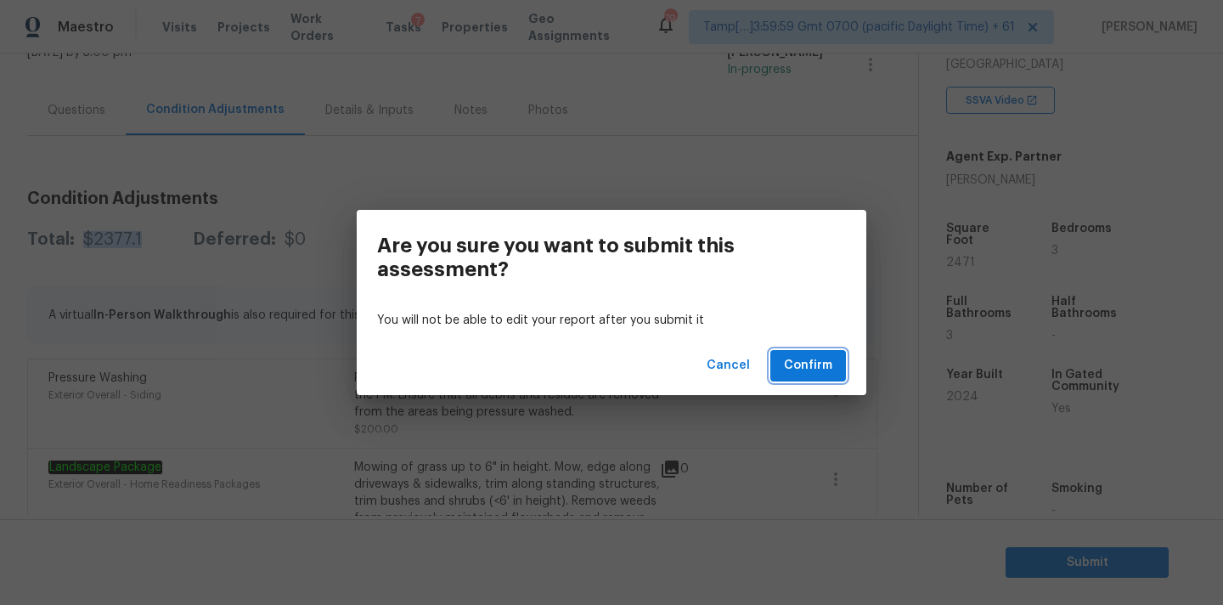
click at [830, 370] on span "Confirm" at bounding box center [808, 365] width 48 height 21
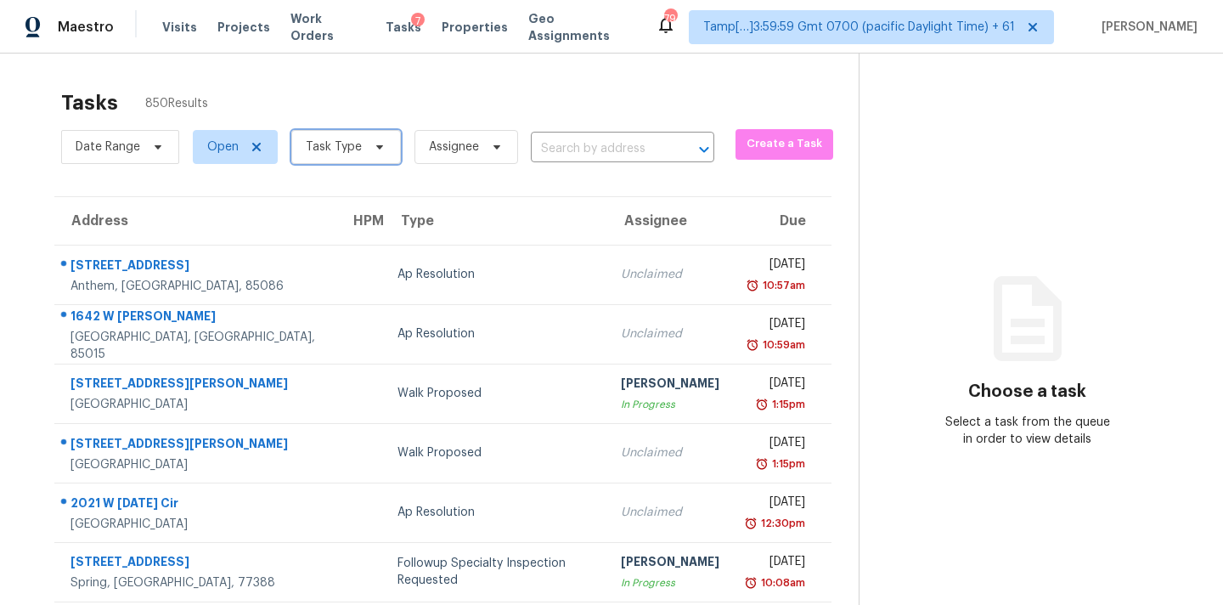
click at [373, 157] on span "Task Type" at bounding box center [346, 147] width 110 height 34
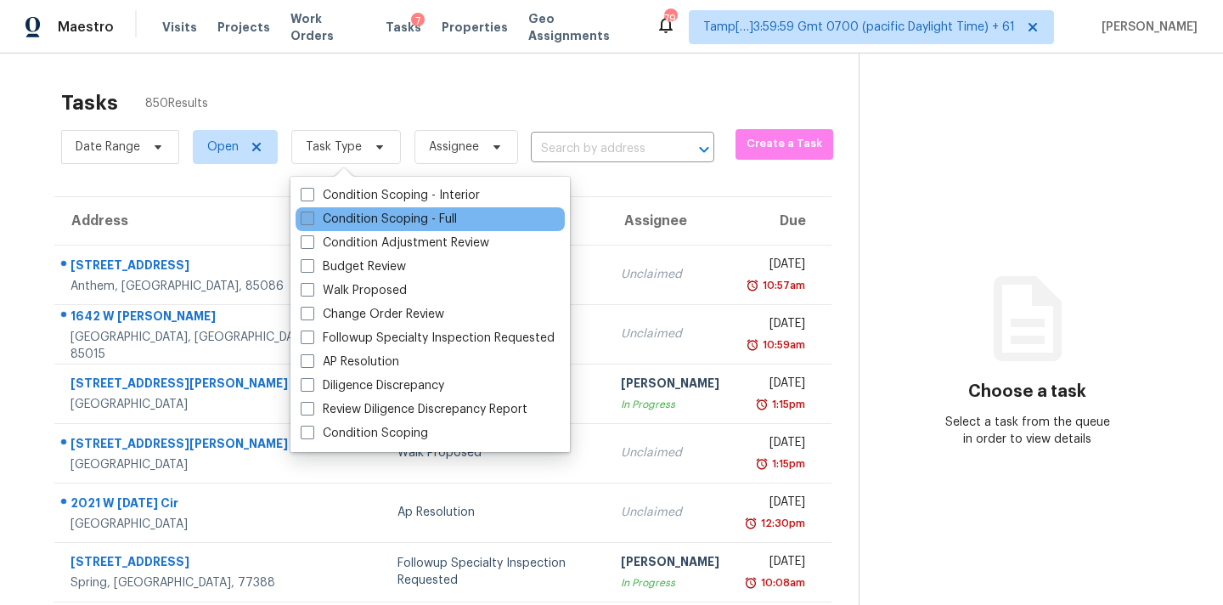
click at [393, 224] on label "Condition Scoping - Full" at bounding box center [379, 219] width 156 height 17
click at [312, 222] on input "Condition Scoping - Full" at bounding box center [306, 216] width 11 height 11
checkbox input "true"
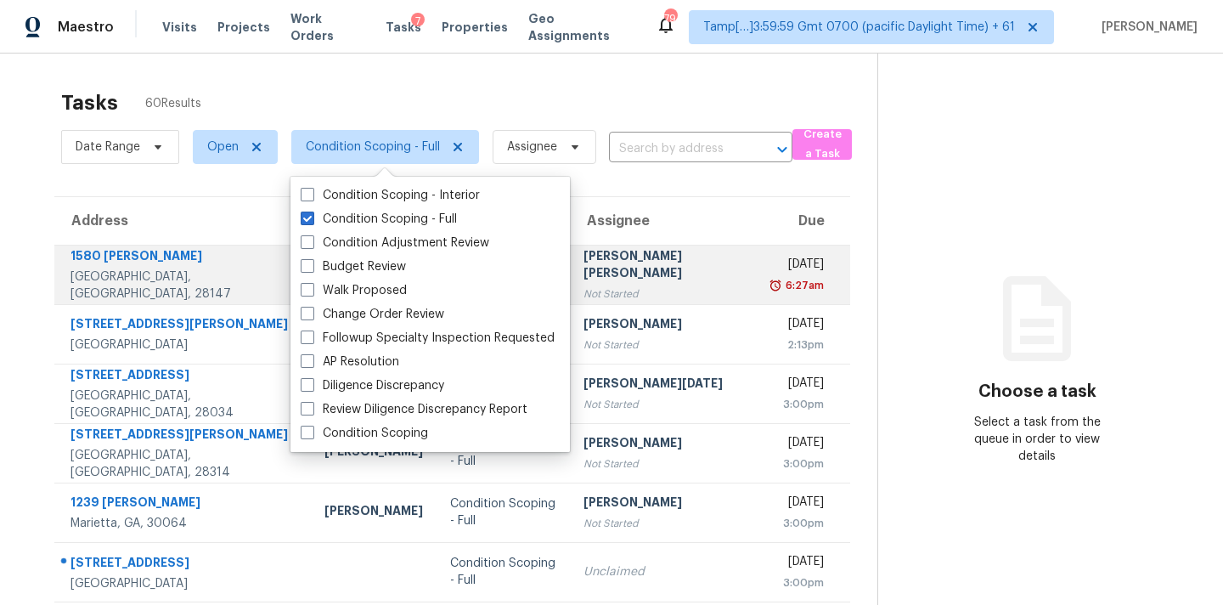
click at [662, 289] on td "[PERSON_NAME] [PERSON_NAME] Not Started" at bounding box center [665, 274] width 190 height 59
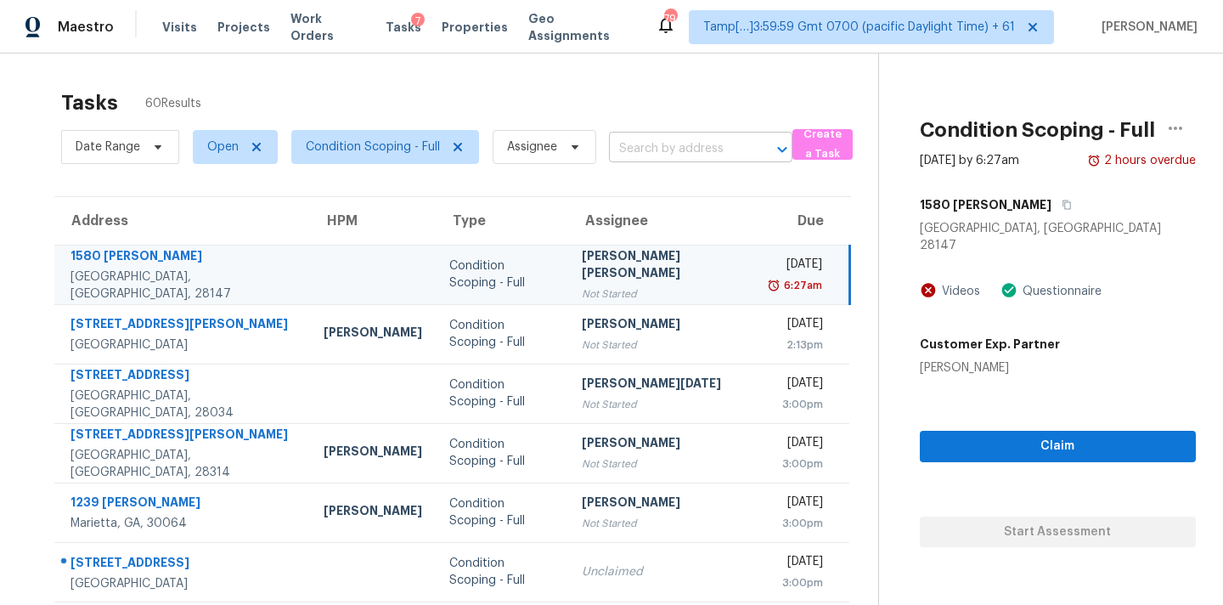
click at [657, 149] on input "text" at bounding box center [677, 149] width 136 height 26
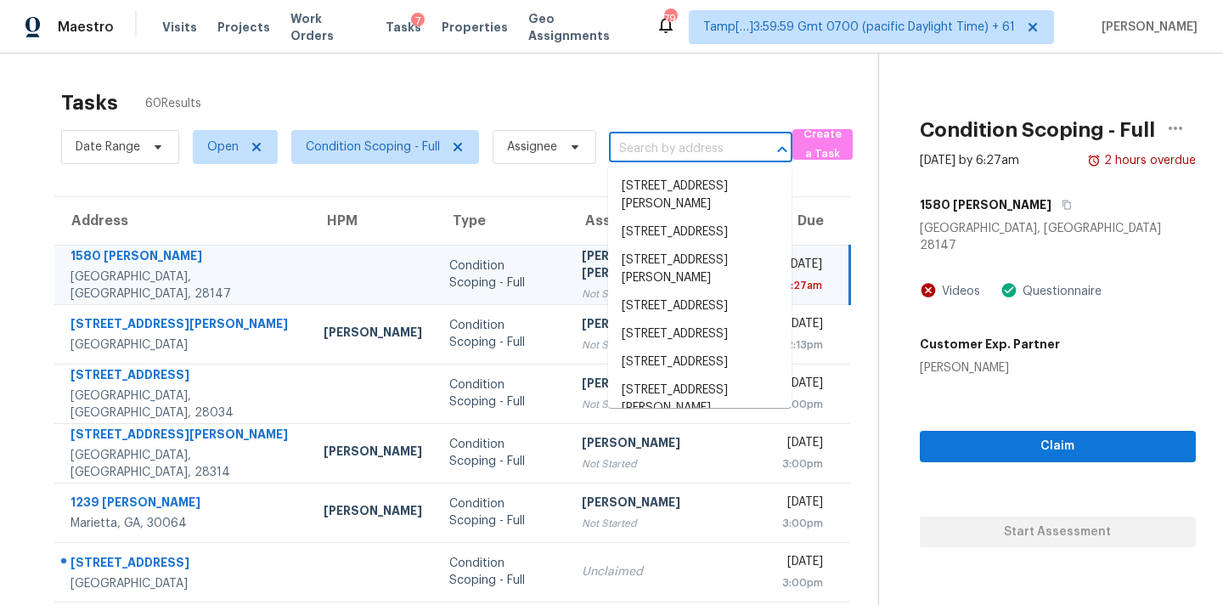
paste input "[STREET_ADDRESS]"
type input "[STREET_ADDRESS]"
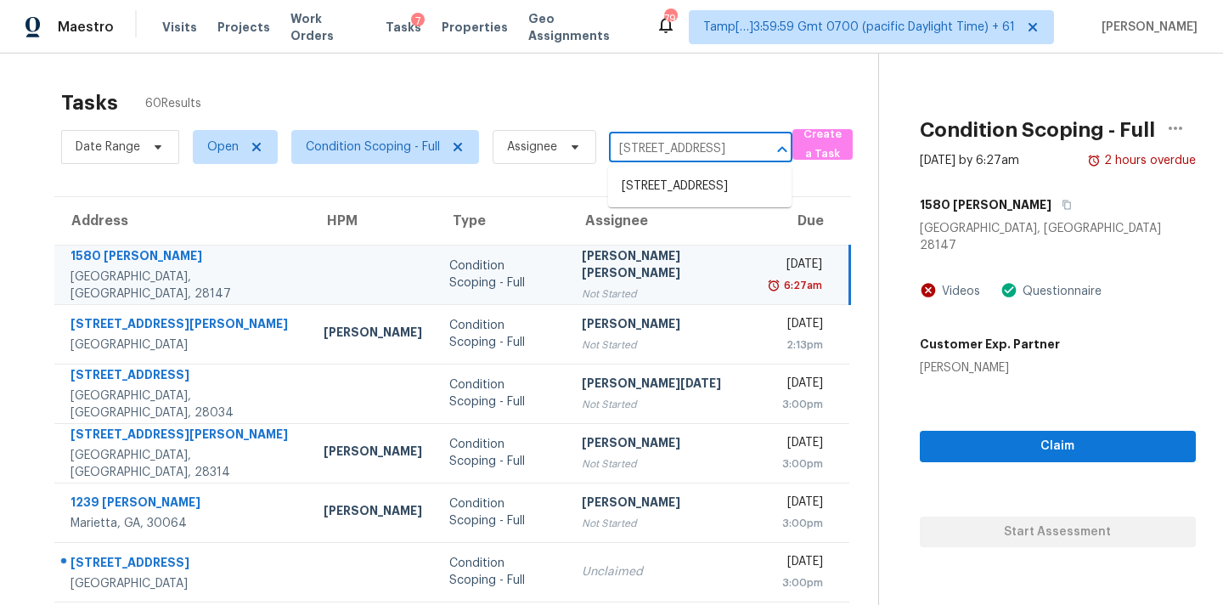
scroll to position [0, 87]
click at [662, 194] on li "[STREET_ADDRESS]" at bounding box center [699, 186] width 183 height 28
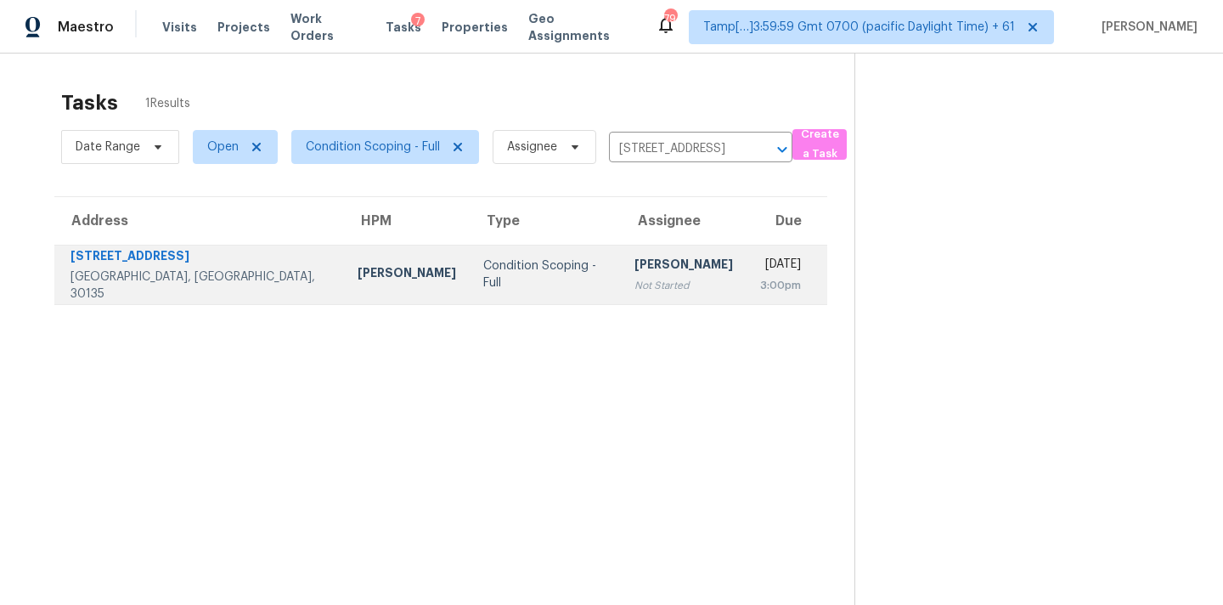
click at [641, 277] on div "Not Started" at bounding box center [683, 285] width 99 height 17
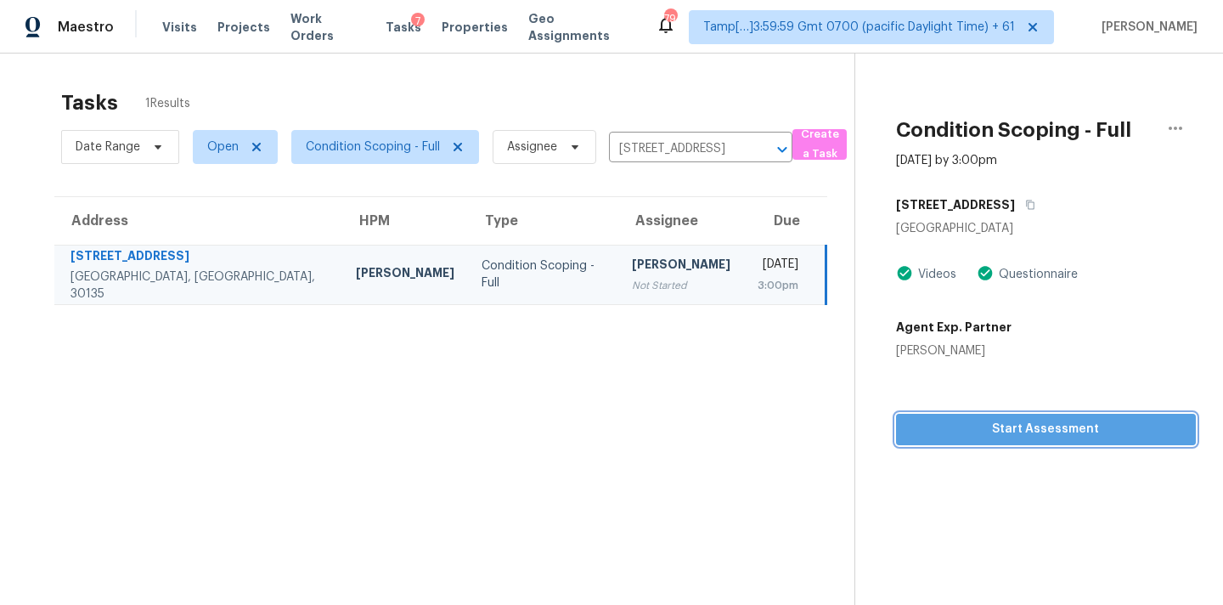
click at [989, 432] on span "Start Assessment" at bounding box center [1045, 429] width 273 height 21
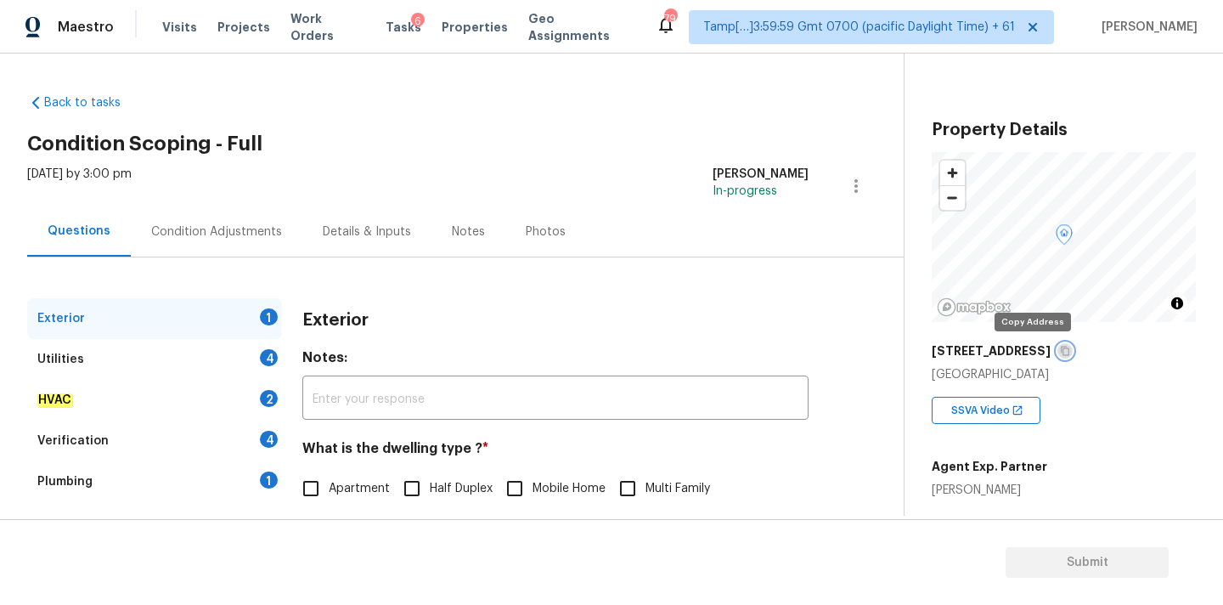
click at [1060, 349] on icon "button" at bounding box center [1065, 351] width 10 height 10
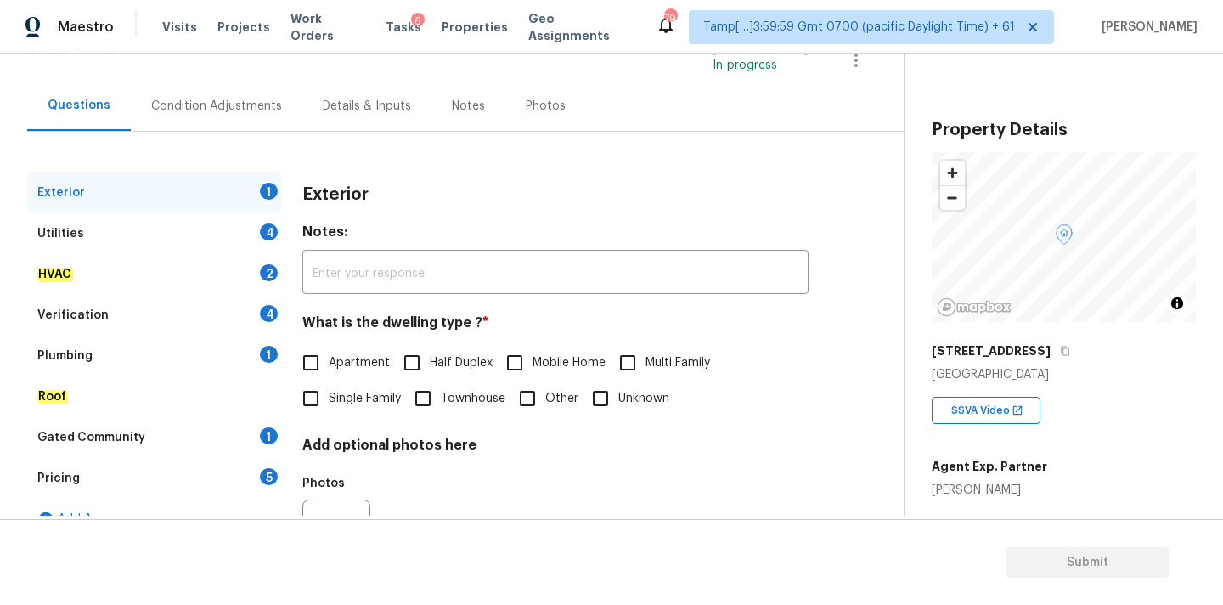
click at [357, 409] on label "Single Family" at bounding box center [347, 398] width 108 height 36
click at [329, 409] on input "Single Family" at bounding box center [311, 398] width 36 height 36
checkbox input "true"
click at [238, 115] on div "Condition Adjustments" at bounding box center [217, 106] width 172 height 50
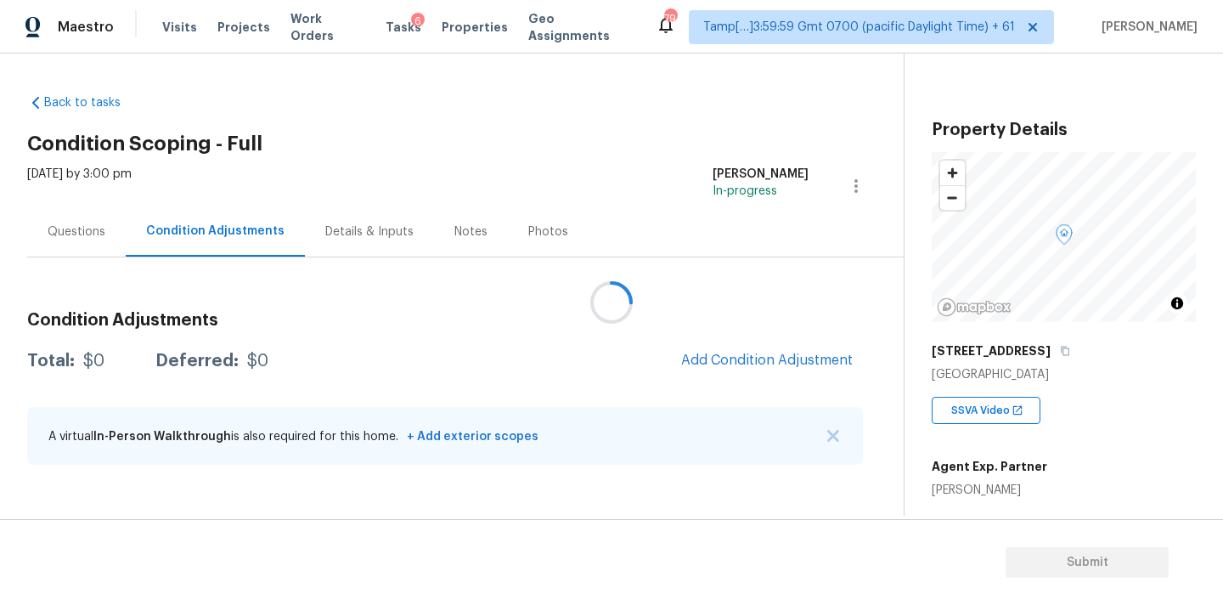
click at [678, 357] on div at bounding box center [611, 302] width 1223 height 605
click at [712, 357] on span "Add Condition Adjustment" at bounding box center [767, 359] width 172 height 15
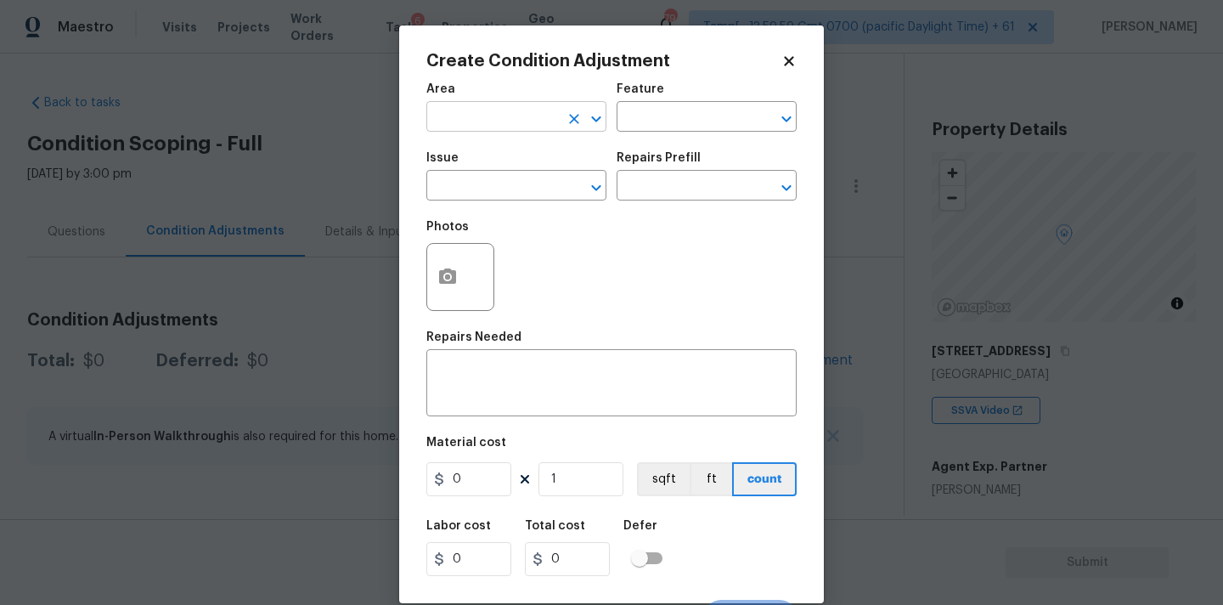
click at [426, 114] on input "text" at bounding box center [492, 118] width 132 height 26
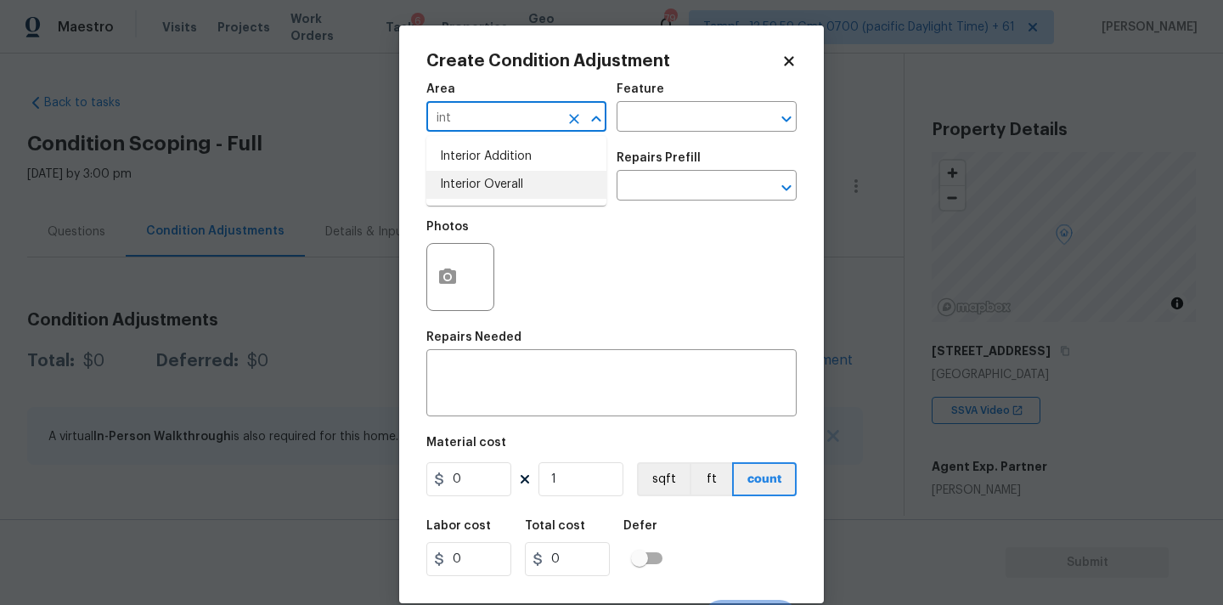
click at [470, 186] on li "Interior Overall" at bounding box center [516, 185] width 180 height 28
type input "Interior Overall"
click at [470, 189] on input "text" at bounding box center [492, 187] width 132 height 26
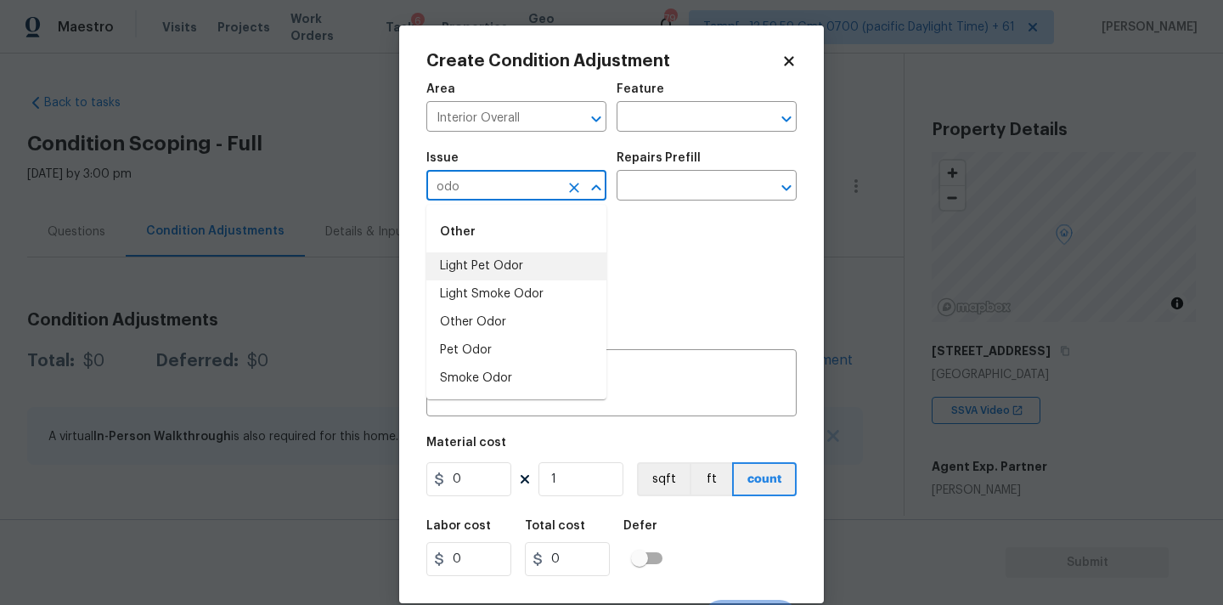
click at [502, 258] on li "Light Pet Odor" at bounding box center [516, 266] width 180 height 28
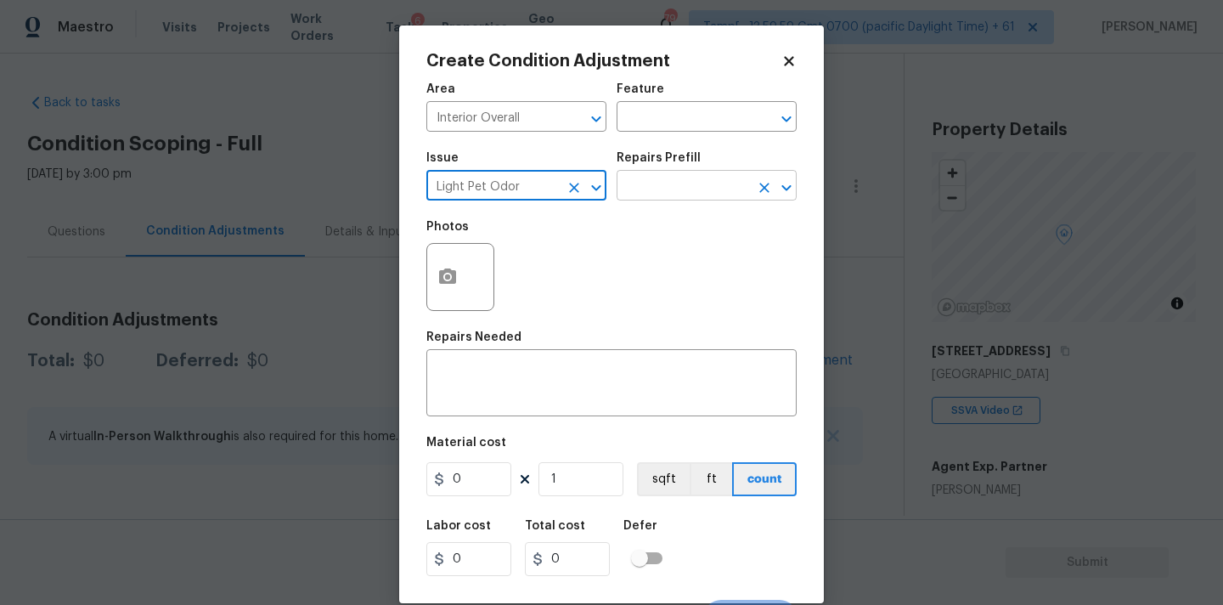
type input "Light Pet Odor"
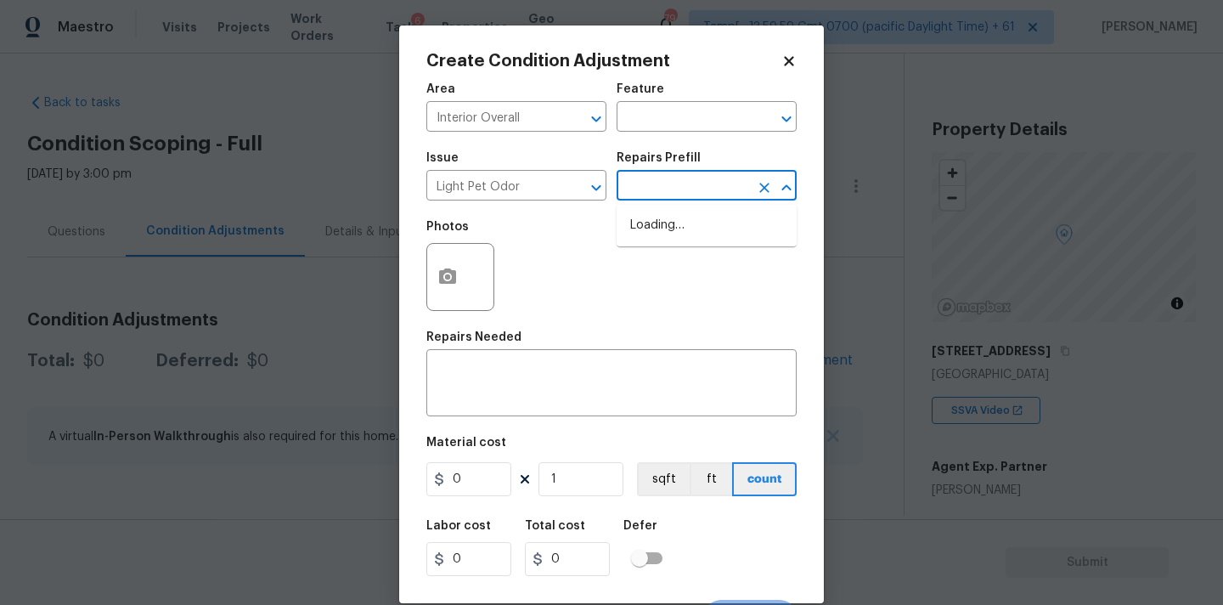
click at [684, 189] on input "text" at bounding box center [683, 187] width 132 height 26
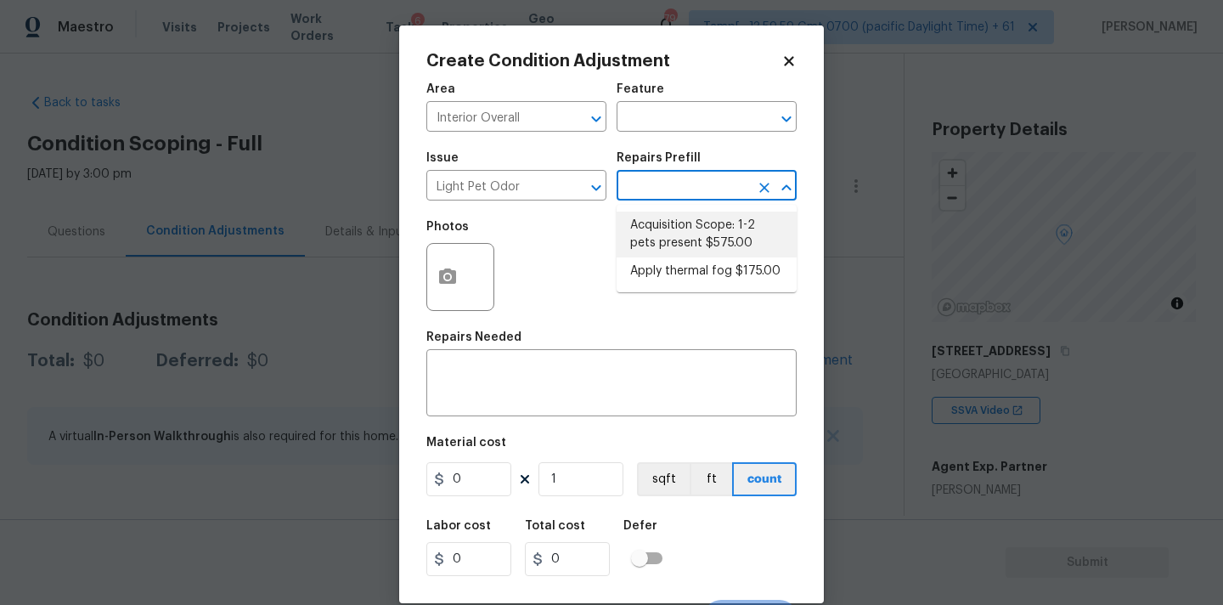
click at [682, 224] on li "Acquisition Scope: 1-2 pets present $575.00" at bounding box center [707, 234] width 180 height 46
type textarea "Acquisition Scope: 1-2 pets present"
type input "575"
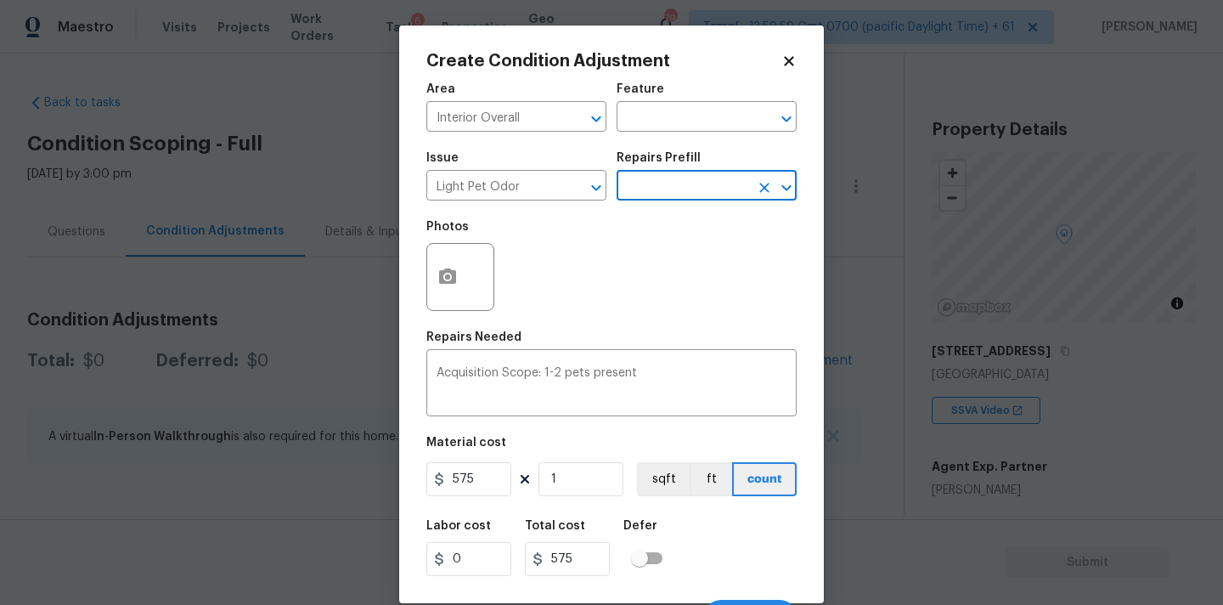
scroll to position [30, 0]
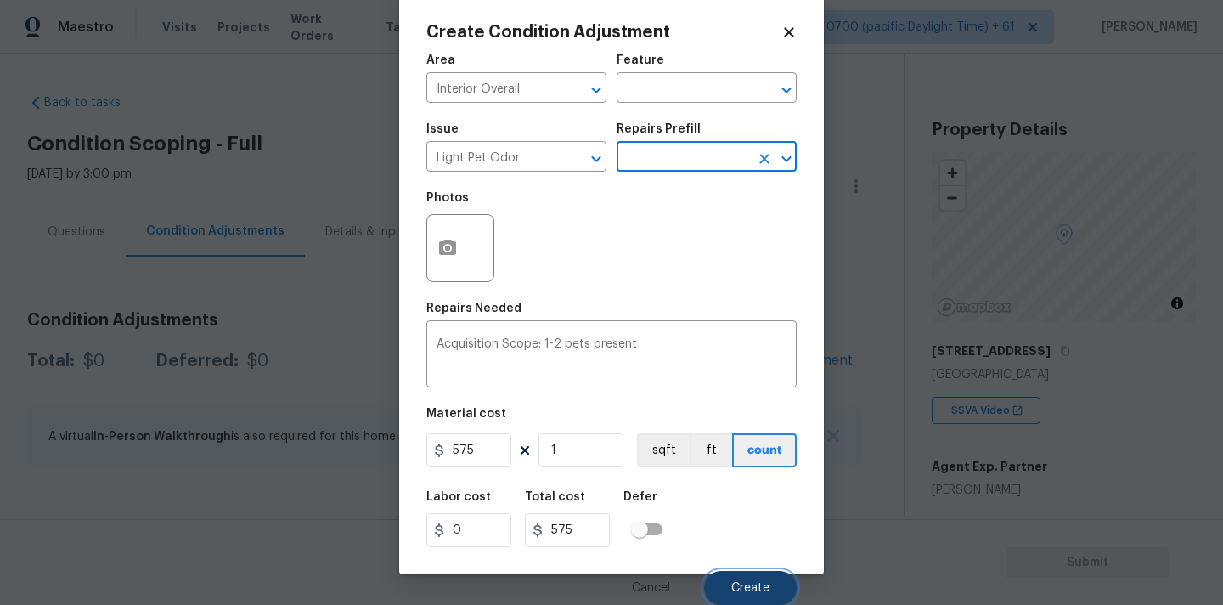
click at [760, 587] on span "Create" at bounding box center [750, 588] width 38 height 13
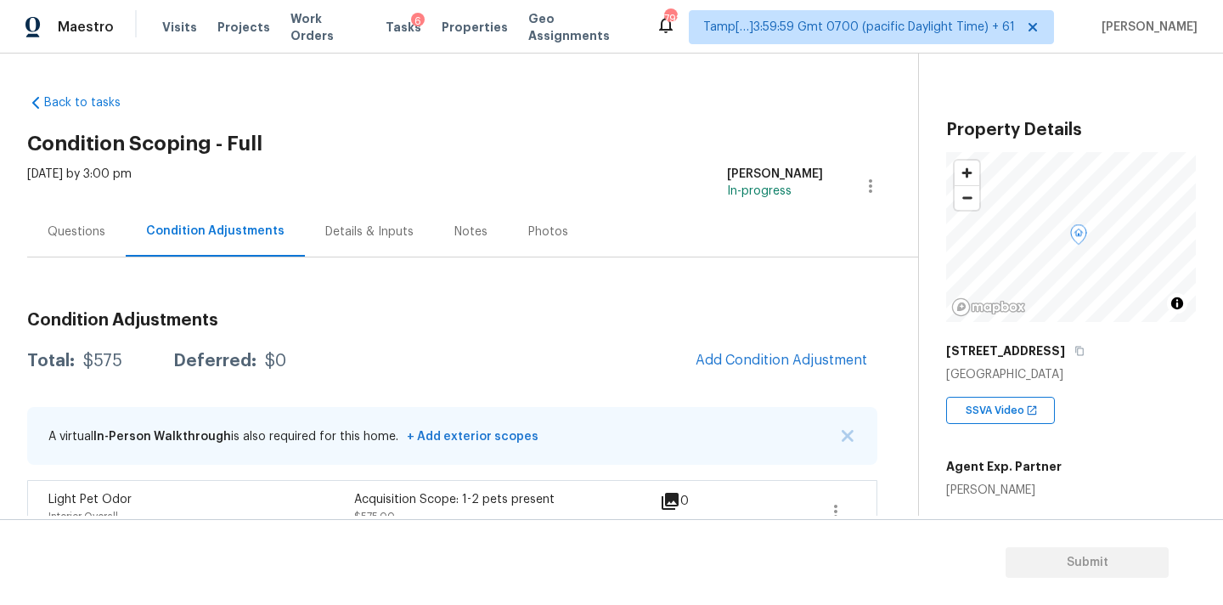
scroll to position [32, 0]
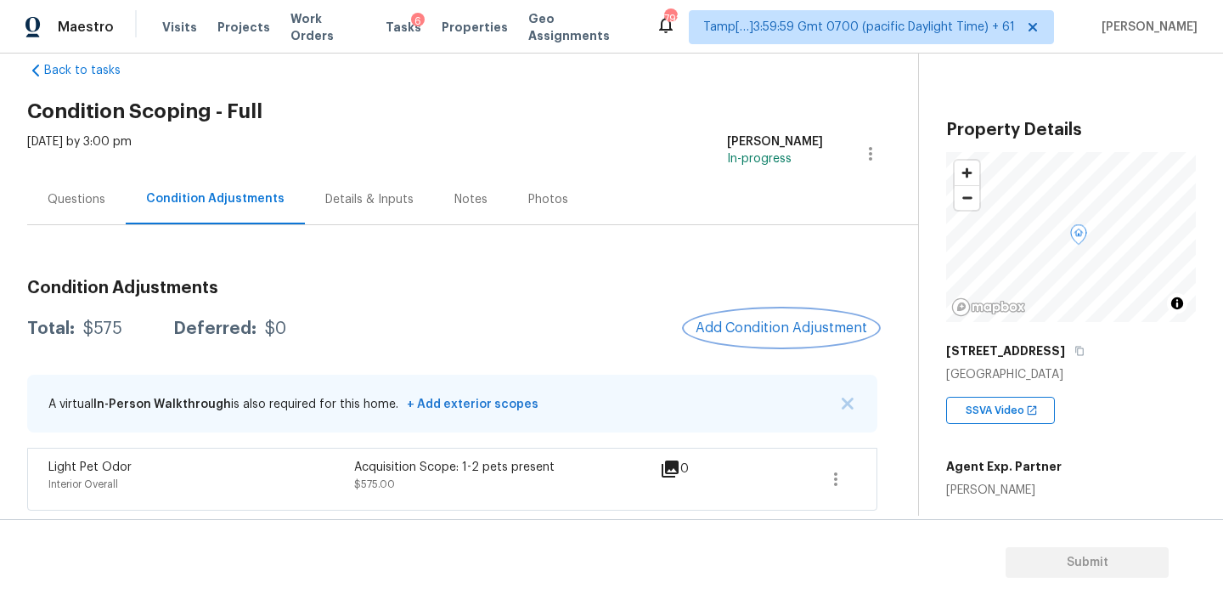
click at [769, 326] on span "Add Condition Adjustment" at bounding box center [781, 327] width 172 height 15
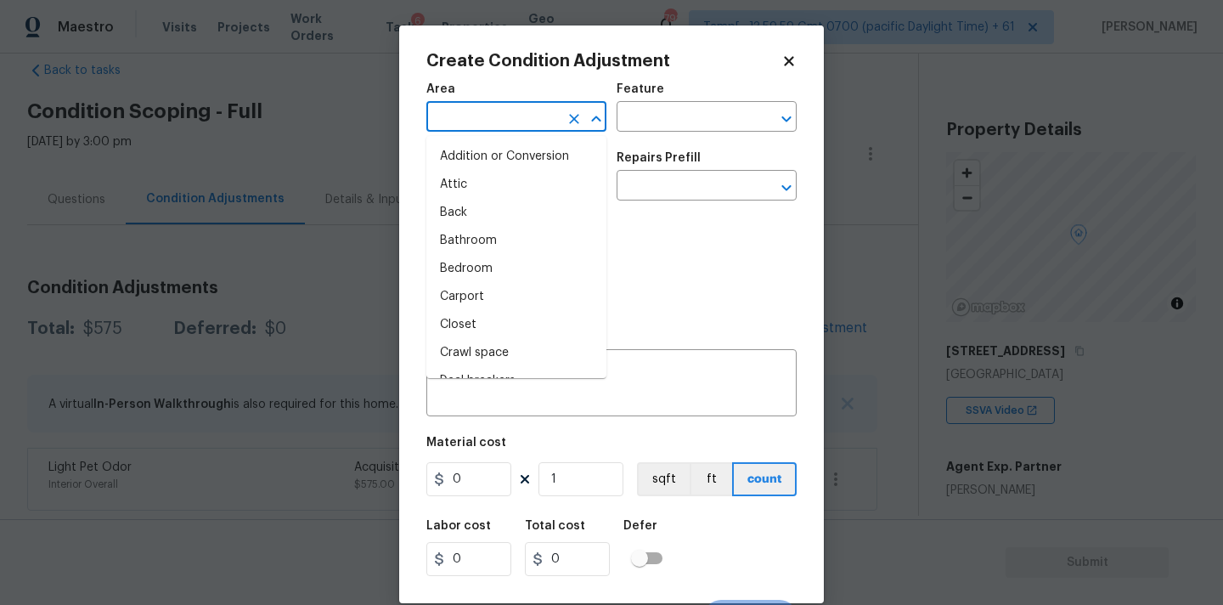
click at [488, 119] on input "text" at bounding box center [492, 118] width 132 height 26
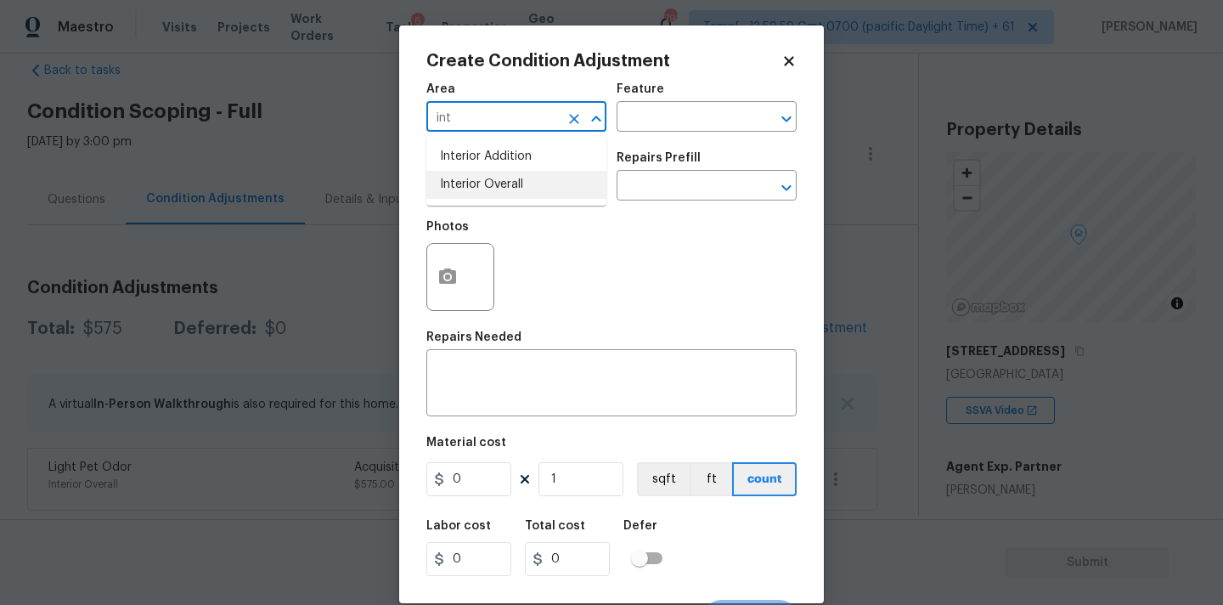
click at [498, 190] on li "Interior Overall" at bounding box center [516, 185] width 180 height 28
type input "Interior Overall"
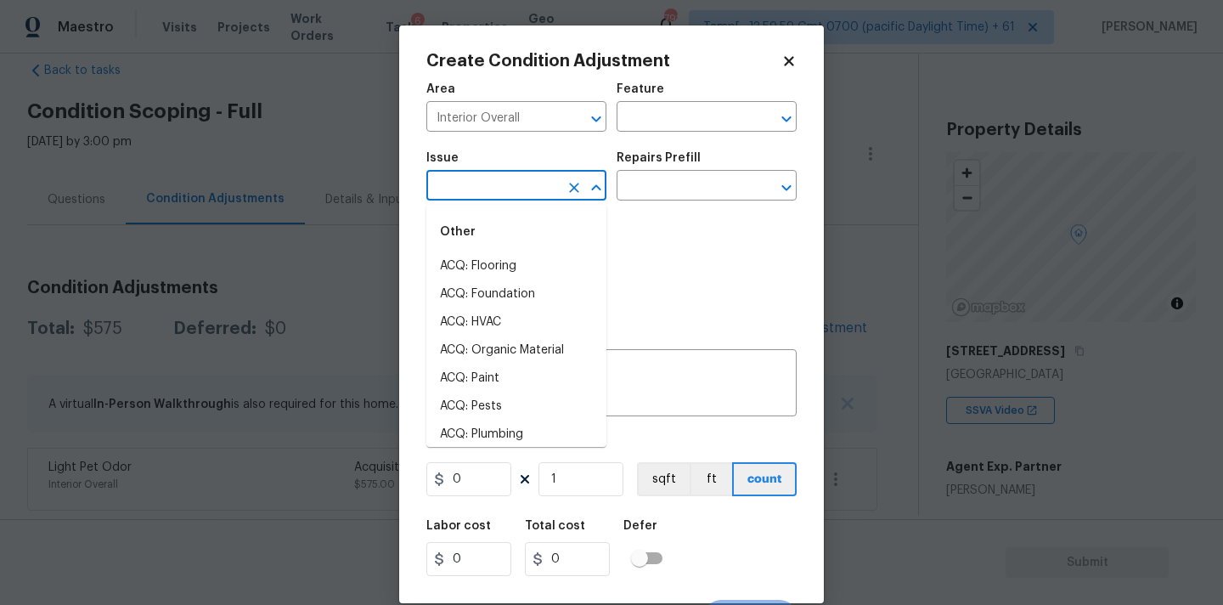
click at [498, 190] on input "text" at bounding box center [492, 187] width 132 height 26
click at [504, 375] on li "ACQ: Paint" at bounding box center [516, 378] width 180 height 28
type input "ACQ: Paint"
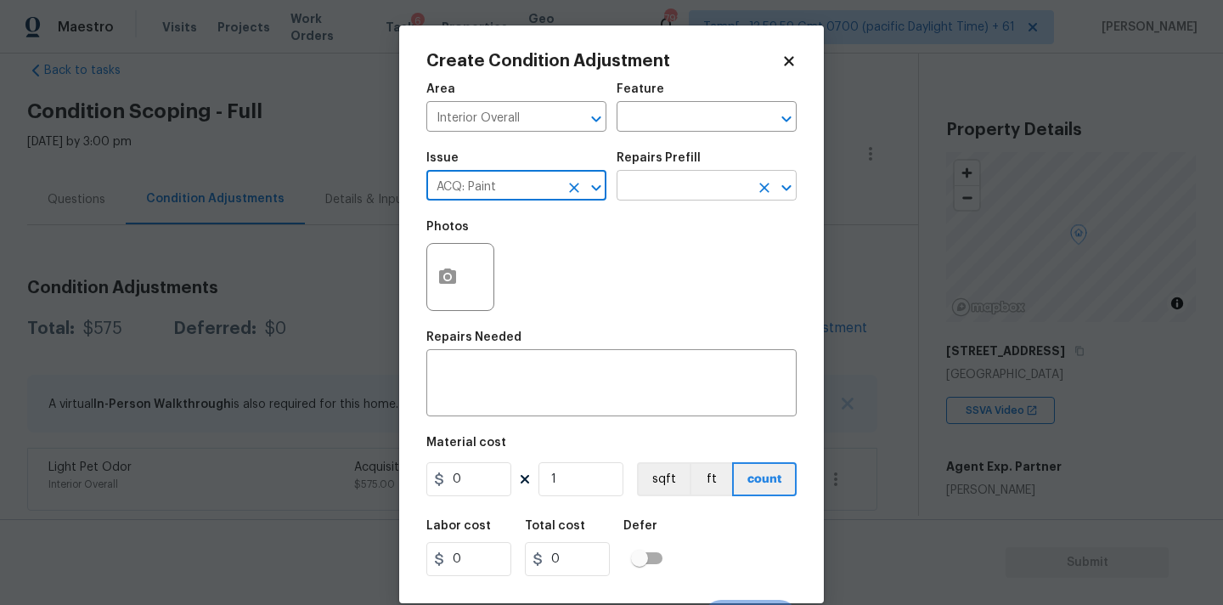
click at [712, 190] on input "text" at bounding box center [683, 187] width 132 height 26
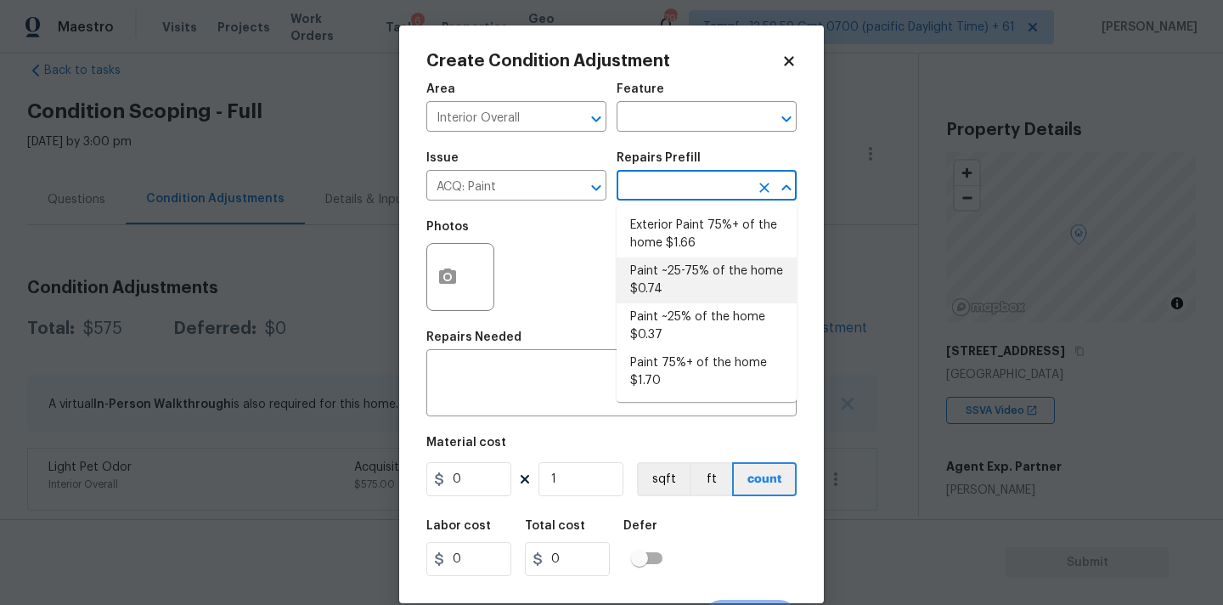
click at [695, 273] on li "Paint ~25-75% of the home $0.74" at bounding box center [707, 280] width 180 height 46
type input "Acquisition"
type textarea "Acquisition Scope: ~25 - 75% of the home needs interior paint"
type input "0.74"
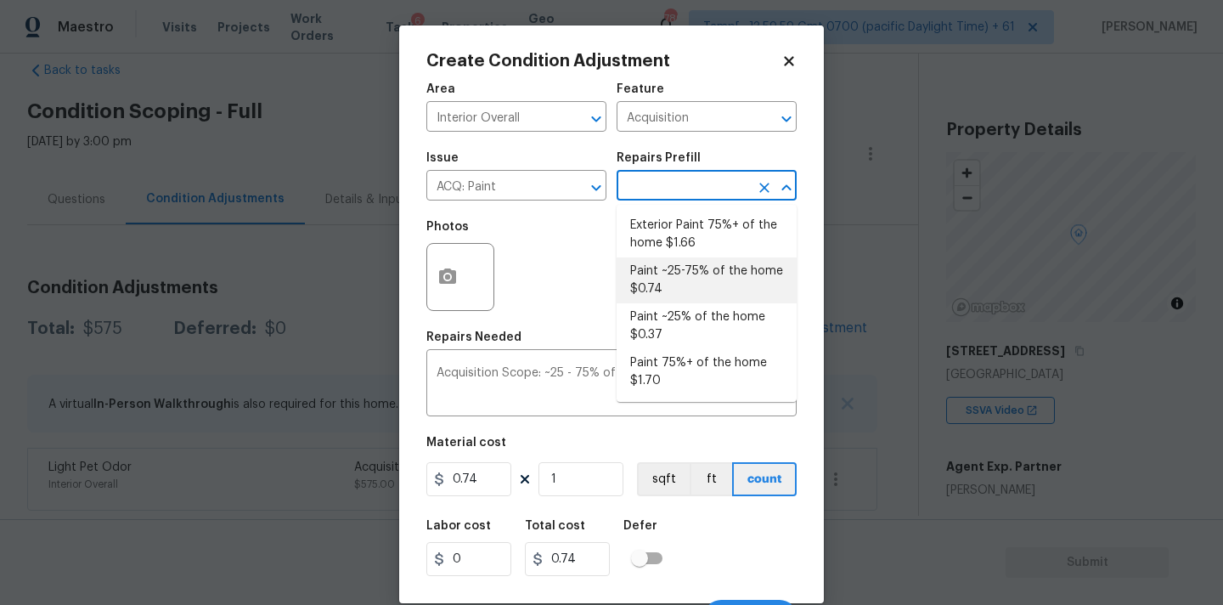
click at [675, 265] on li "Paint ~25-75% of the home $0.74" at bounding box center [707, 280] width 180 height 46
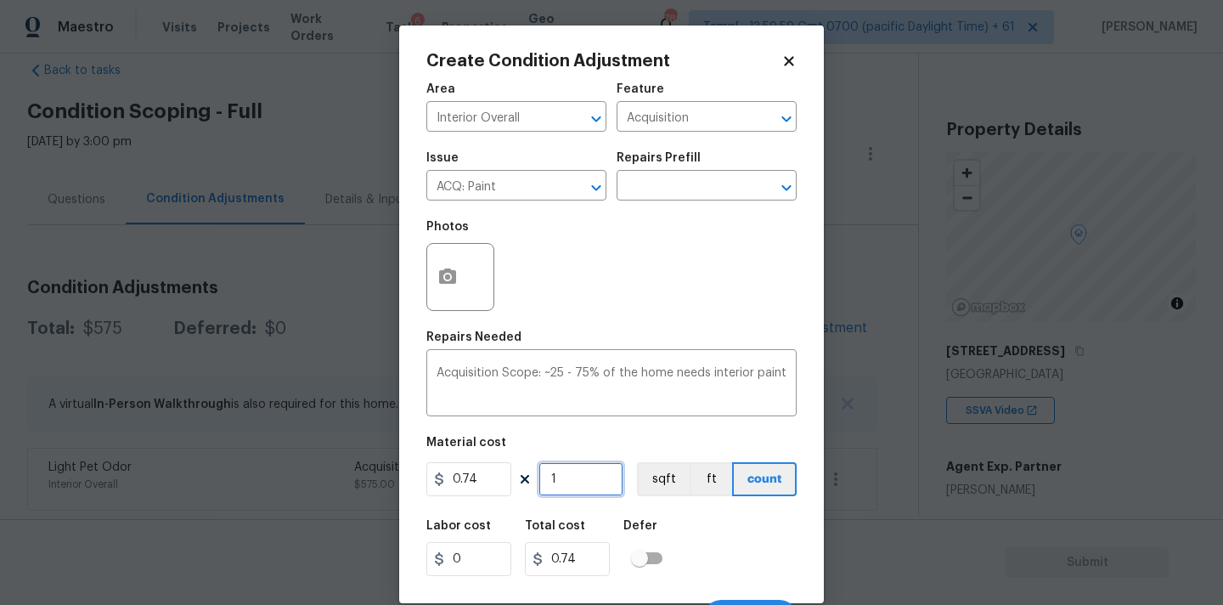
click at [592, 480] on input "1" at bounding box center [580, 479] width 85 height 34
type input "2"
type input "1.48"
type input "27"
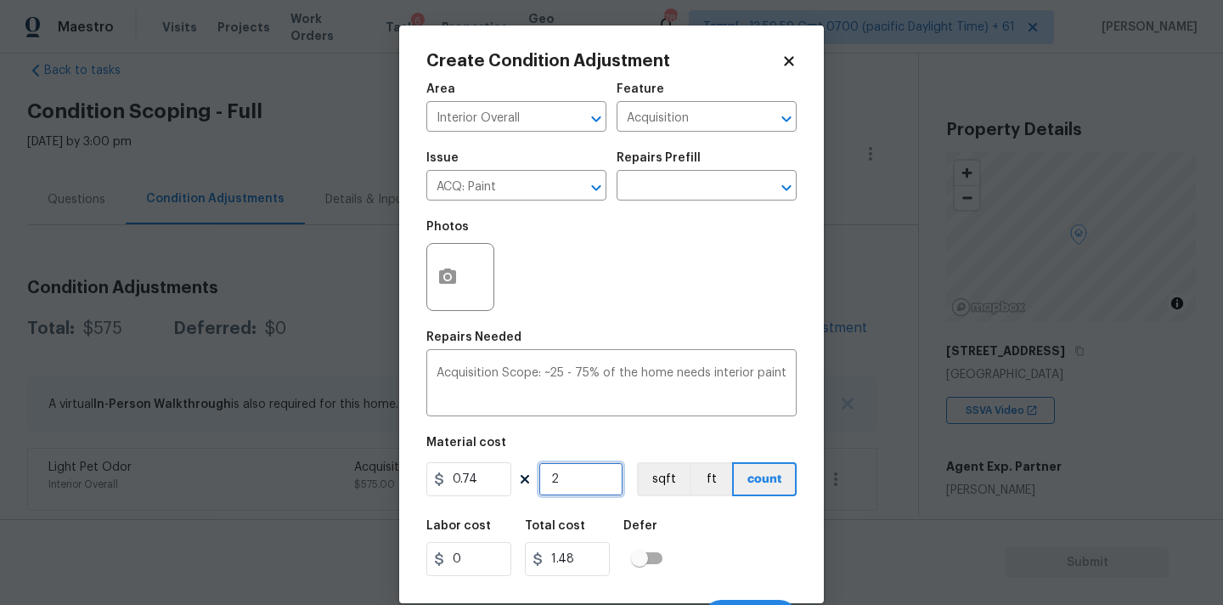
type input "19.98"
type input "278"
type input "205.72"
type input "2786"
type input "2061.64"
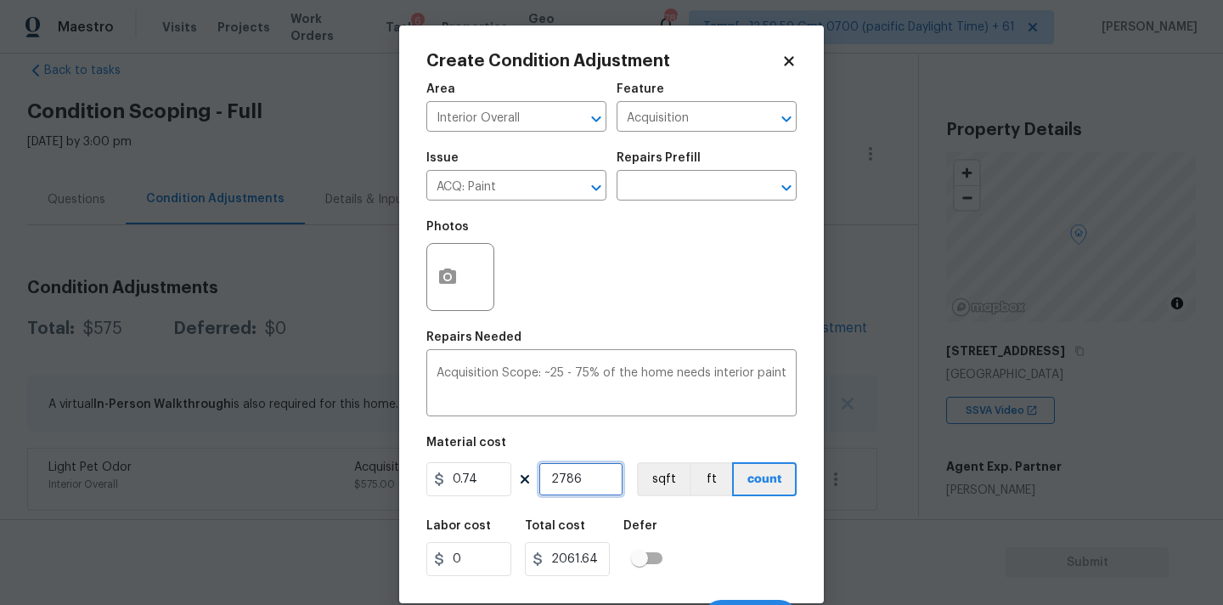
type input "2786"
click at [453, 277] on icon "button" at bounding box center [447, 275] width 17 height 15
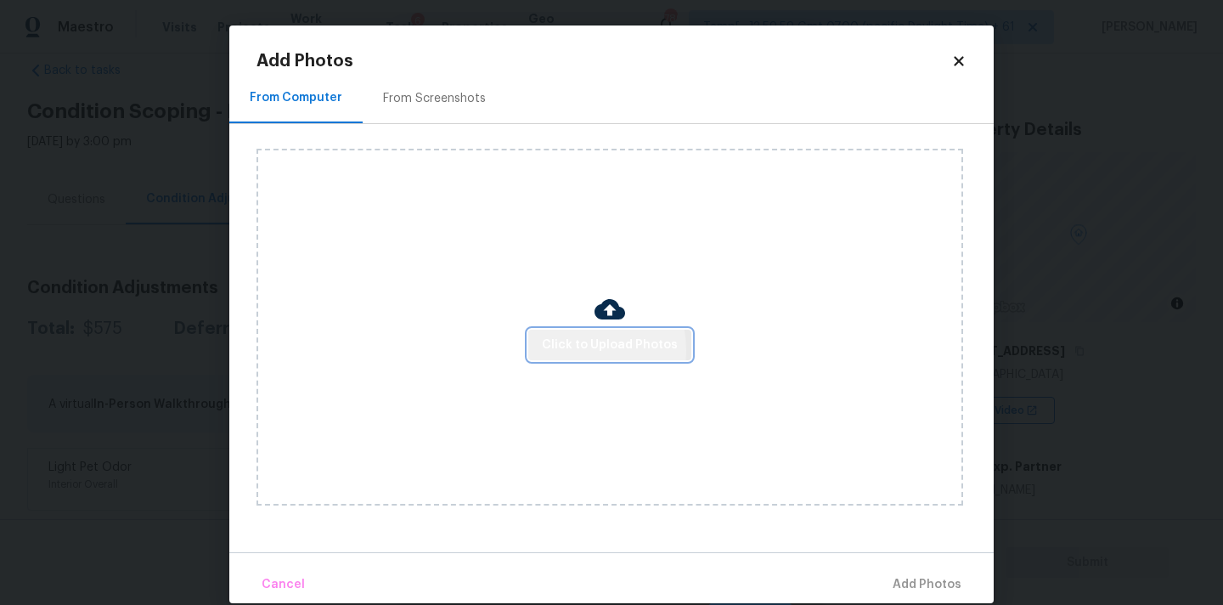
click at [570, 349] on span "Click to Upload Photos" at bounding box center [610, 345] width 136 height 21
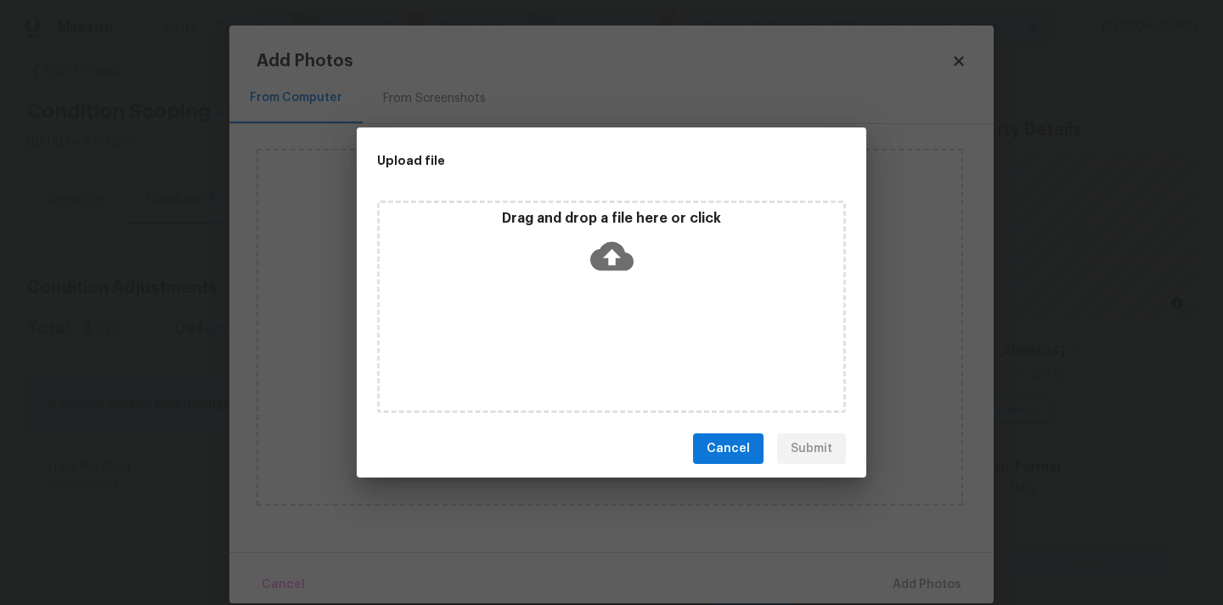
click at [610, 255] on icon at bounding box center [611, 255] width 43 height 43
